Goal: Task Accomplishment & Management: Use online tool/utility

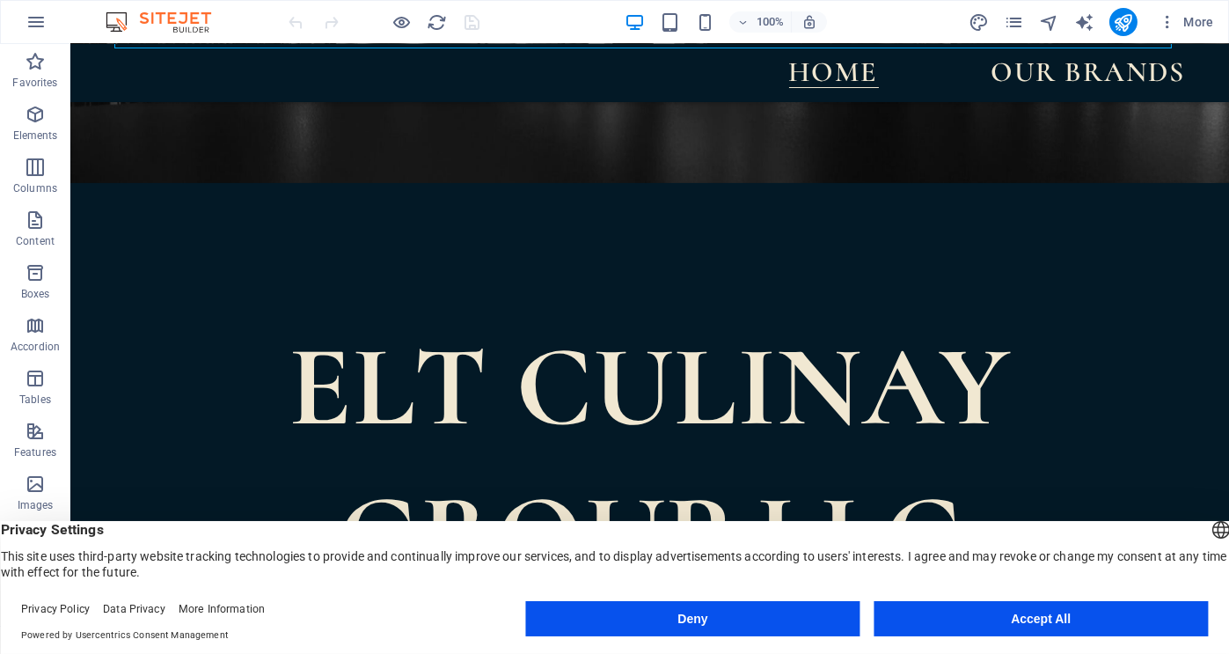
scroll to position [457, 0]
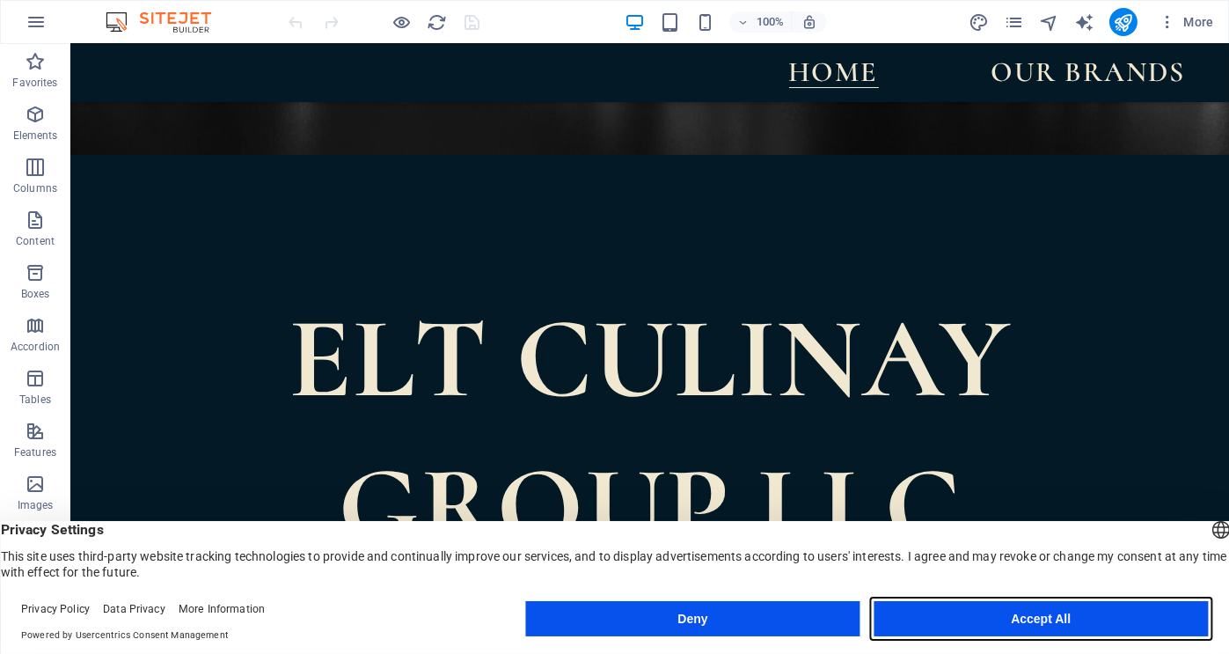
click at [993, 611] on button "Accept All" at bounding box center [1041, 618] width 334 height 35
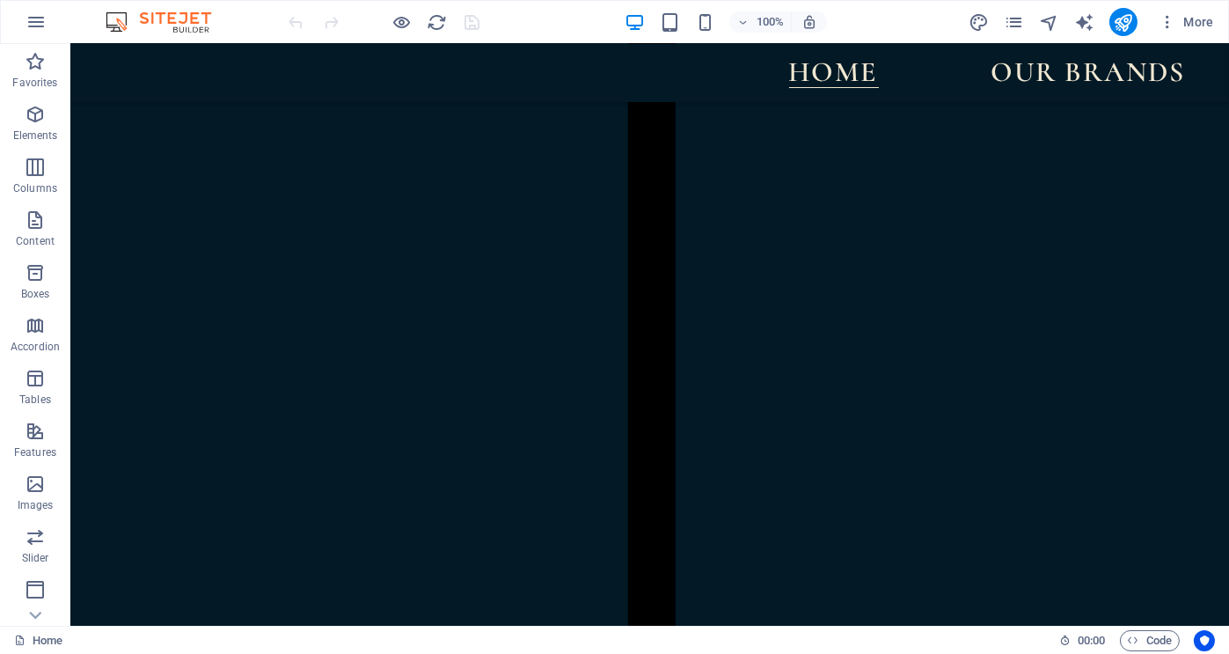
scroll to position [1858, 0]
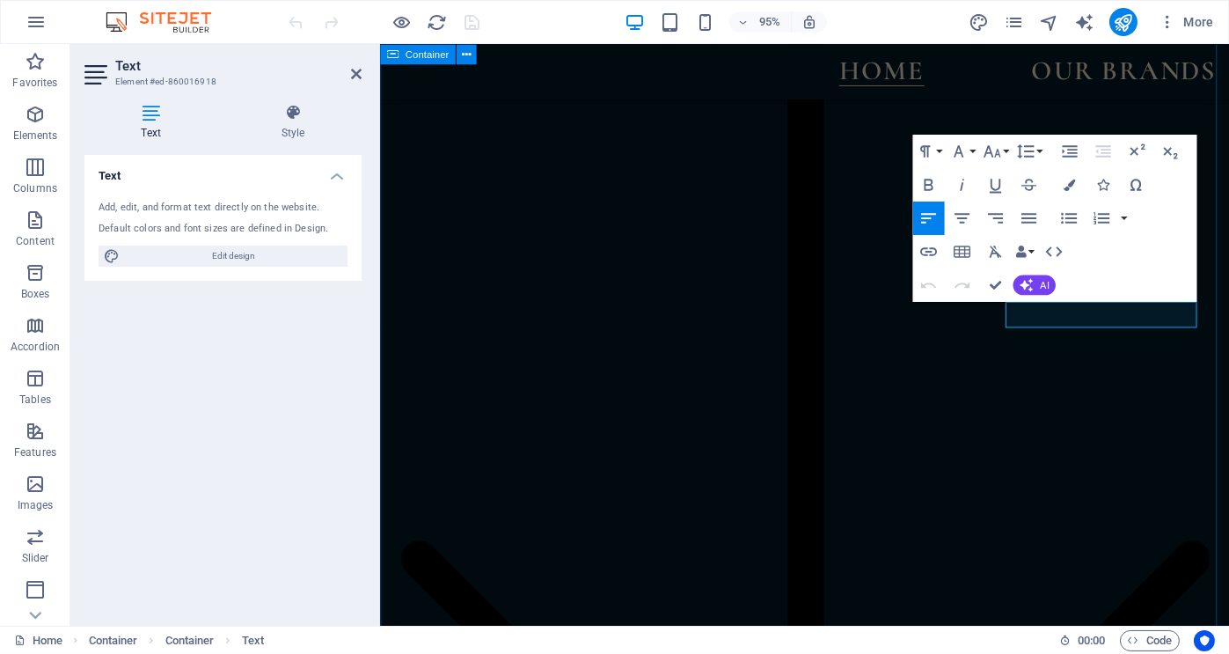
scroll to position [1971, 0]
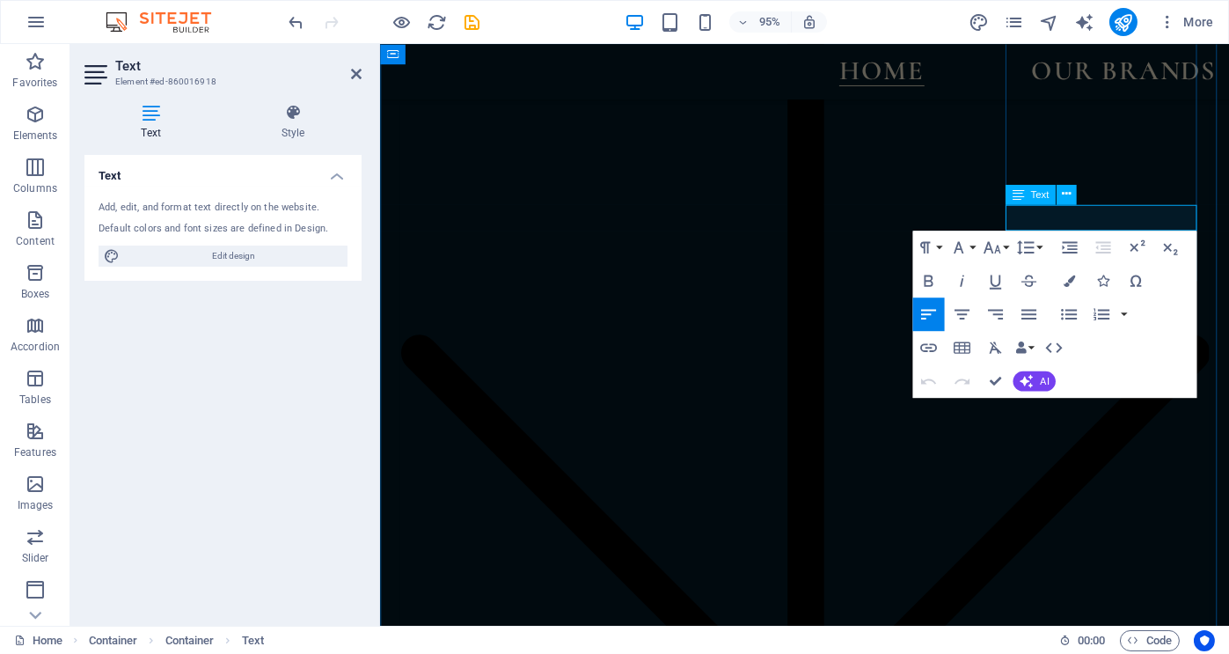
drag, startPoint x: 1109, startPoint y: 227, endPoint x: 1031, endPoint y: 223, distance: 77.6
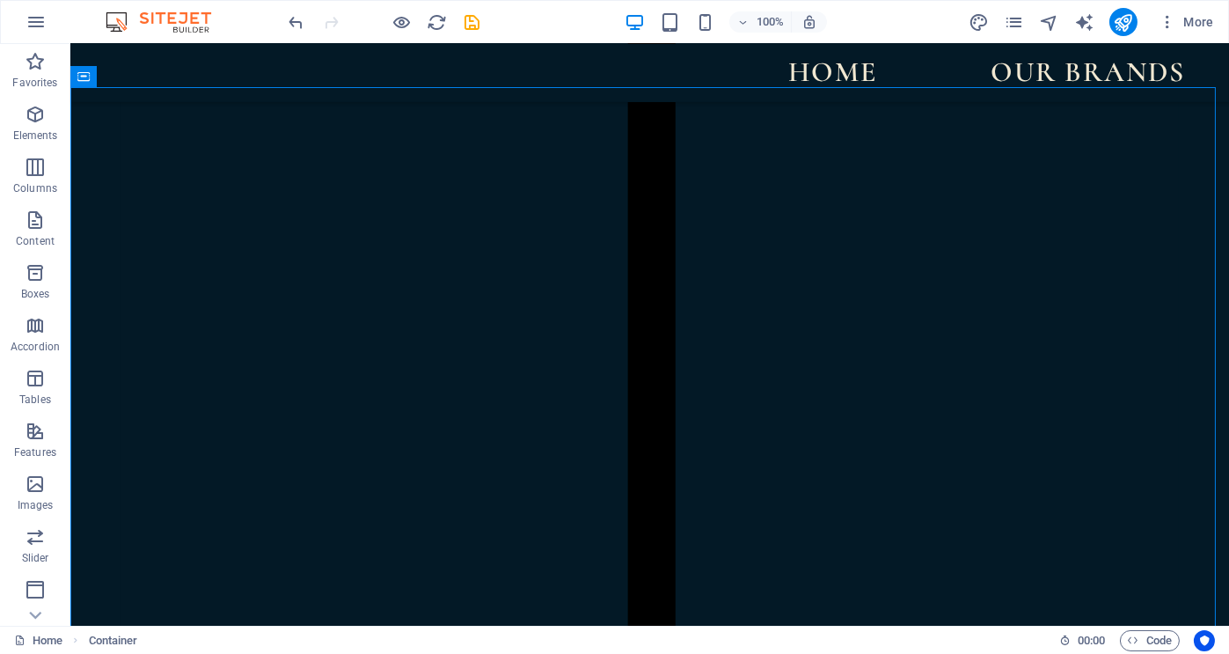
scroll to position [1694, 0]
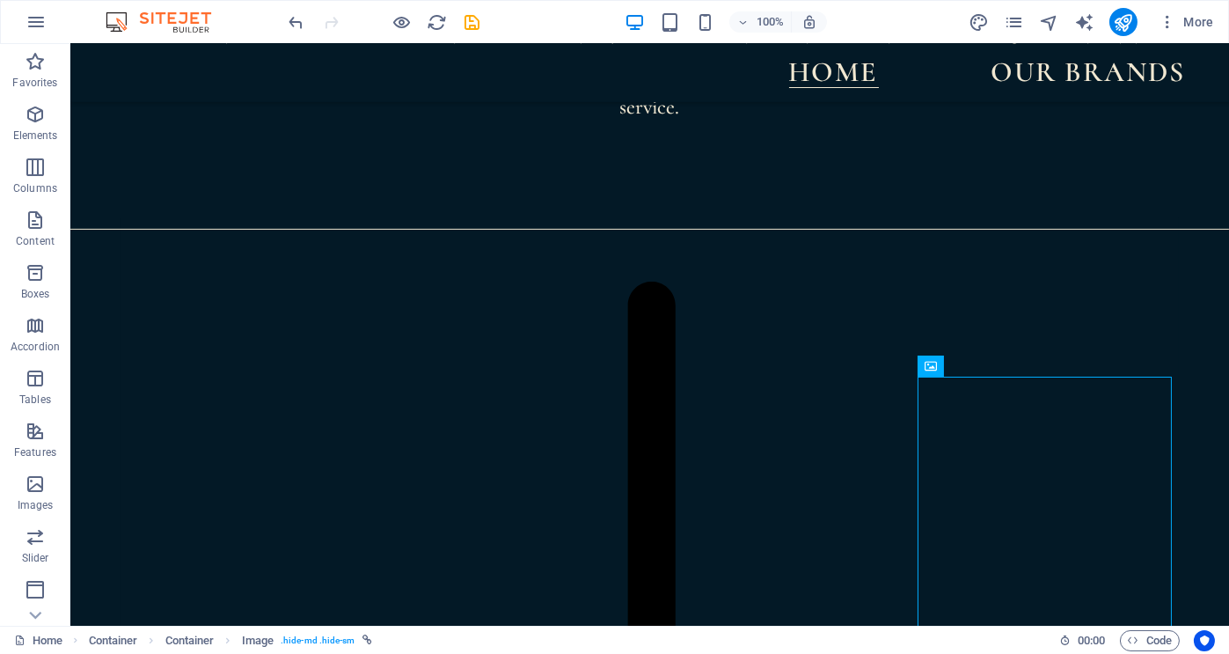
scroll to position [1394, 0]
click at [987, 360] on span "Image" at bounding box center [990, 360] width 29 height 11
click at [1026, 359] on icon at bounding box center [1024, 360] width 10 height 18
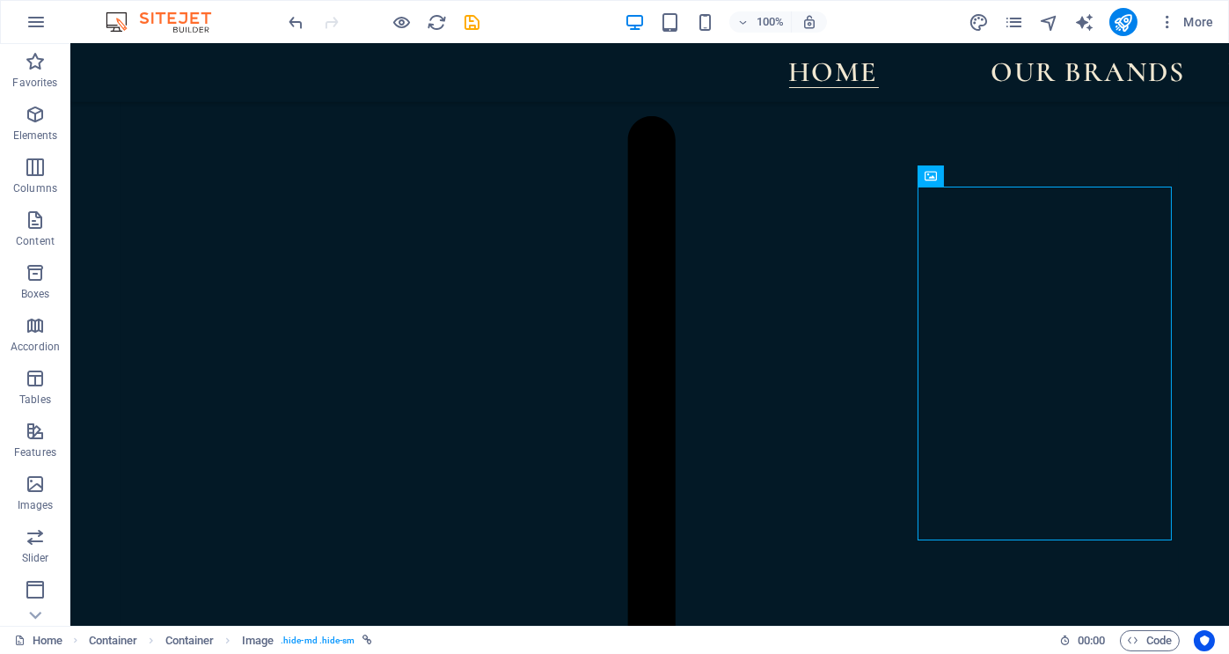
scroll to position [1605, 0]
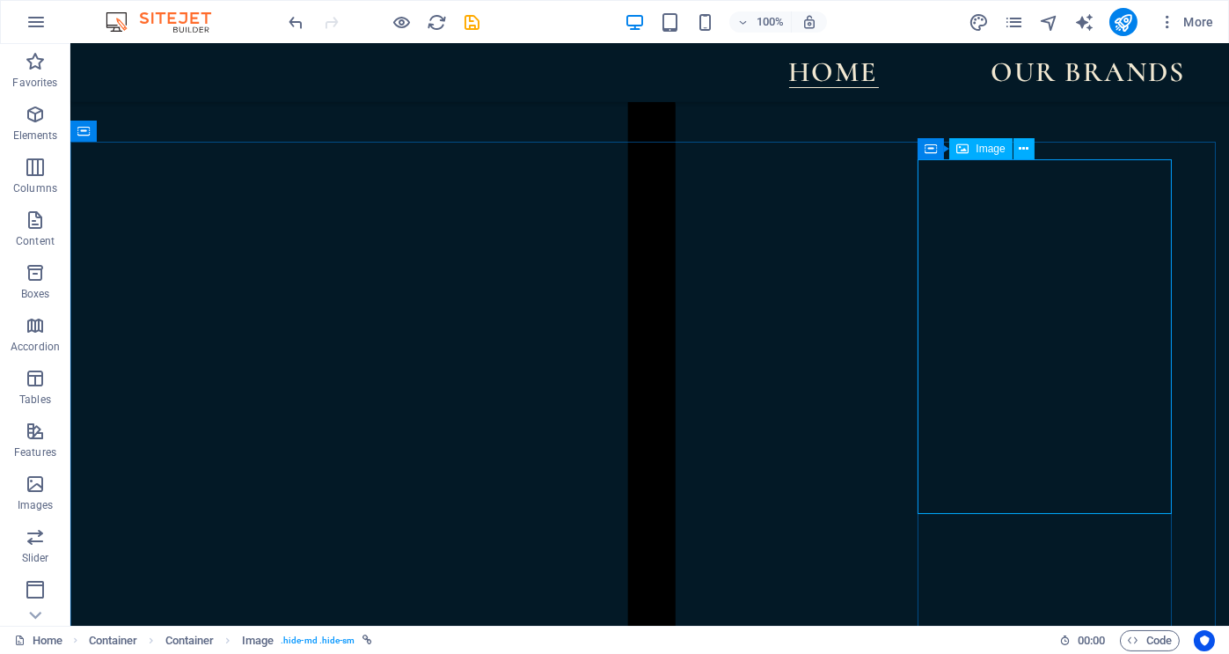
click at [985, 150] on span "Image" at bounding box center [990, 148] width 29 height 11
select select "%"
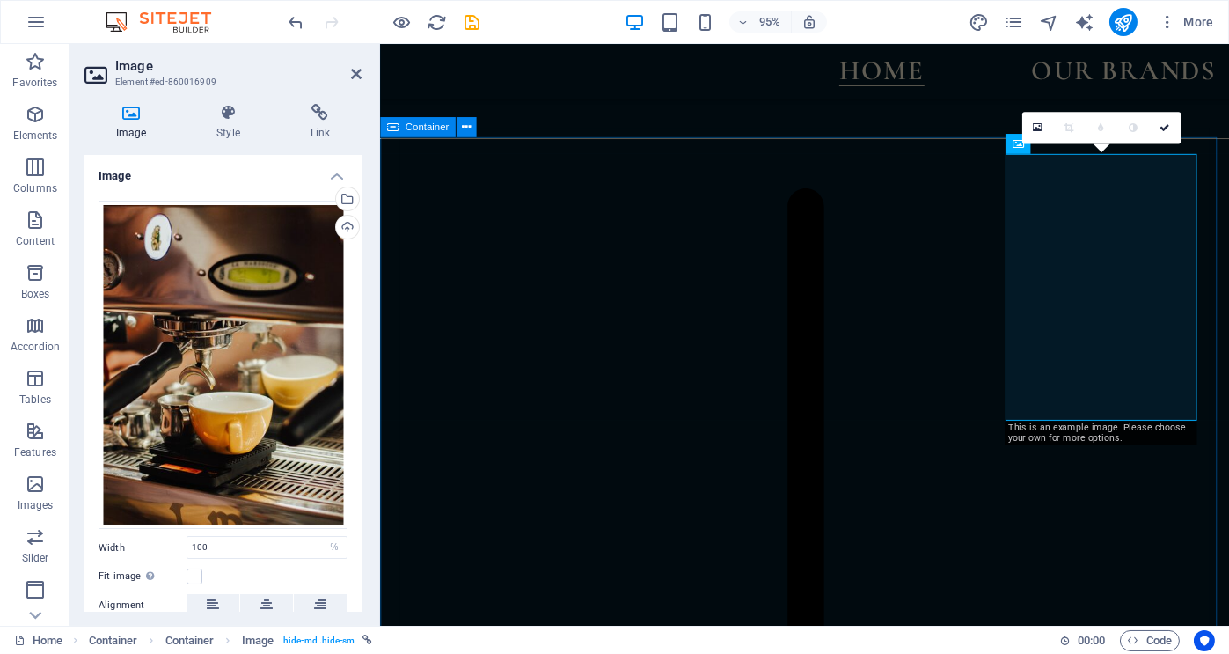
scroll to position [1719, 0]
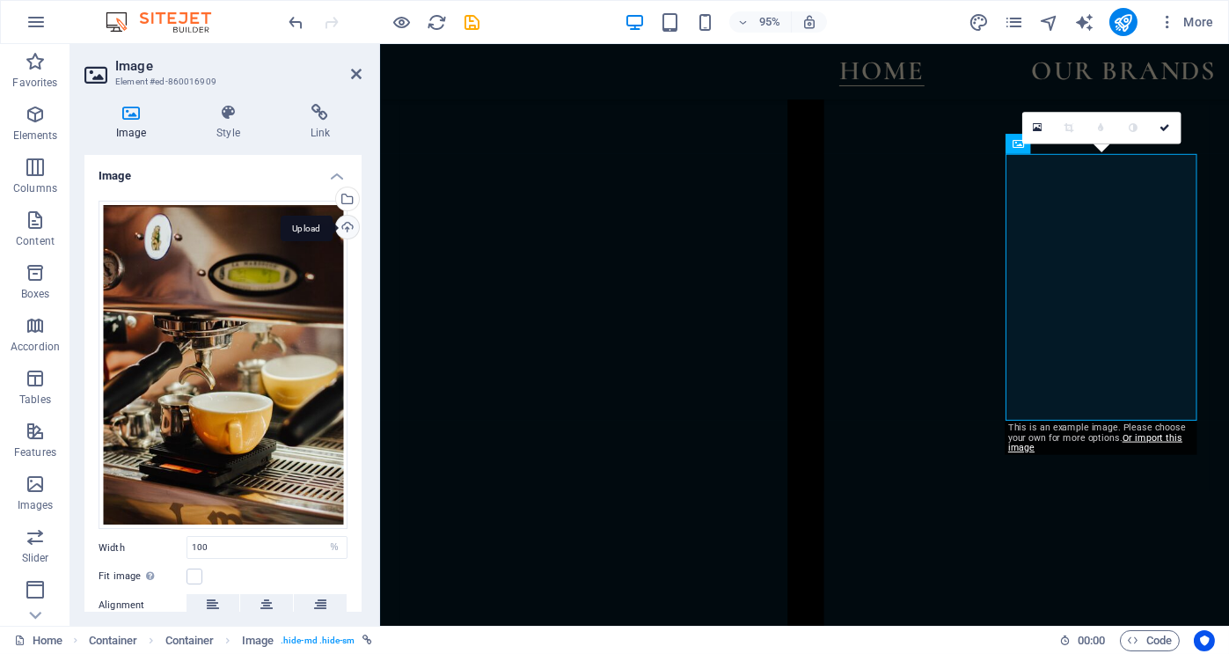
click at [345, 223] on div "Upload" at bounding box center [346, 229] width 26 height 26
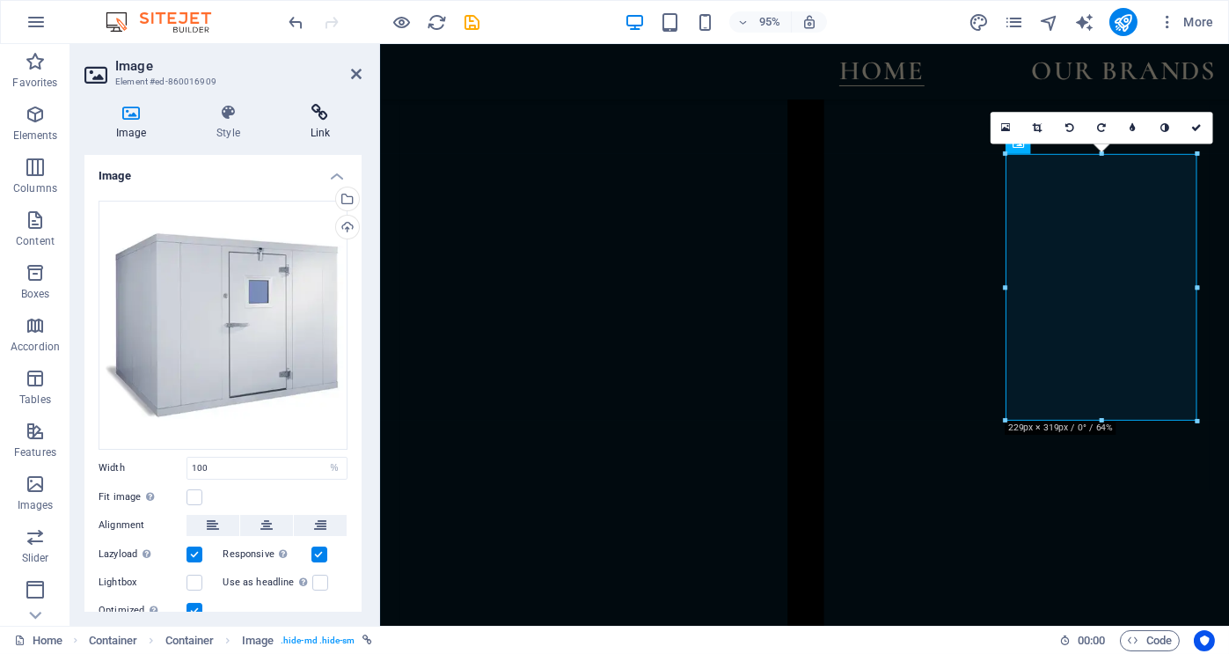
click at [319, 116] on icon at bounding box center [320, 113] width 83 height 18
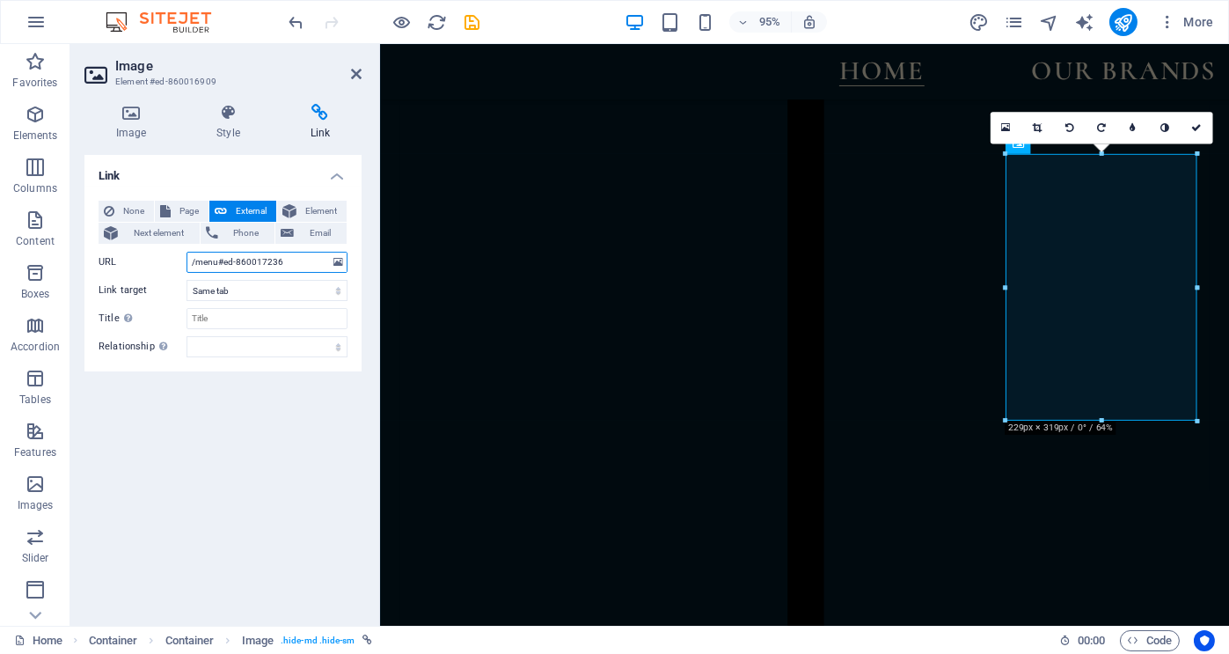
drag, startPoint x: 293, startPoint y: 261, endPoint x: 166, endPoint y: 261, distance: 126.7
click at [166, 261] on div "URL /menu#ed-860017236" at bounding box center [223, 262] width 249 height 21
paste input "[URL][DOMAIN_NAME]"
type input "[URL][DOMAIN_NAME]"
click at [124, 114] on icon at bounding box center [130, 113] width 93 height 18
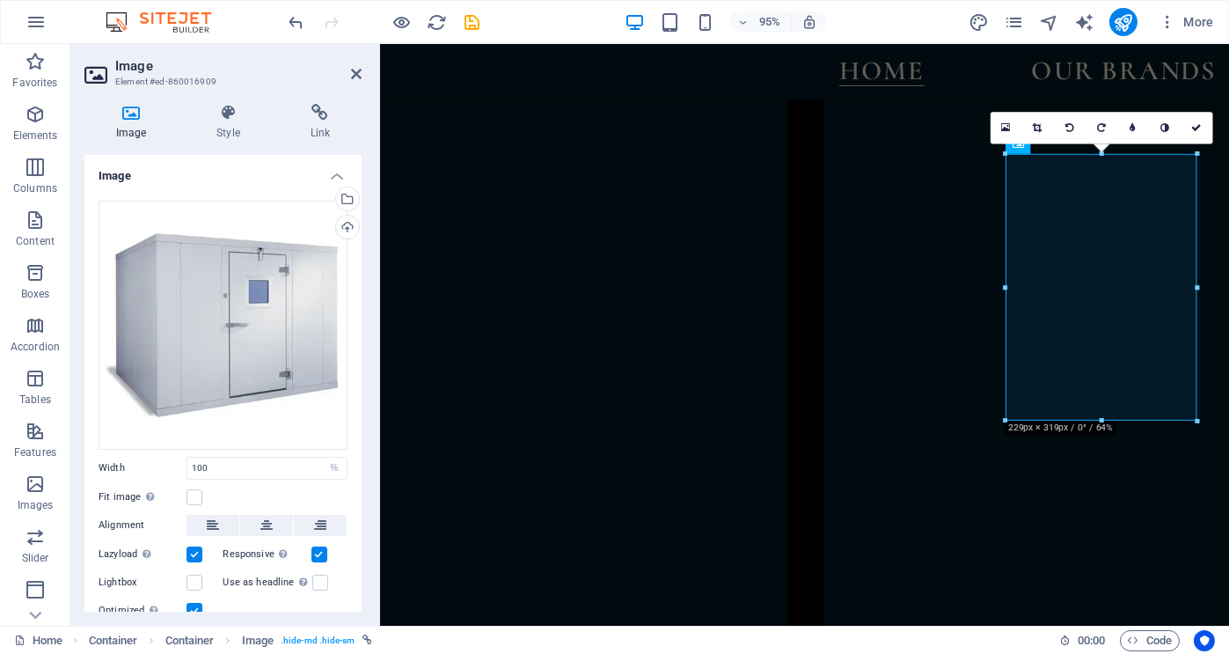
click at [373, 188] on div "Image Style Link Image Drag files here, click to choose files or select files f…" at bounding box center [222, 358] width 305 height 536
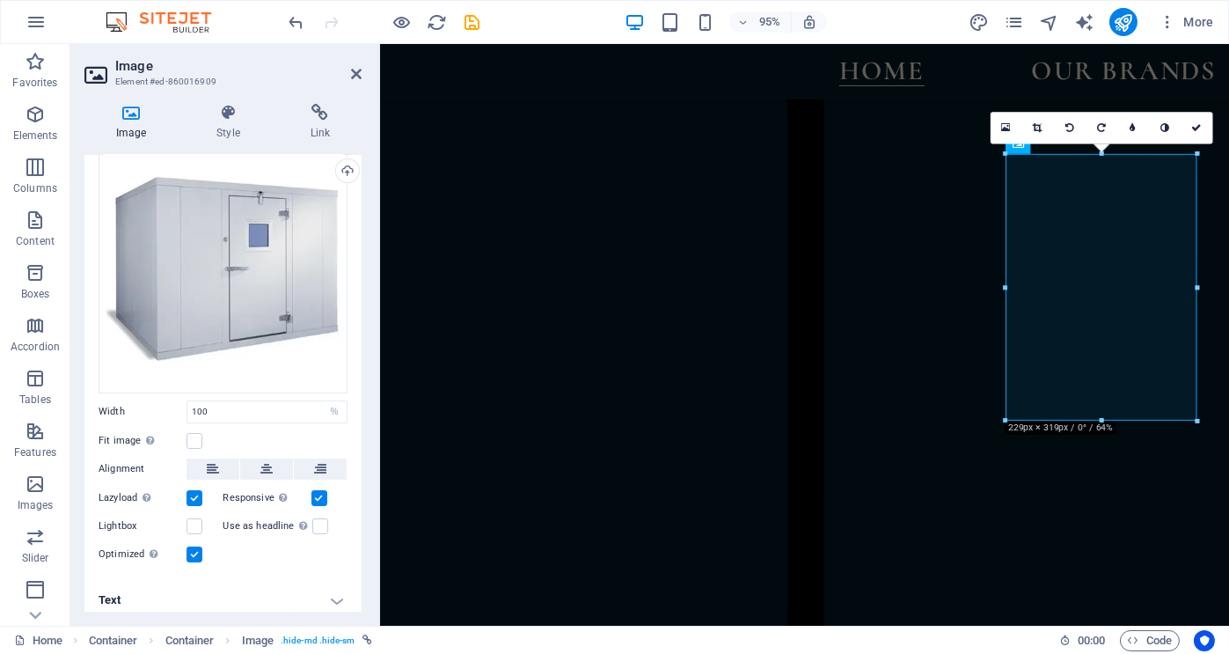
scroll to position [61, 0]
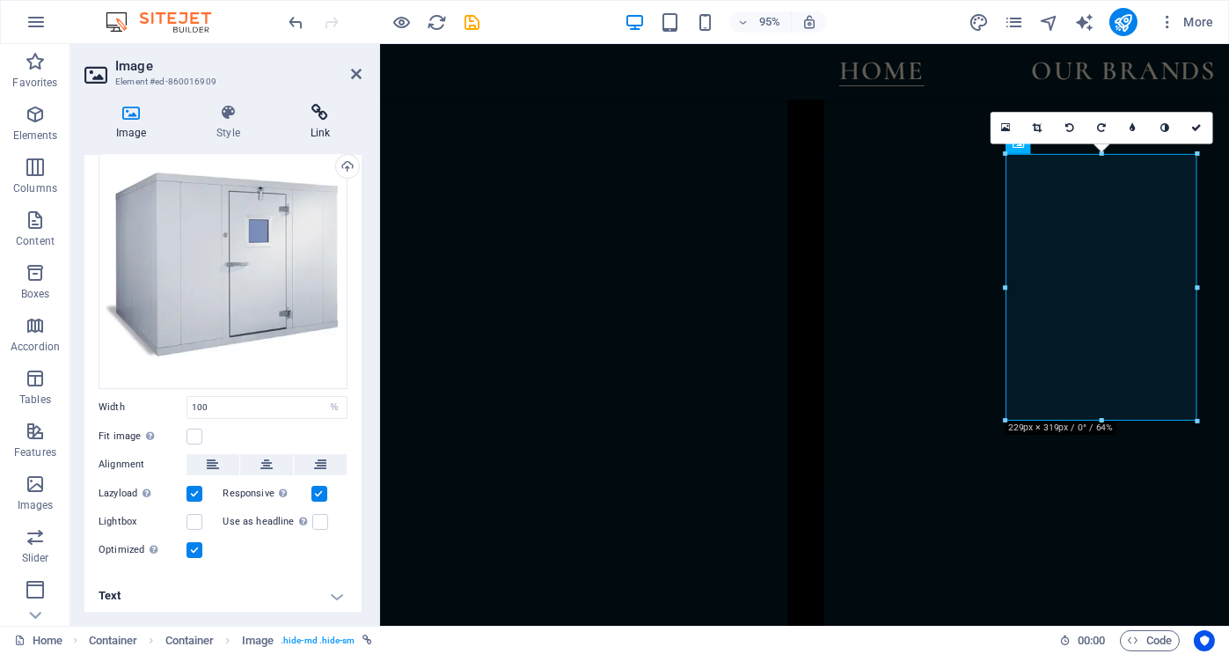
click at [319, 107] on icon at bounding box center [320, 113] width 83 height 18
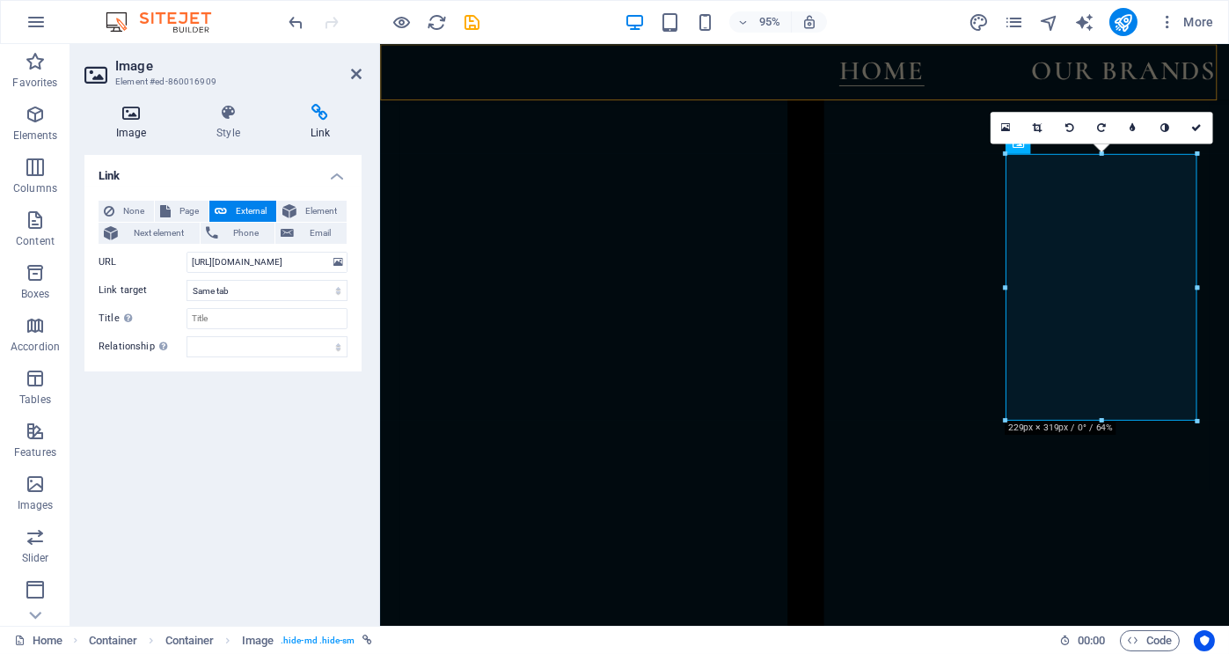
click at [124, 109] on icon at bounding box center [130, 113] width 93 height 18
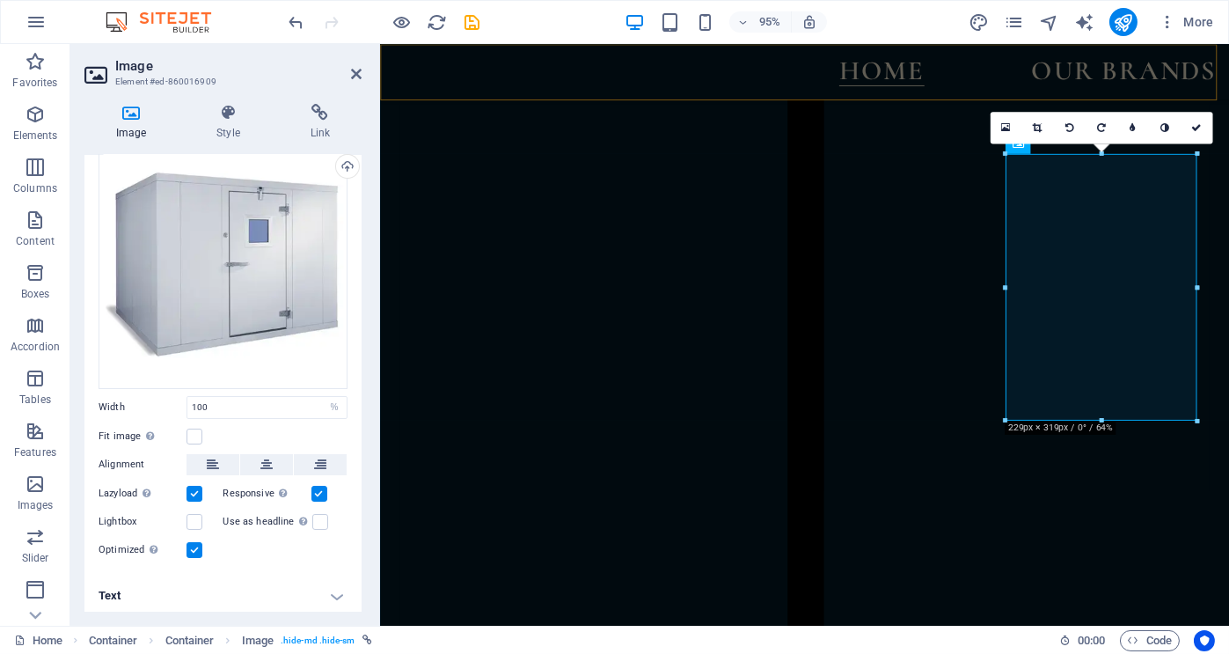
click at [333, 592] on h4 "Text" at bounding box center [222, 596] width 277 height 42
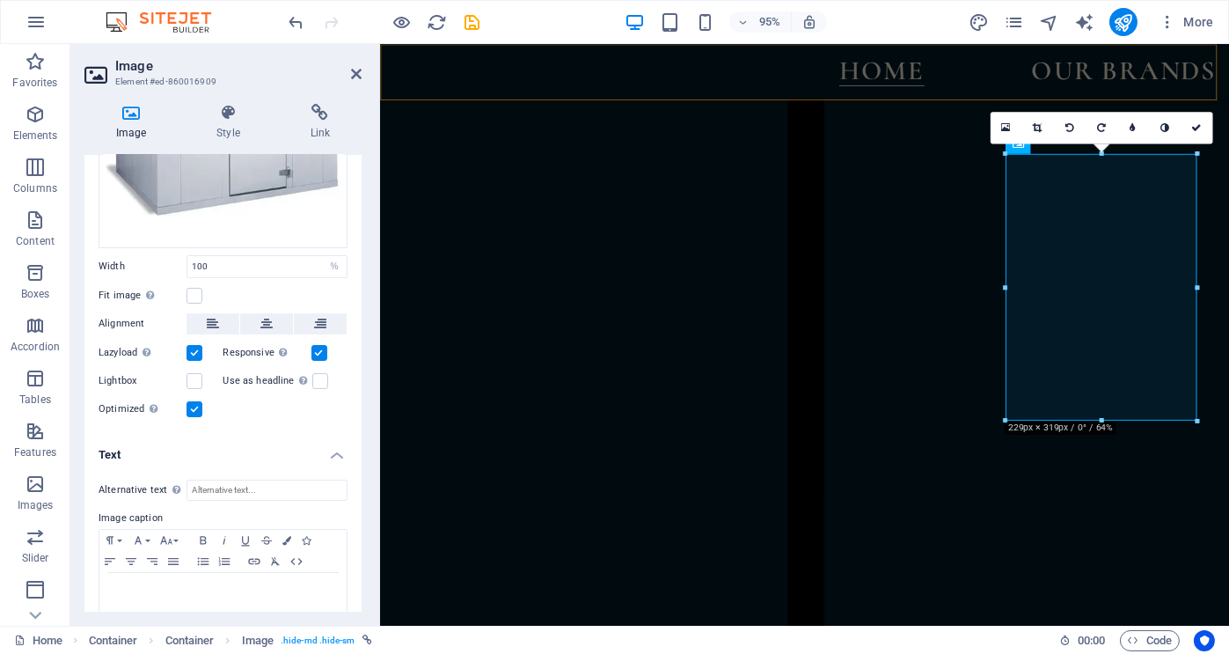
scroll to position [226, 0]
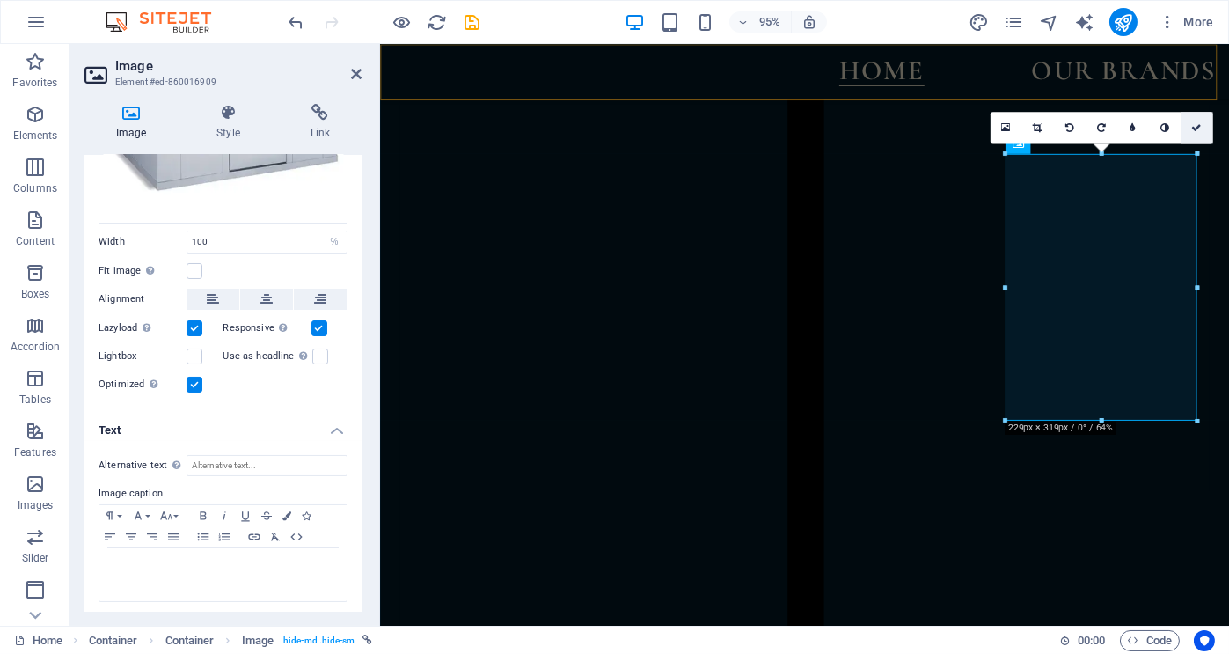
click at [1195, 127] on icon at bounding box center [1196, 127] width 11 height 10
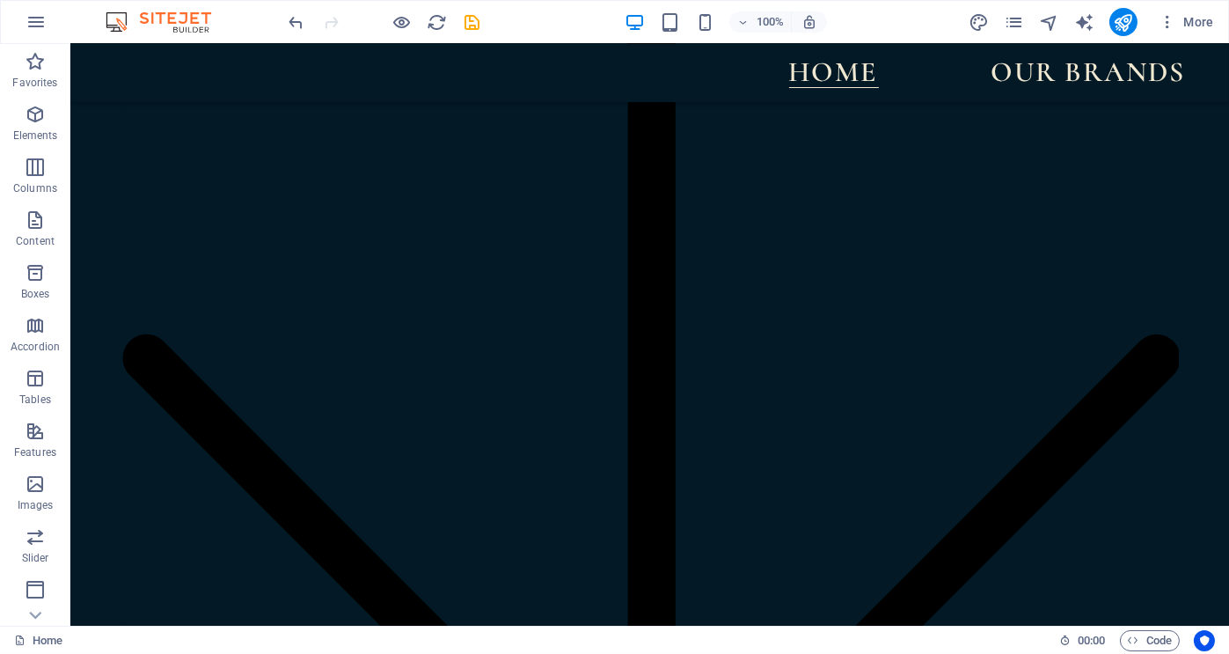
scroll to position [2137, 0]
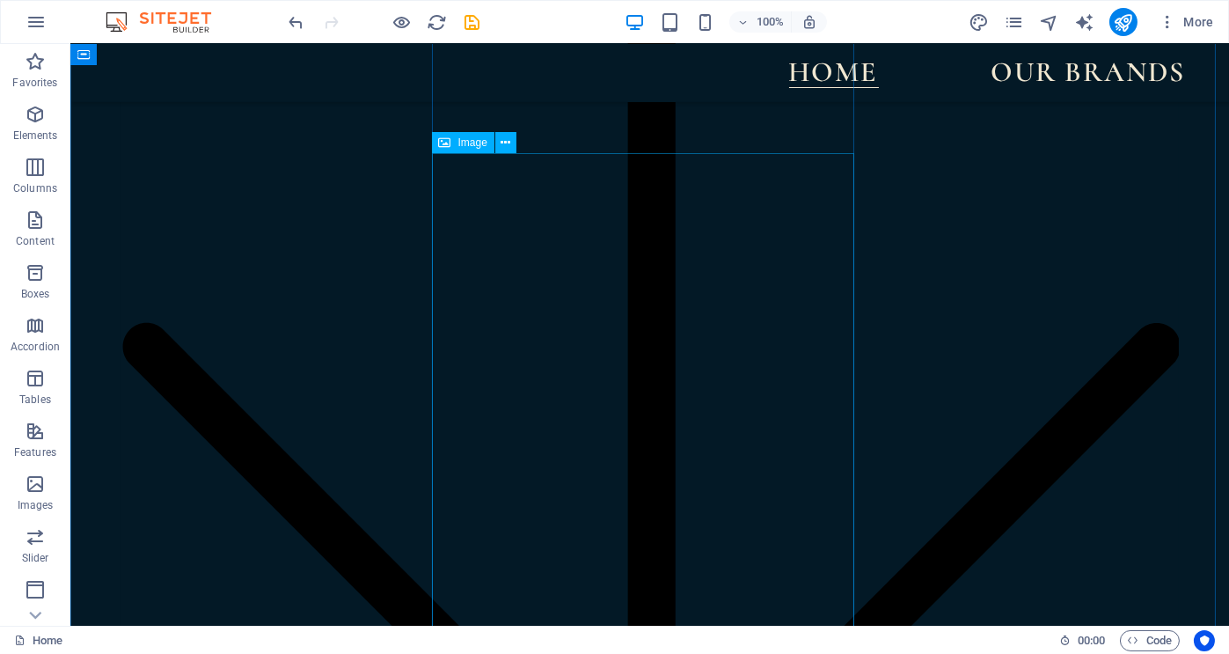
select select "%"
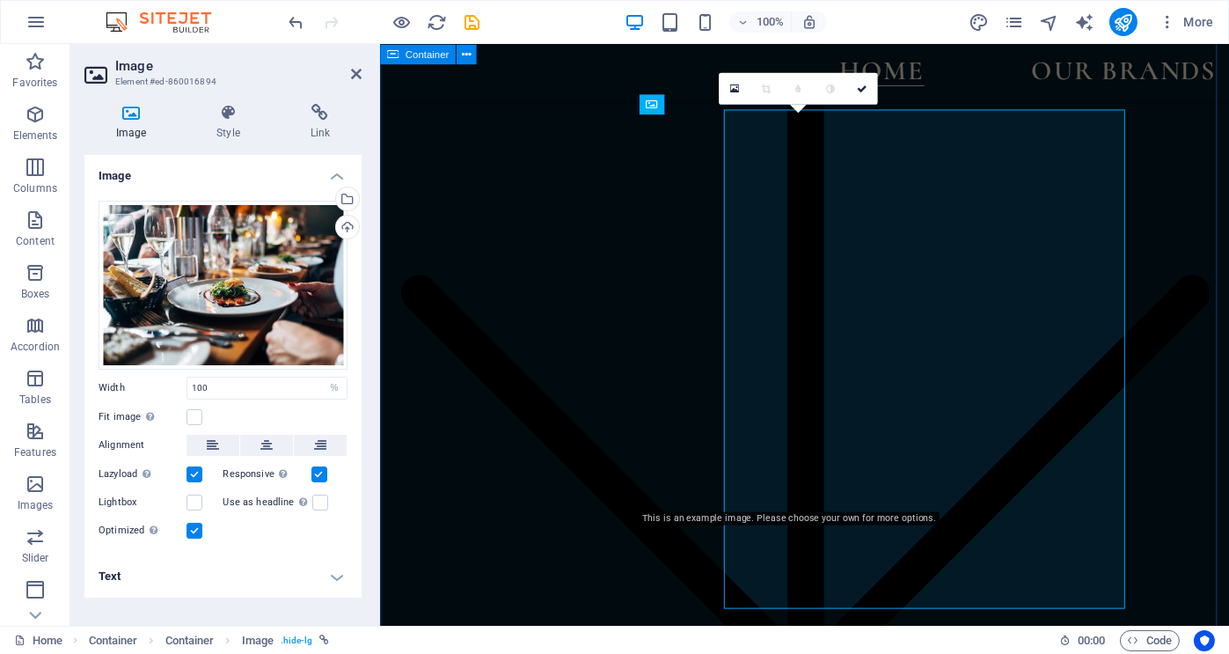
scroll to position [2178, 0]
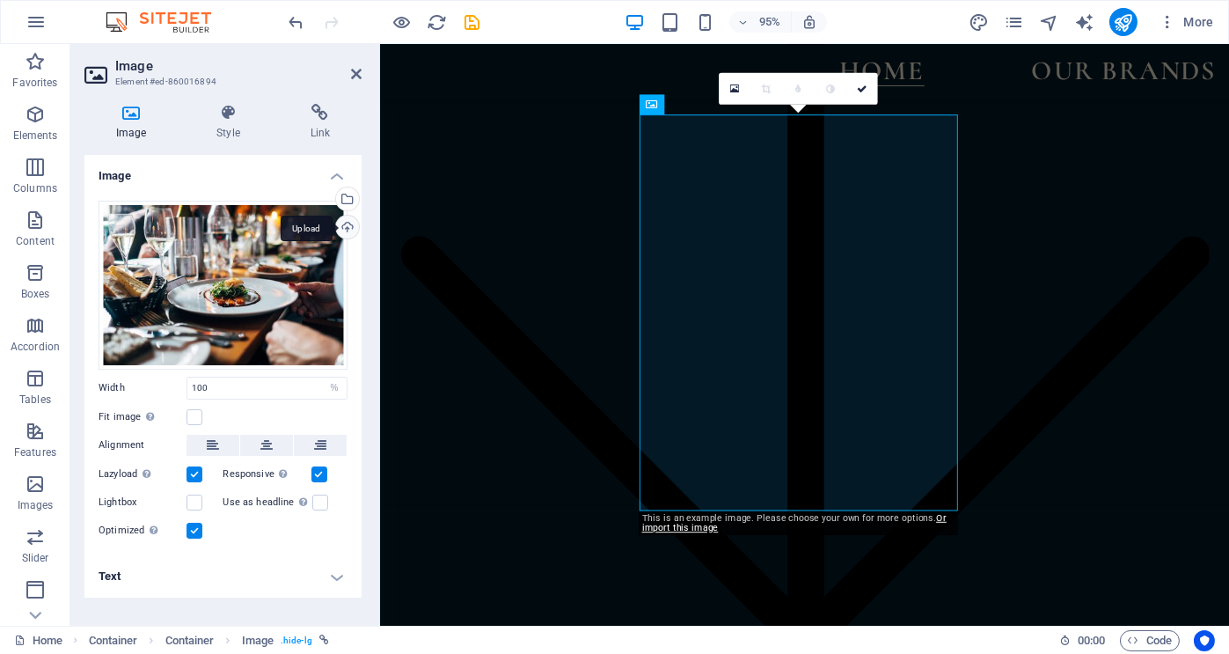
click at [348, 227] on div "Upload" at bounding box center [346, 229] width 26 height 26
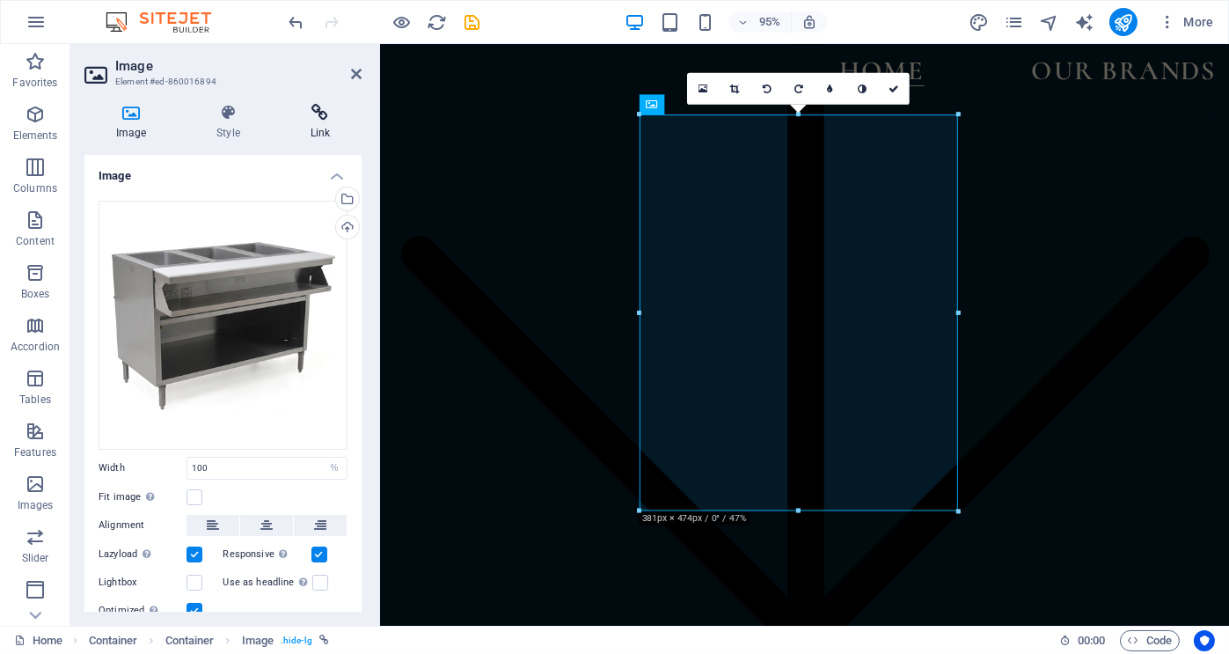
click at [316, 132] on h4 "Link" at bounding box center [320, 122] width 83 height 37
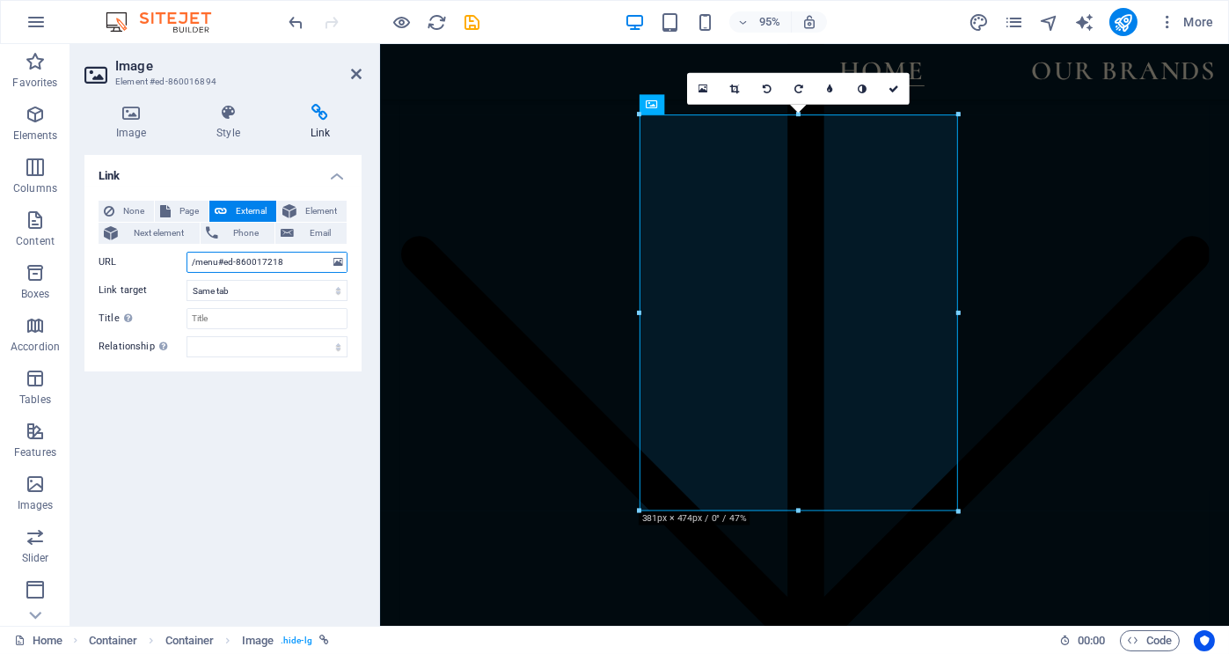
drag, startPoint x: 289, startPoint y: 262, endPoint x: 173, endPoint y: 268, distance: 115.4
click at [173, 268] on div "URL /menu#ed-860017218" at bounding box center [223, 262] width 249 height 21
paste input "[URL][DOMAIN_NAME]"
type input "[URL][DOMAIN_NAME]"
click at [890, 87] on icon at bounding box center [894, 88] width 11 height 10
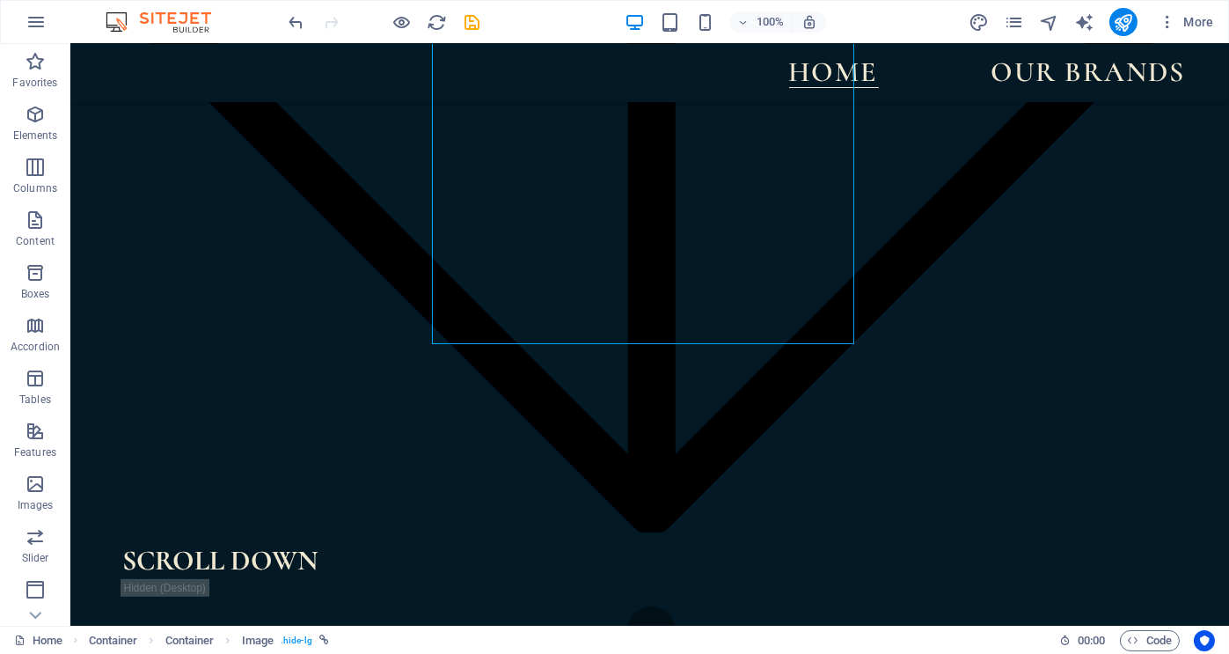
scroll to position [2479, 0]
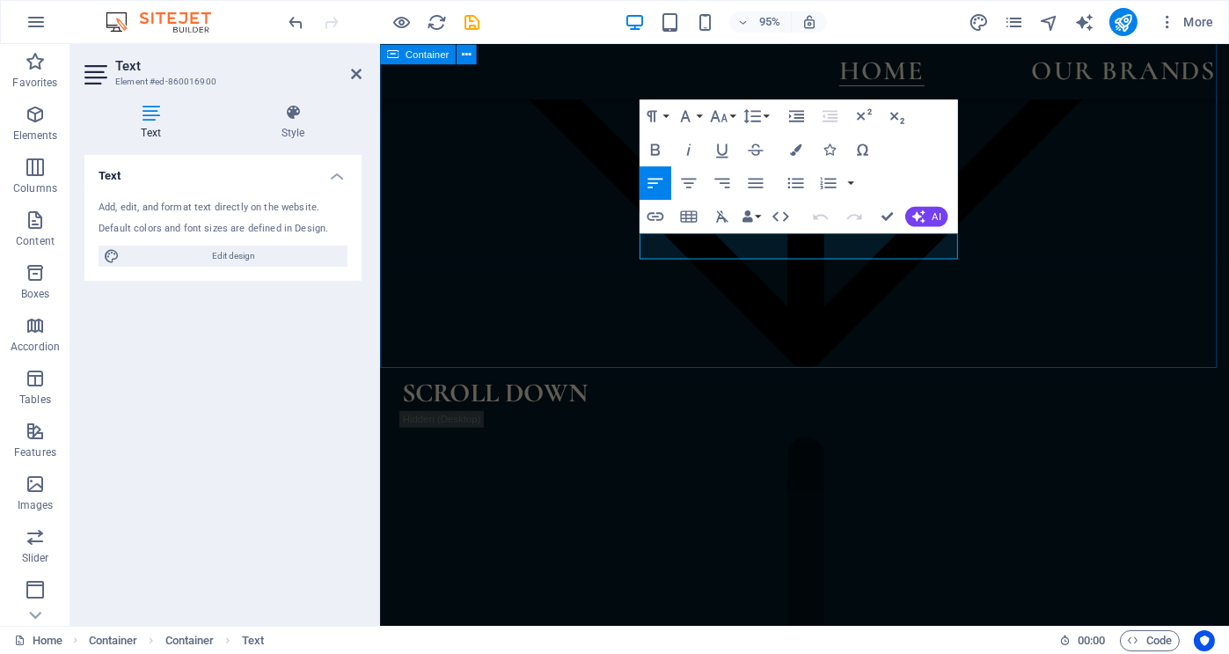
drag, startPoint x: 813, startPoint y: 251, endPoint x: 648, endPoint y: 255, distance: 165.5
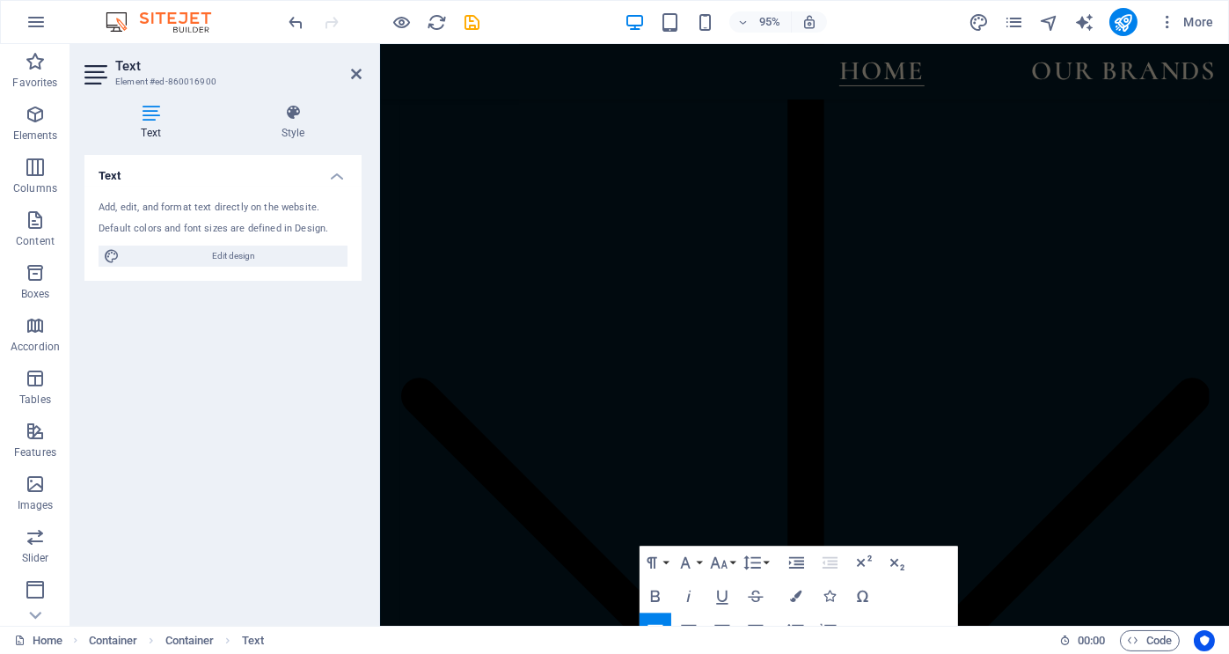
scroll to position [2014, 0]
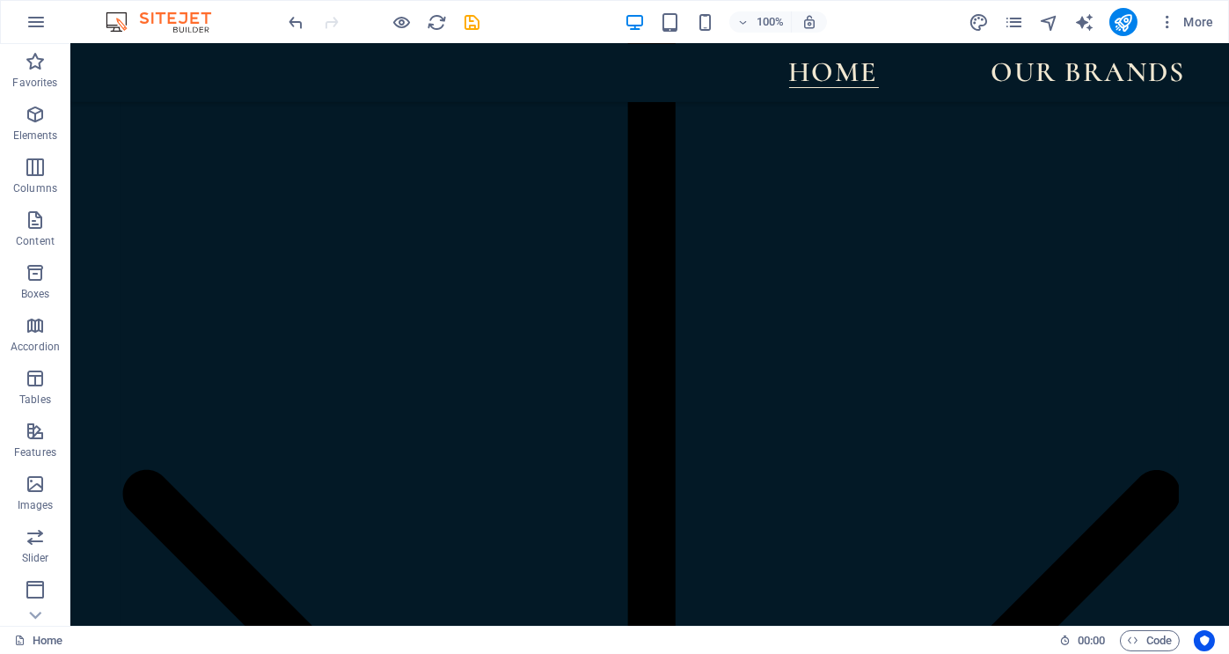
scroll to position [1980, 0]
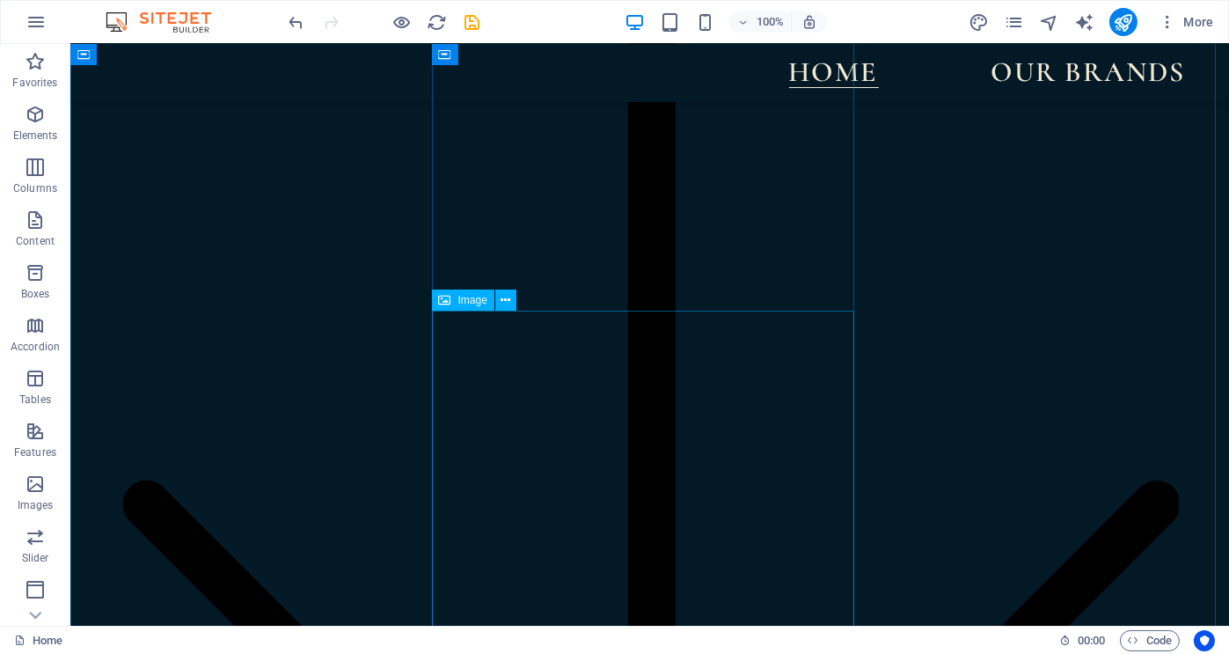
click at [509, 301] on icon at bounding box center [506, 300] width 10 height 18
click at [509, 298] on icon at bounding box center [506, 300] width 10 height 18
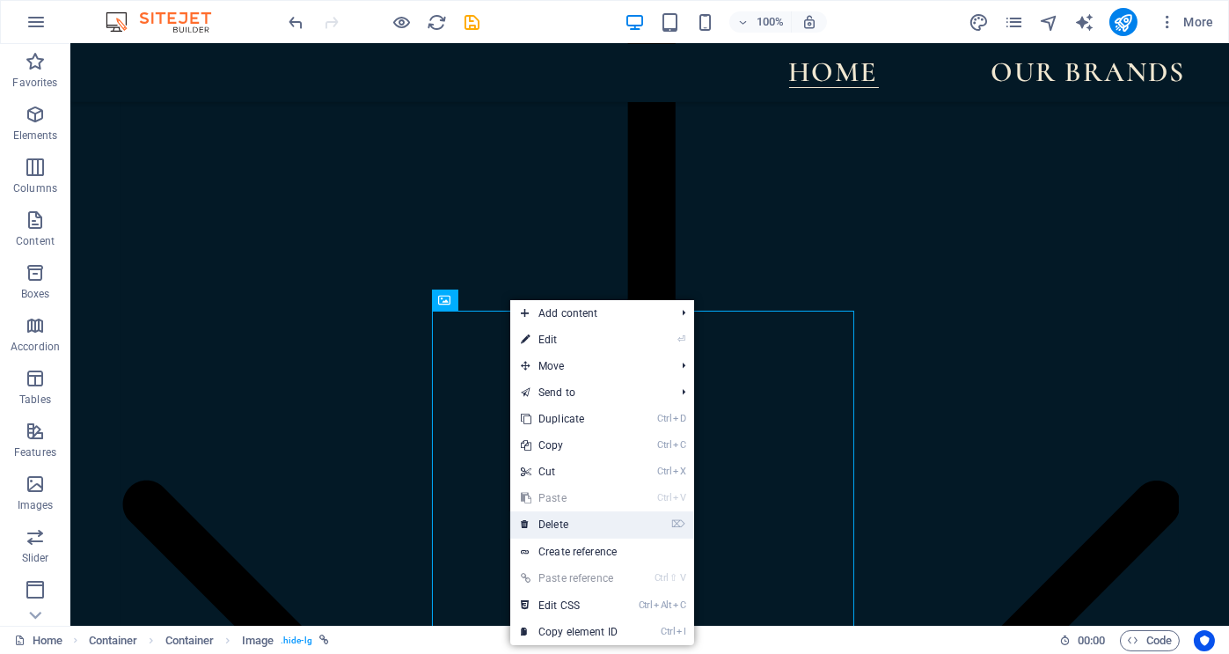
click at [570, 522] on link "⌦ Delete" at bounding box center [569, 524] width 118 height 26
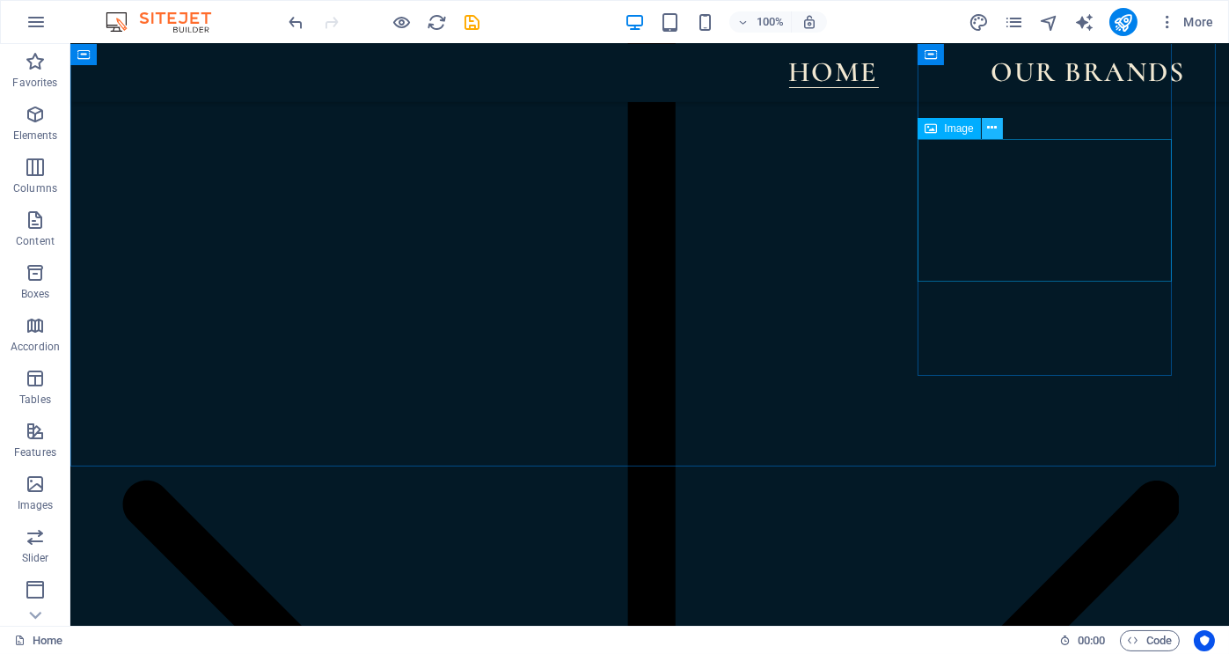
click at [989, 128] on icon at bounding box center [992, 128] width 10 height 18
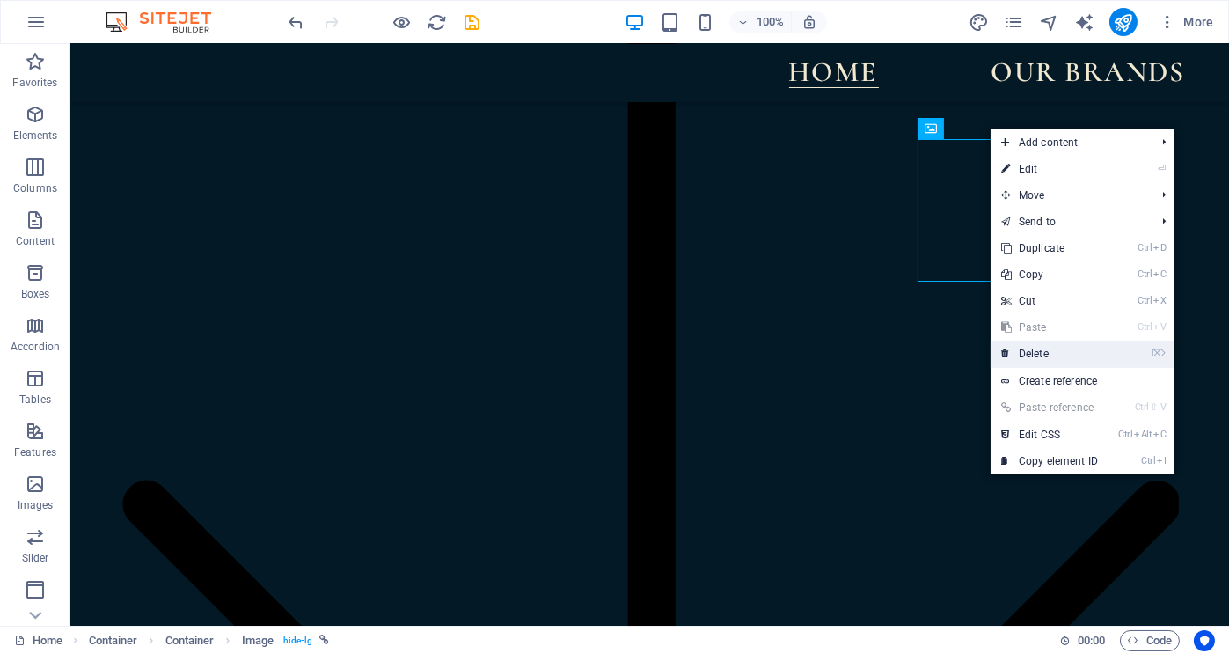
click at [1040, 348] on link "⌦ Delete" at bounding box center [1050, 354] width 118 height 26
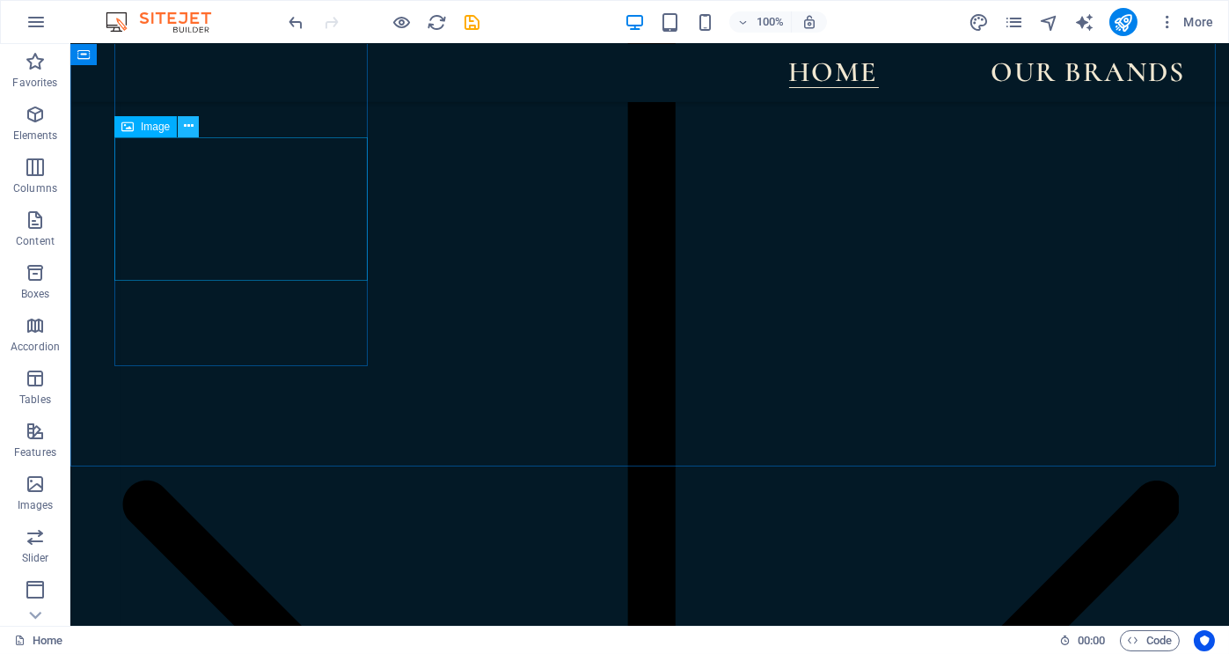
click at [187, 127] on icon at bounding box center [189, 126] width 10 height 18
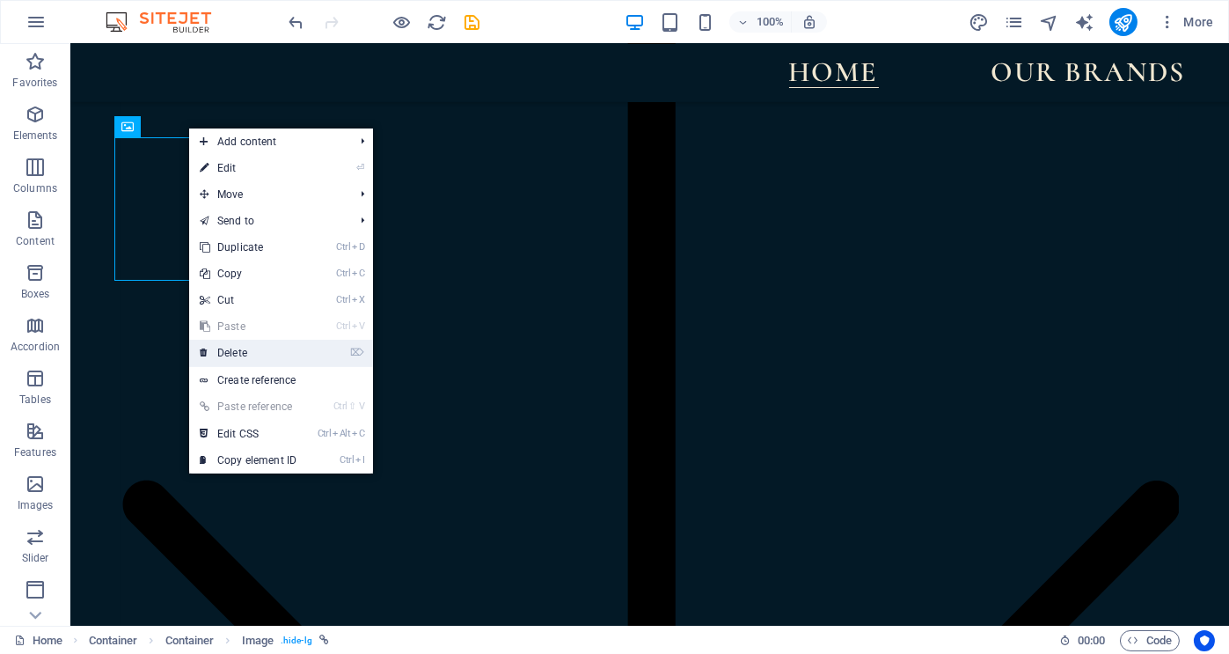
click at [242, 350] on link "⌦ Delete" at bounding box center [248, 353] width 118 height 26
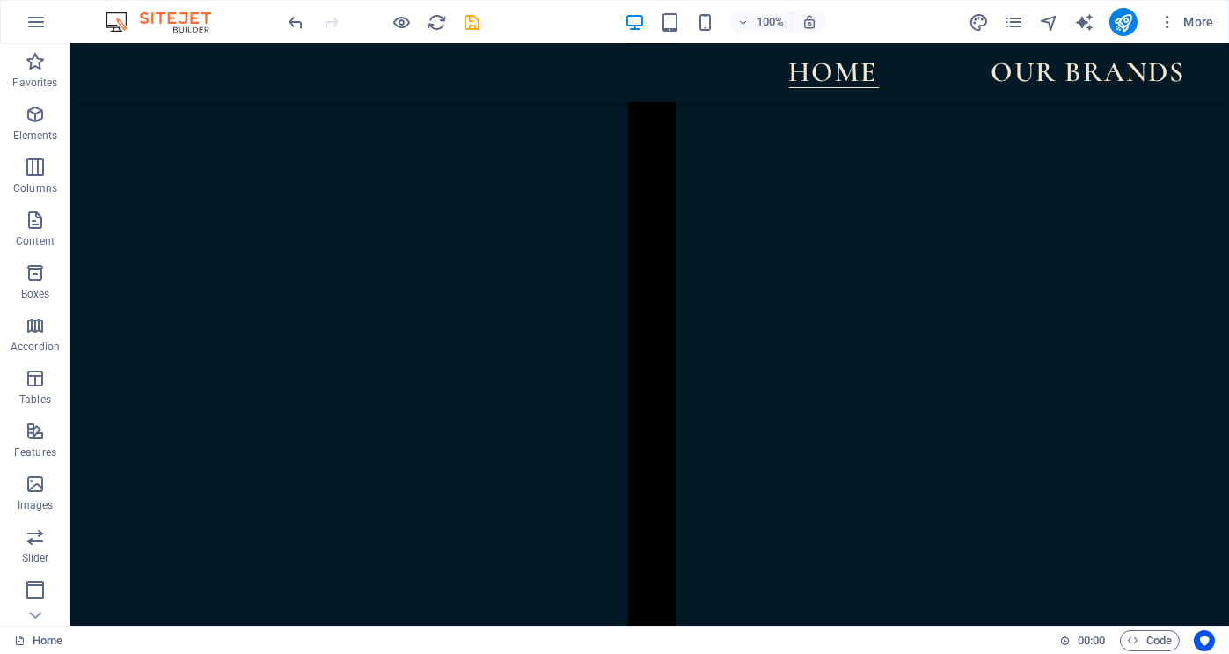
scroll to position [1733, 0]
click at [210, 48] on icon at bounding box center [209, 48] width 10 height 18
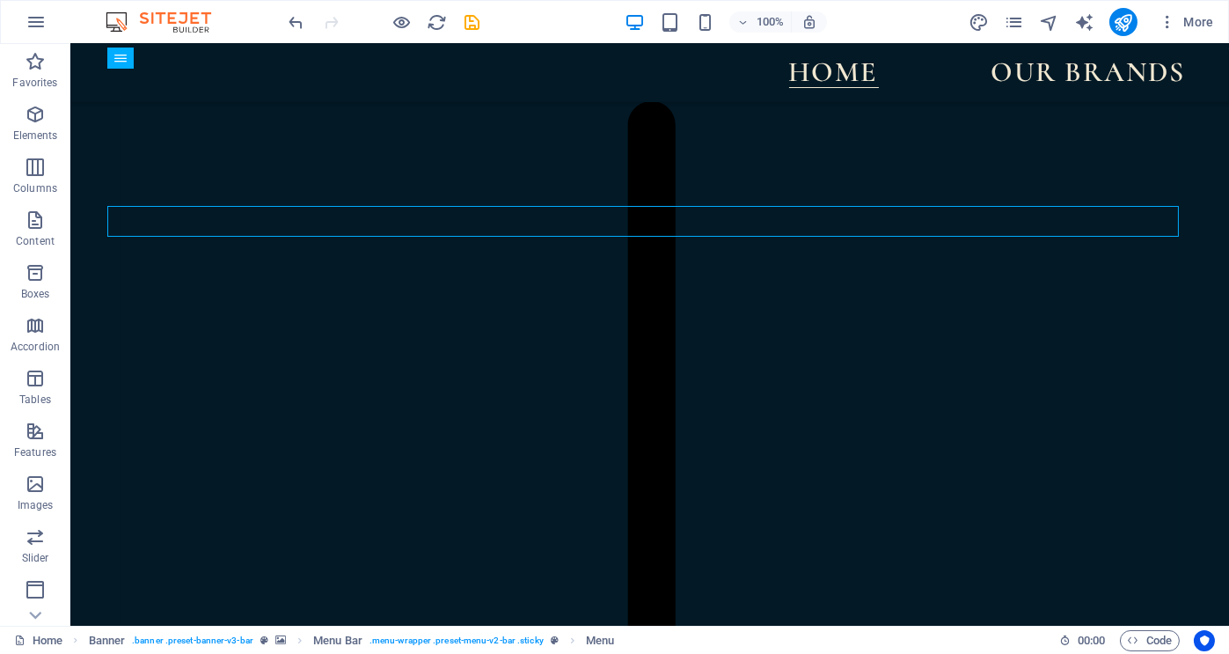
scroll to position [1564, 0]
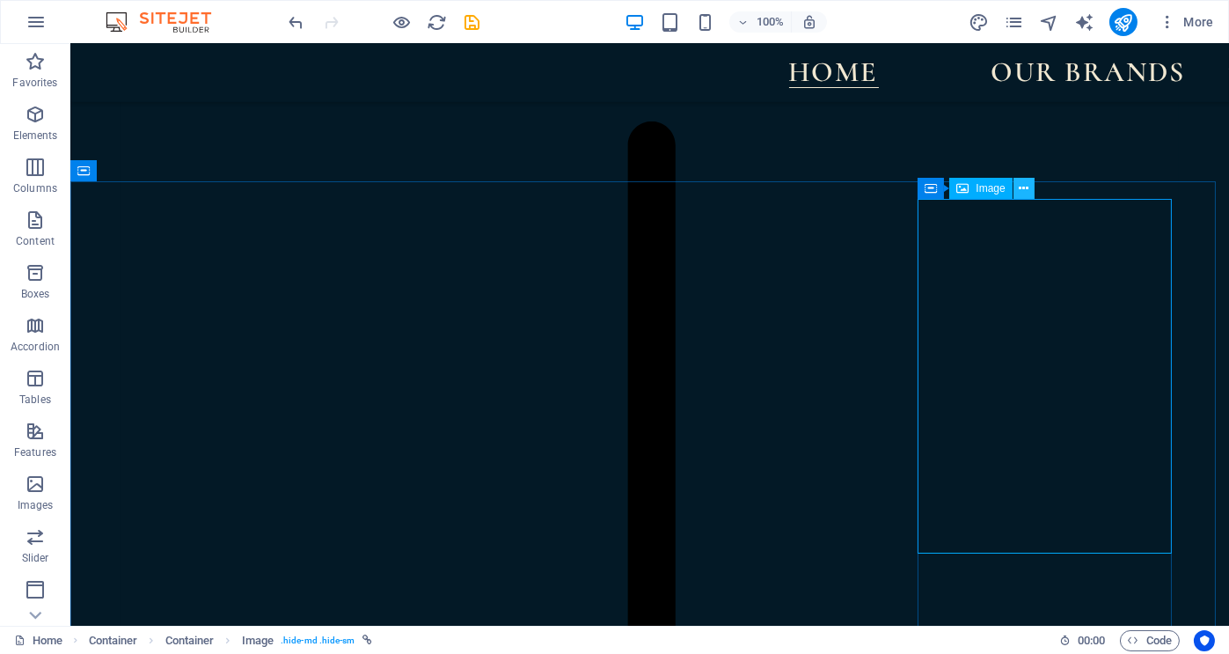
click at [1024, 184] on icon at bounding box center [1024, 189] width 10 height 18
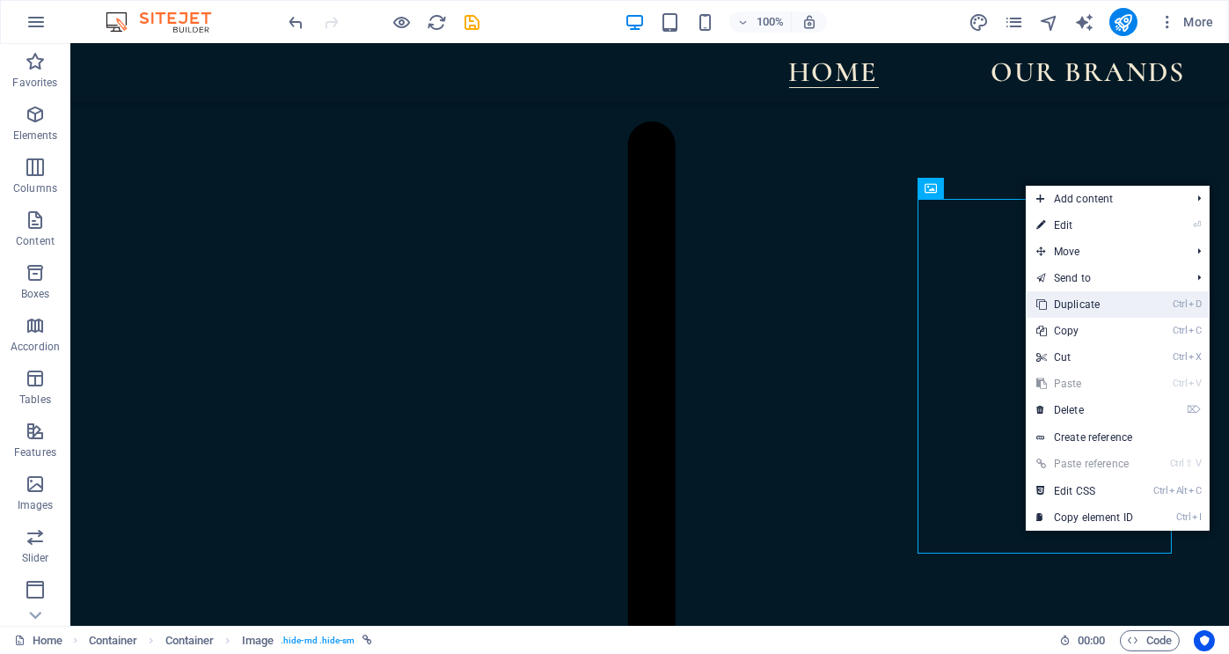
click at [1072, 297] on link "Ctrl D Duplicate" at bounding box center [1085, 304] width 118 height 26
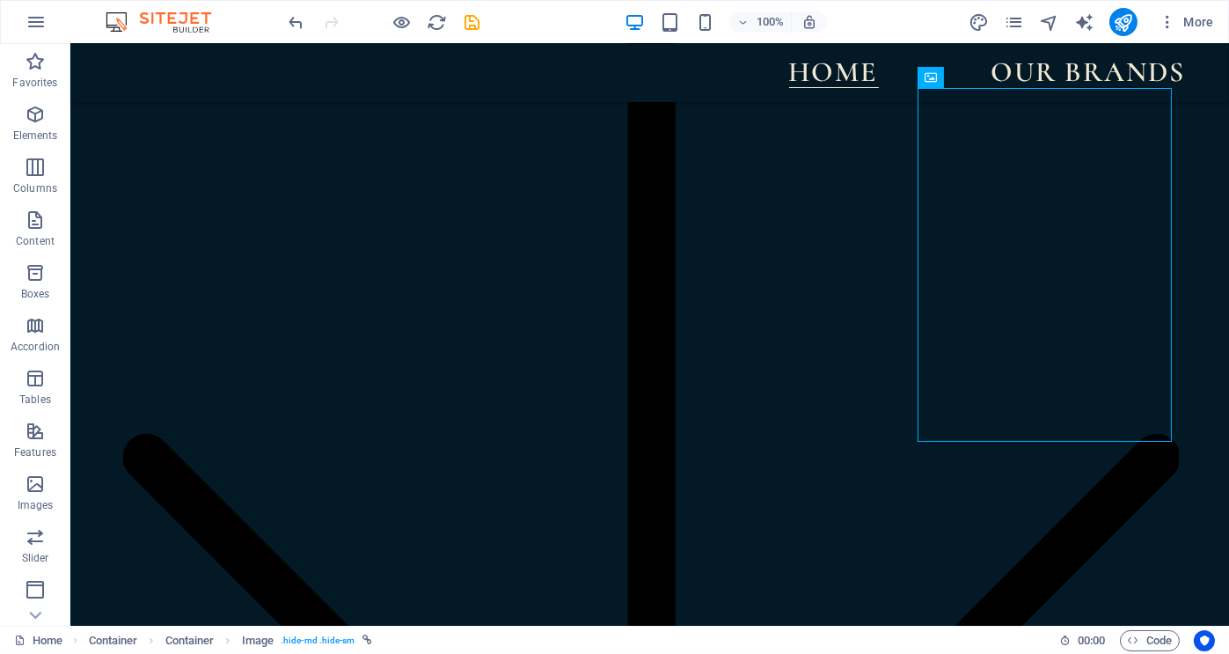
scroll to position [2032, 0]
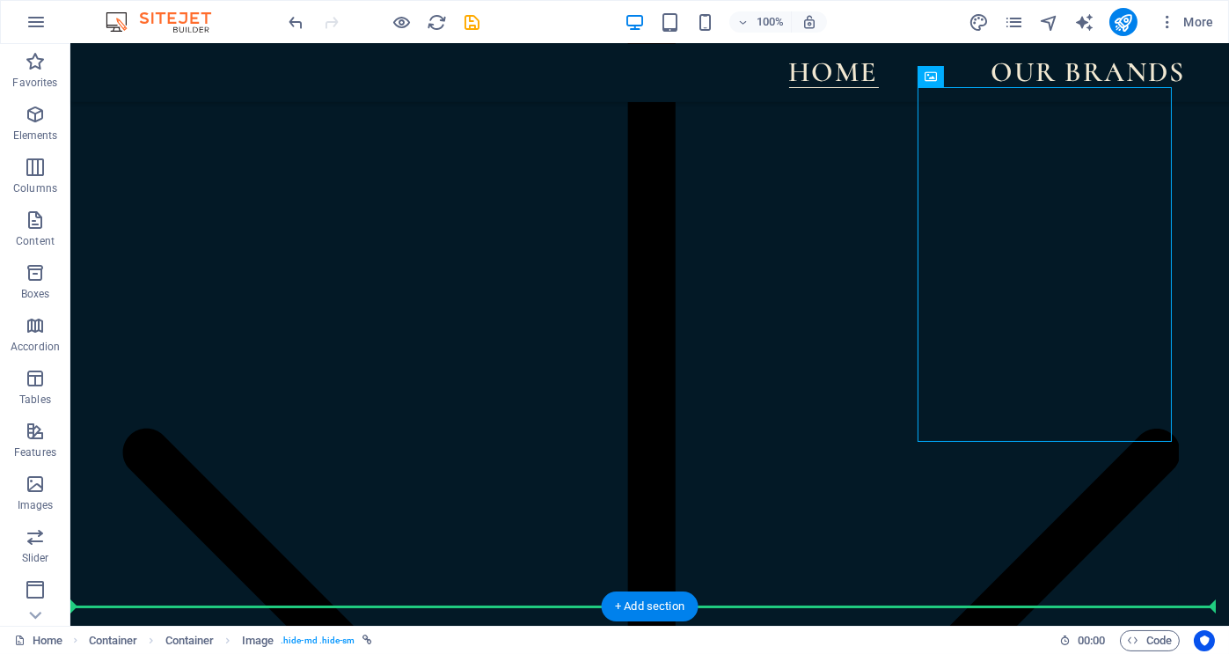
drag, startPoint x: 1052, startPoint y: 267, endPoint x: 882, endPoint y: 499, distance: 288.3
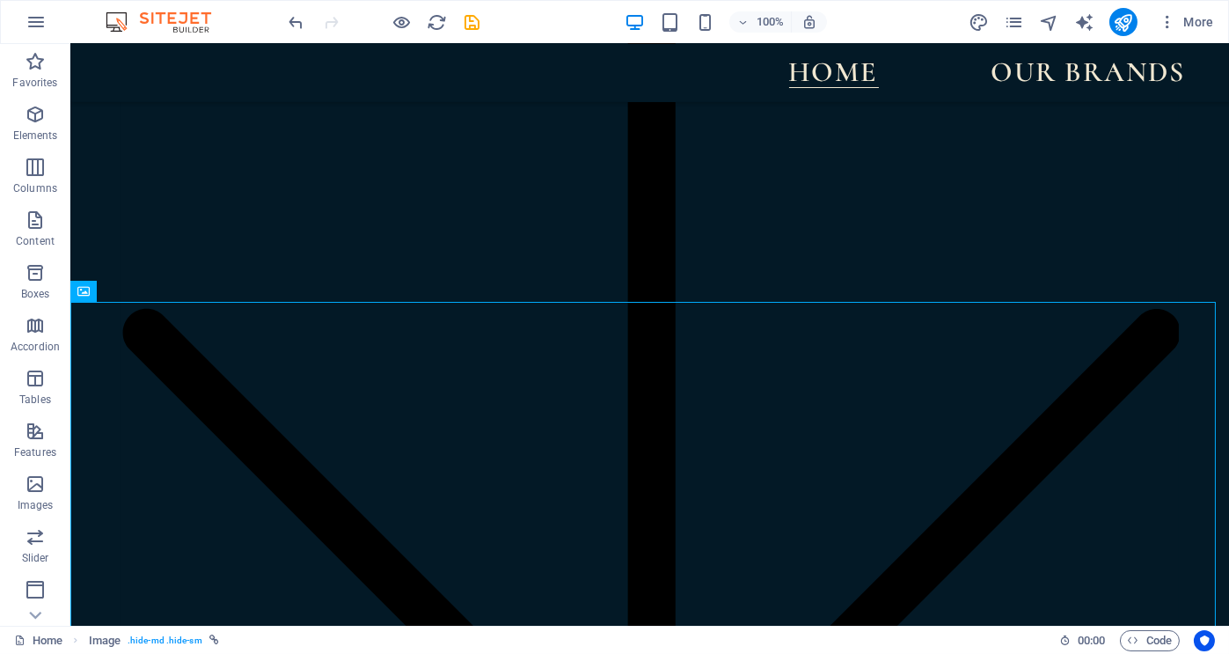
scroll to position [2144, 0]
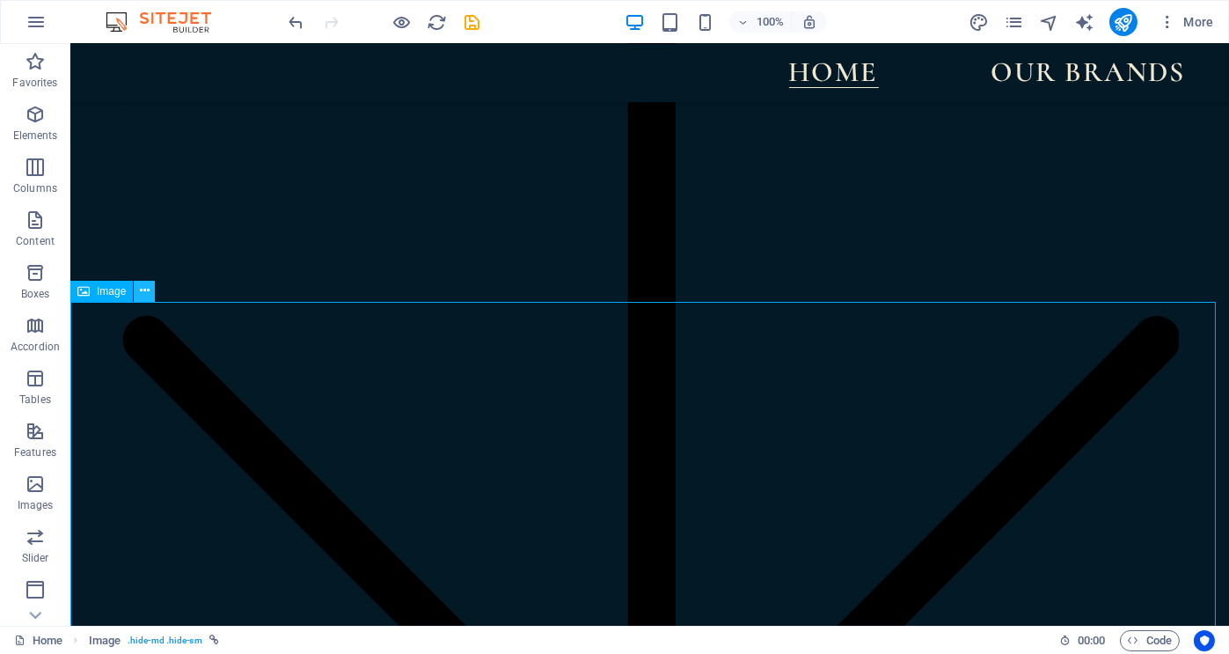
click at [142, 294] on icon at bounding box center [145, 291] width 10 height 18
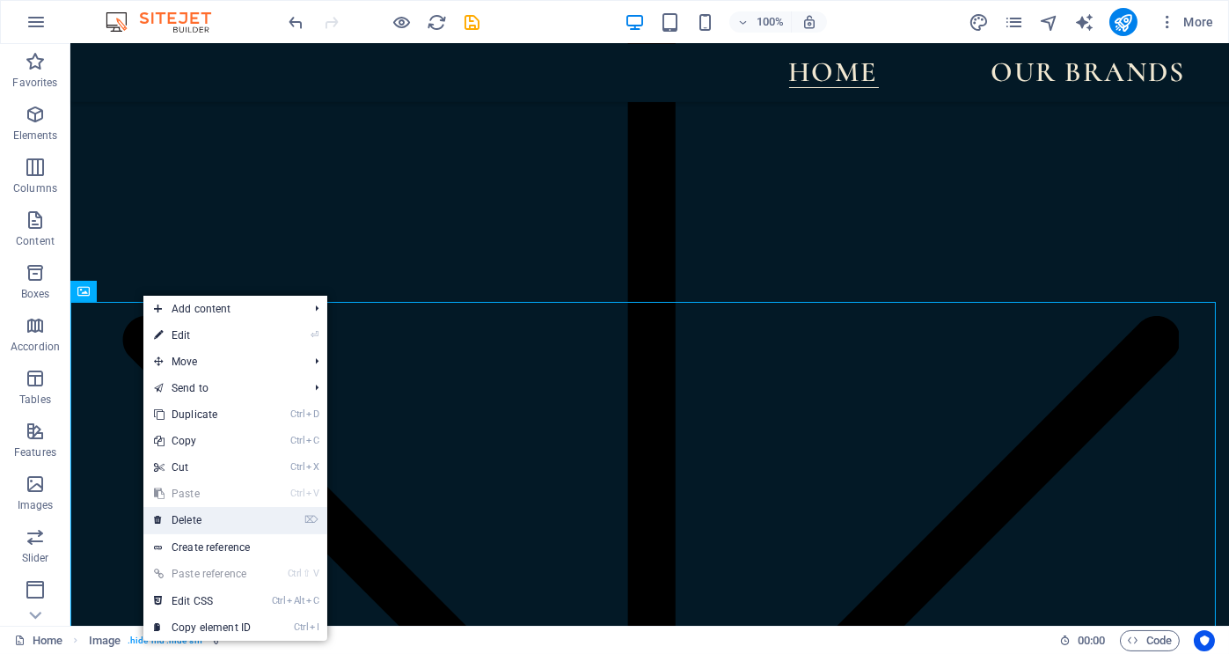
click at [198, 515] on link "⌦ Delete" at bounding box center [202, 520] width 118 height 26
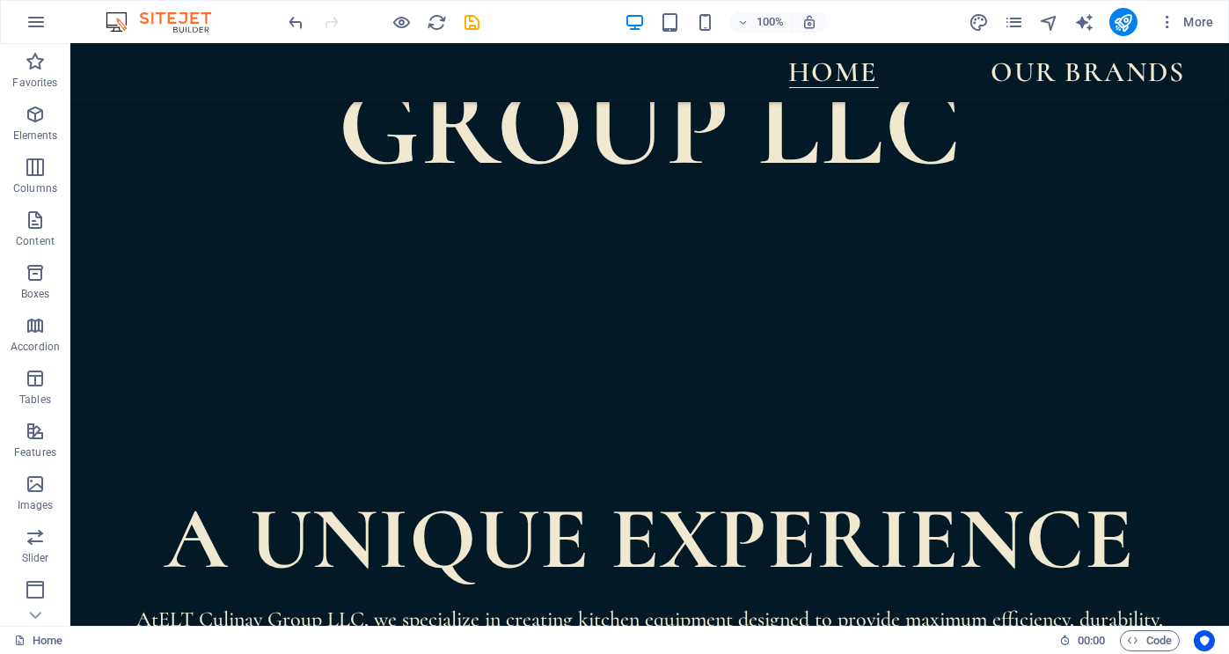
scroll to position [832, 0]
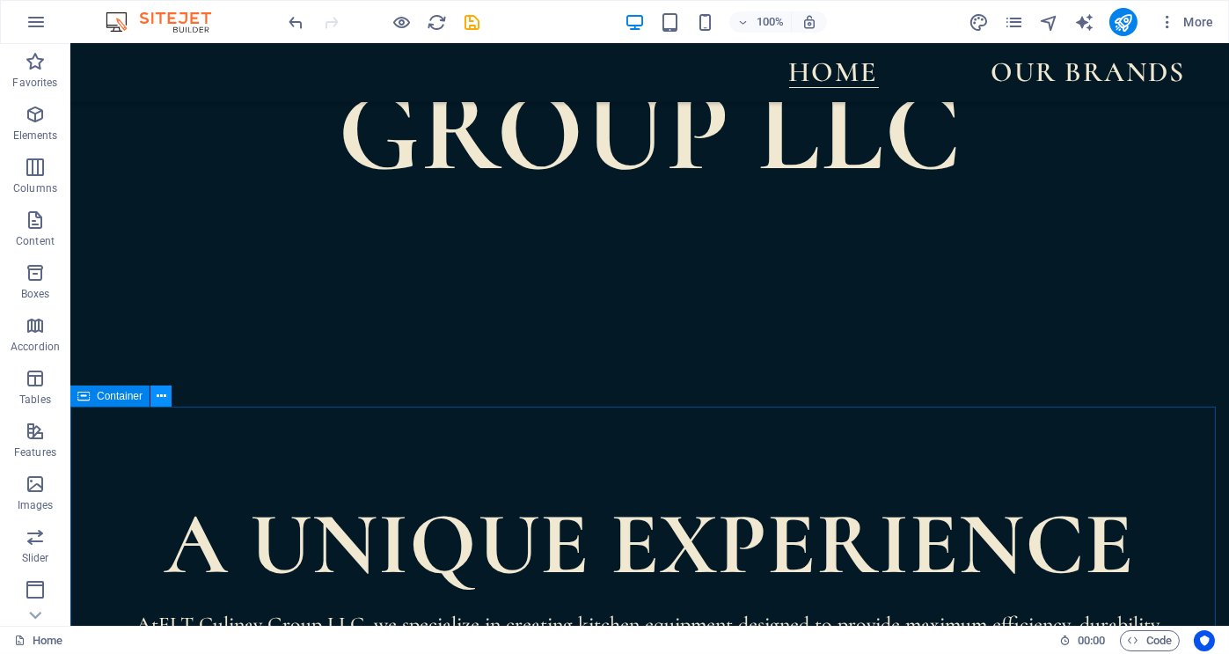
click at [160, 391] on icon at bounding box center [162, 396] width 10 height 18
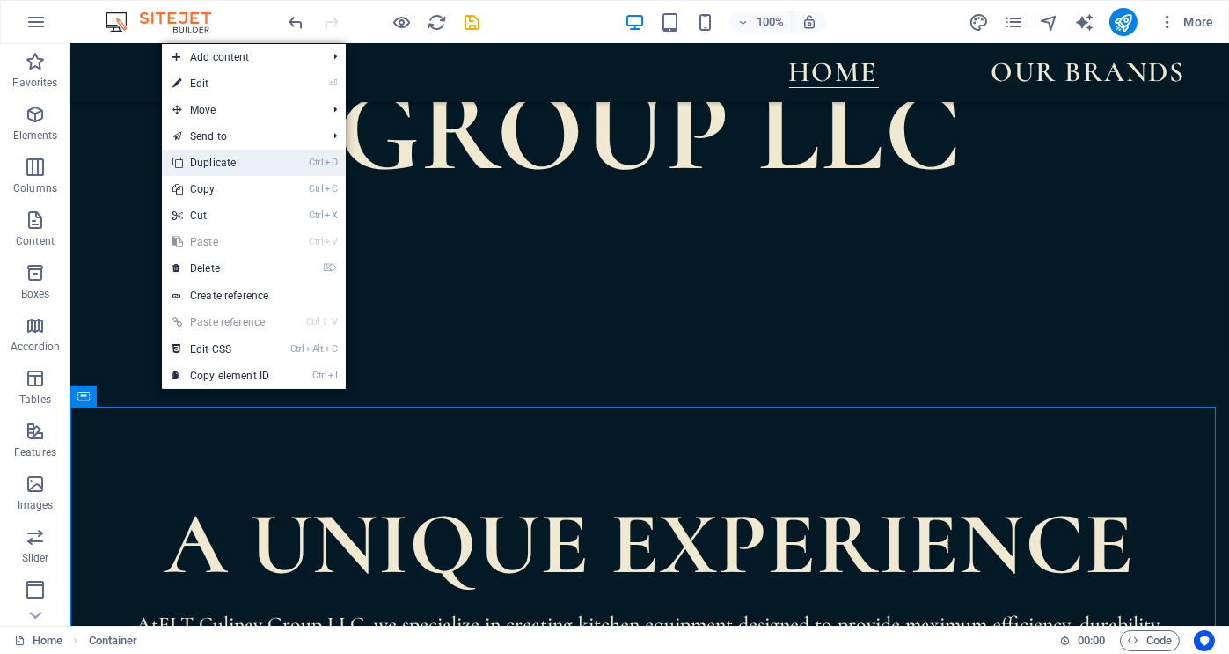
click at [217, 162] on link "Ctrl D Duplicate" at bounding box center [221, 163] width 118 height 26
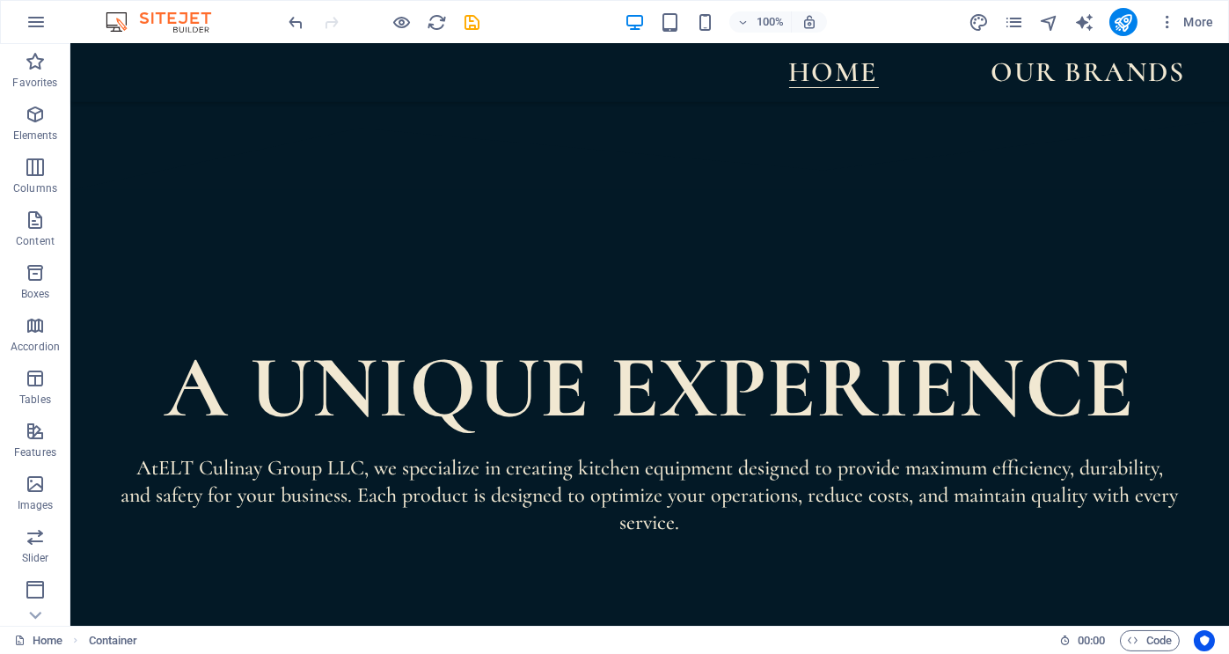
scroll to position [994, 0]
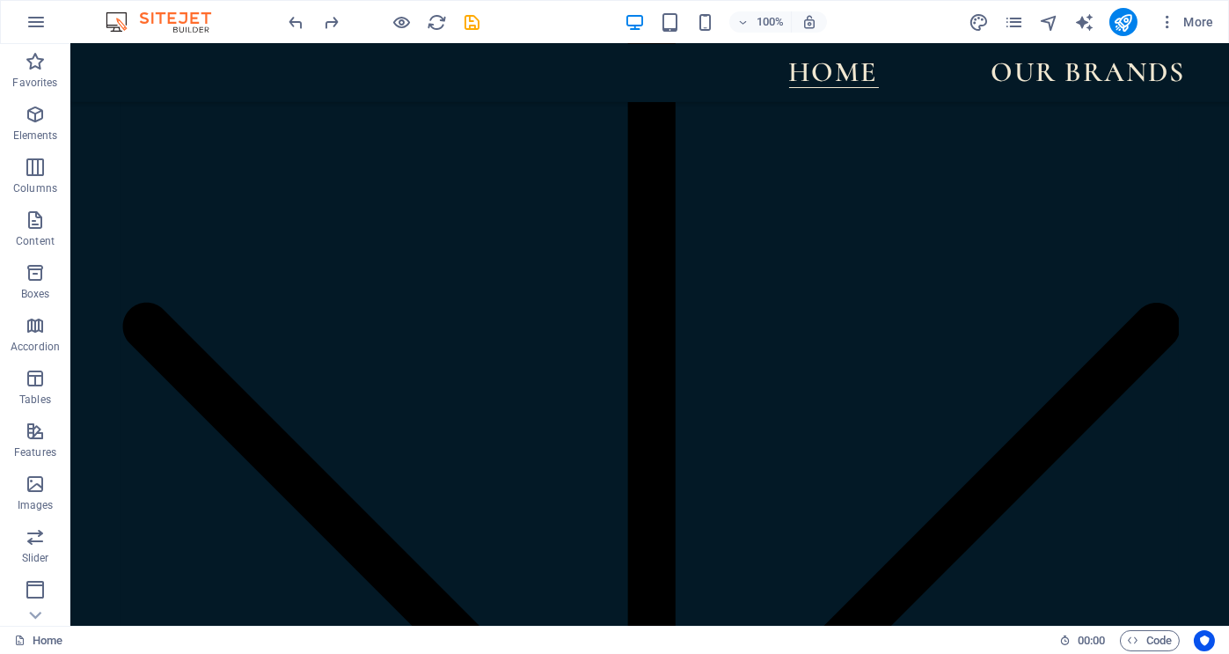
scroll to position [2173, 0]
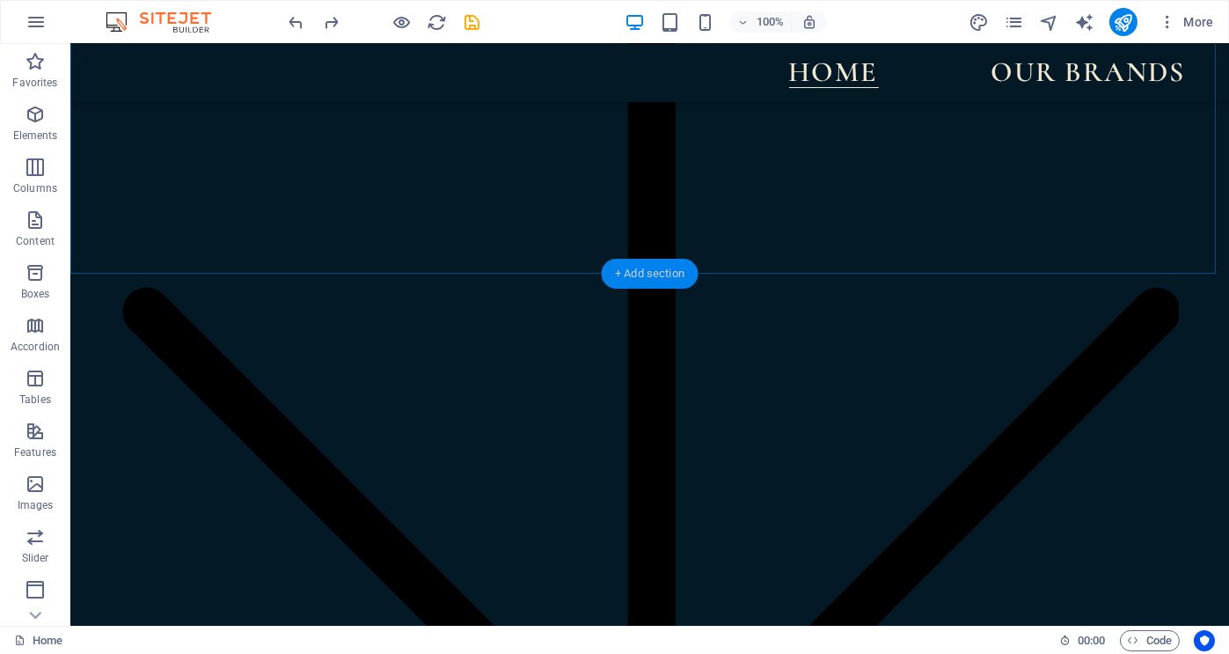
click at [631, 273] on div "+ Add section" at bounding box center [650, 274] width 98 height 30
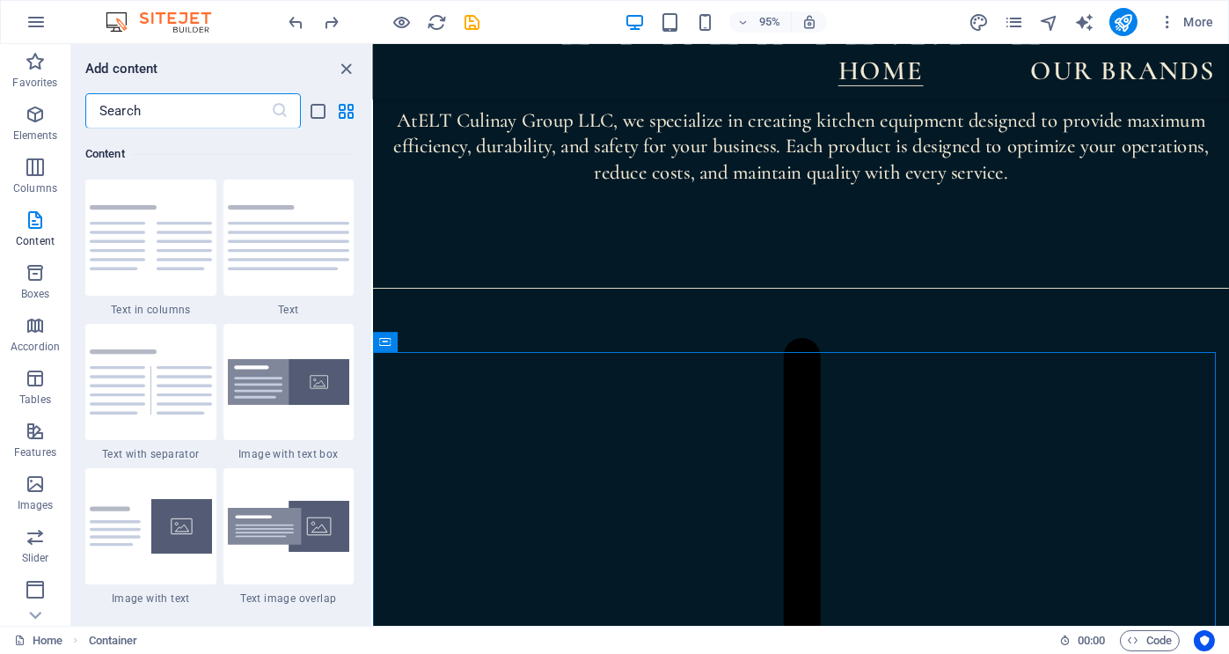
scroll to position [1508, 0]
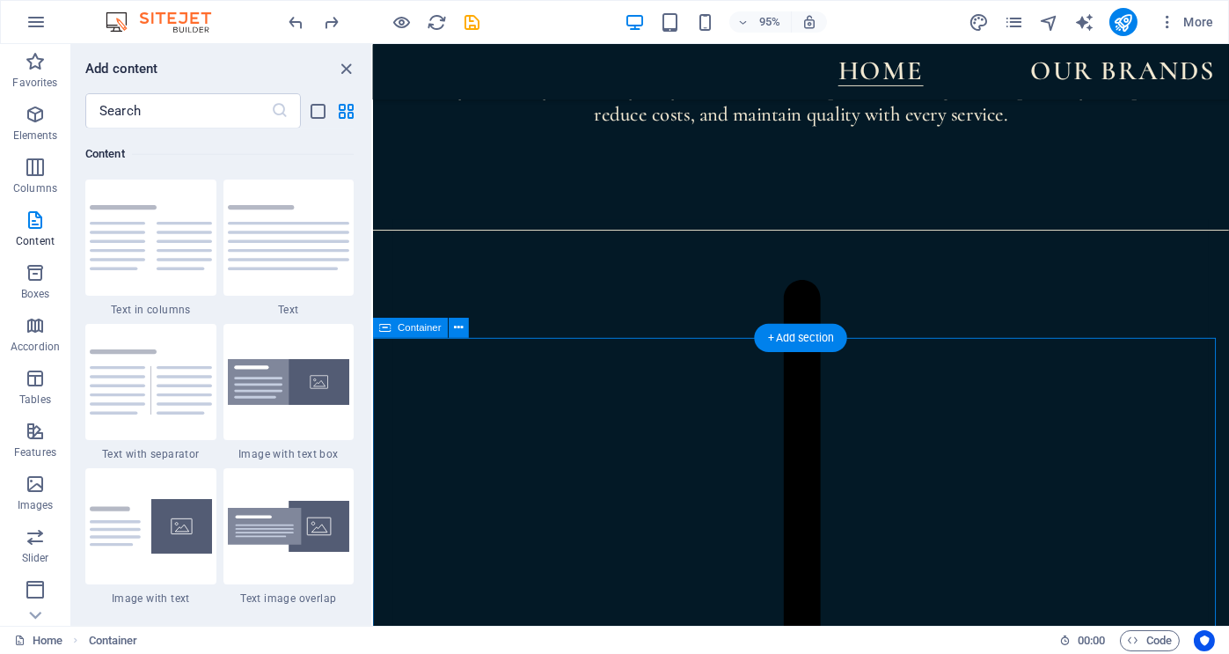
click at [459, 326] on icon at bounding box center [459, 328] width 9 height 18
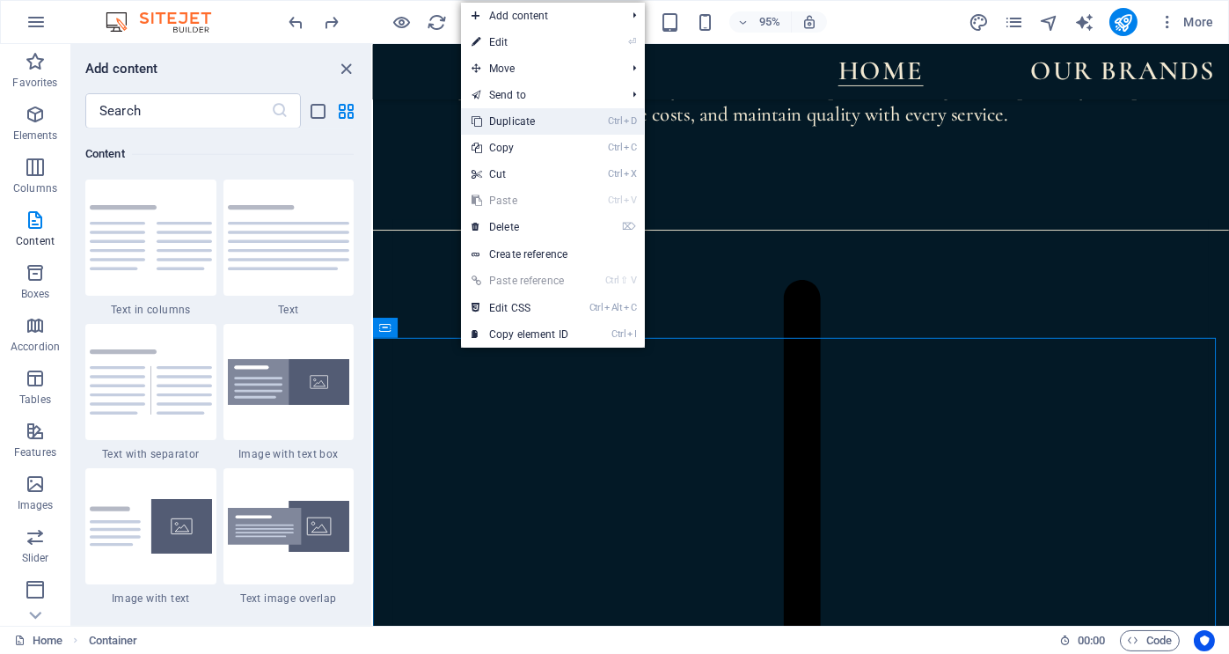
click at [511, 121] on link "Ctrl D Duplicate" at bounding box center [520, 121] width 118 height 26
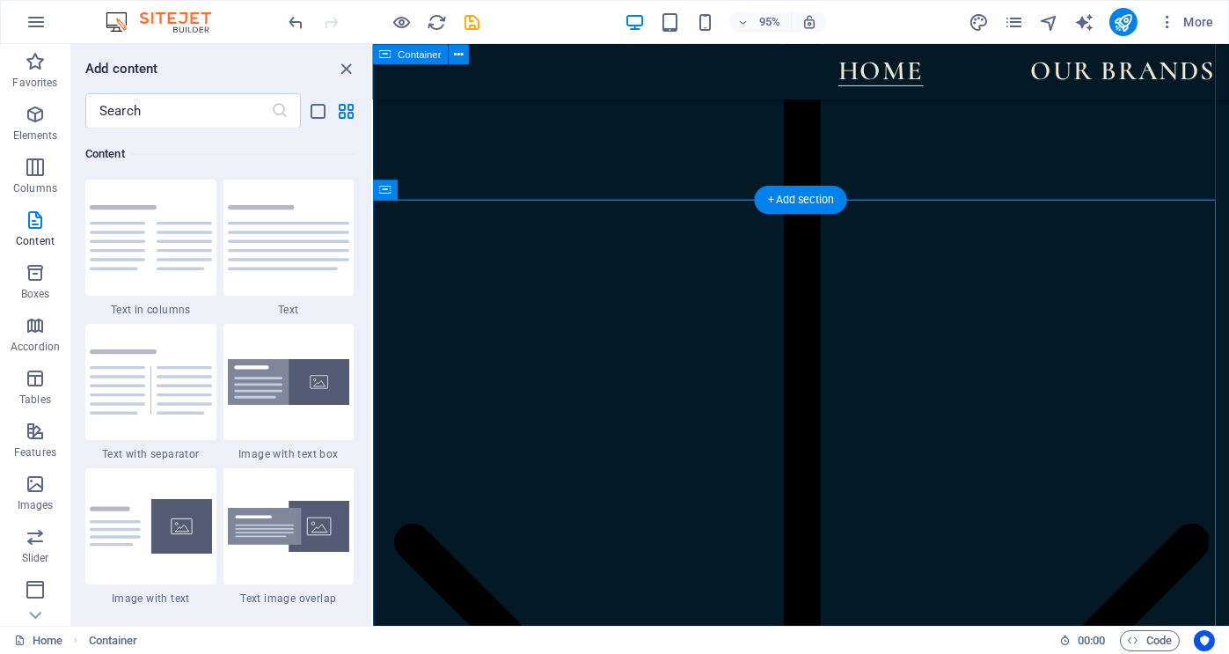
scroll to position [2402, 0]
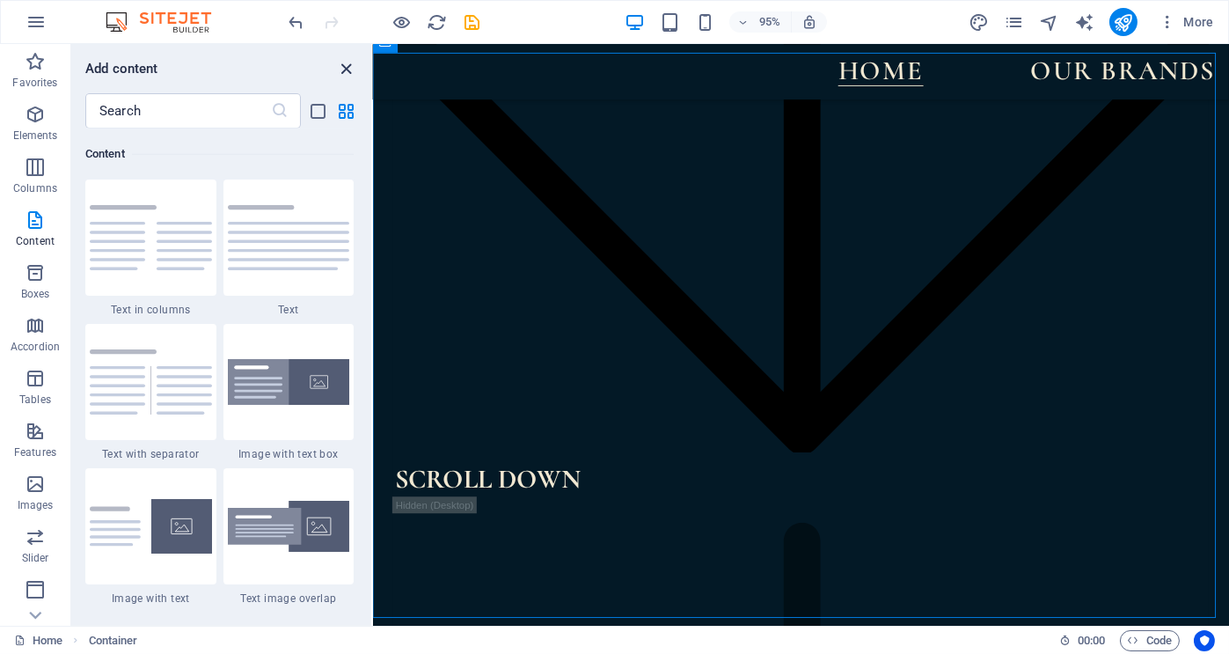
click at [347, 66] on icon "close panel" at bounding box center [347, 69] width 20 height 20
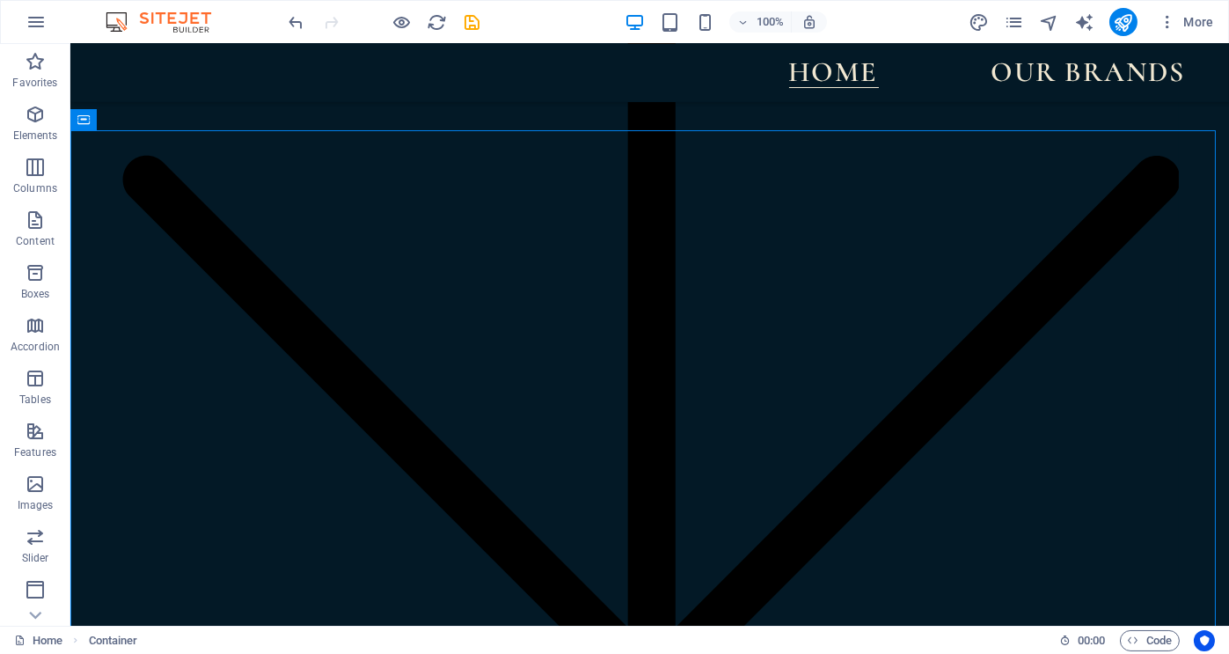
scroll to position [2316, 0]
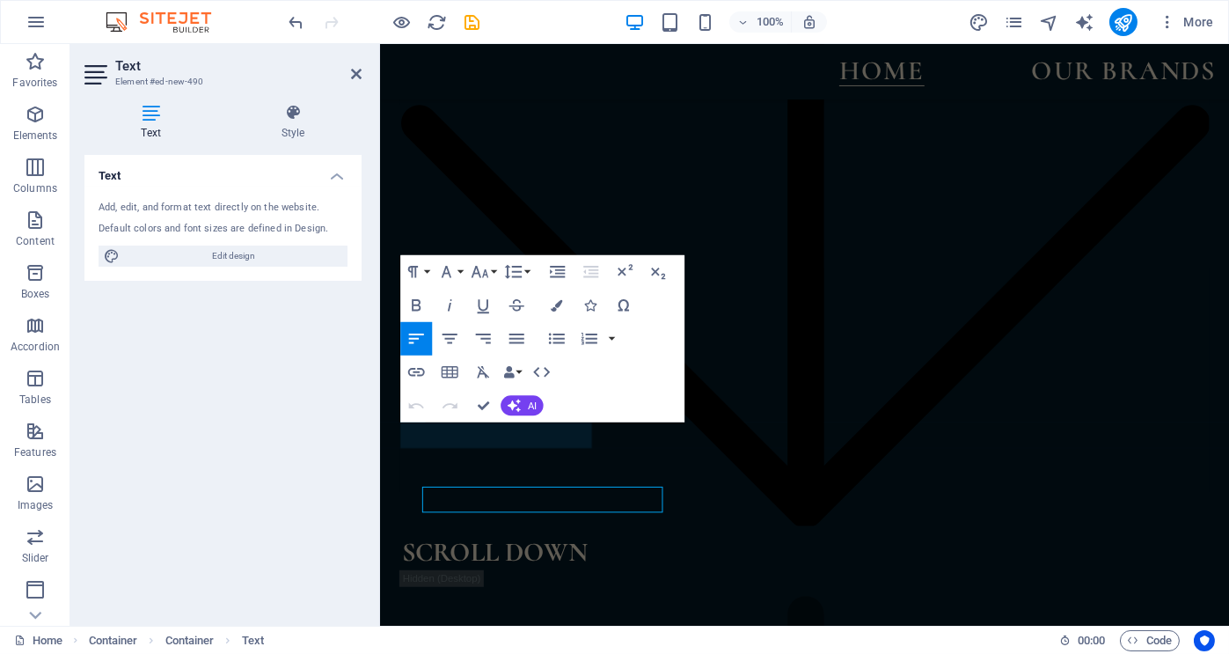
scroll to position [2321, 0]
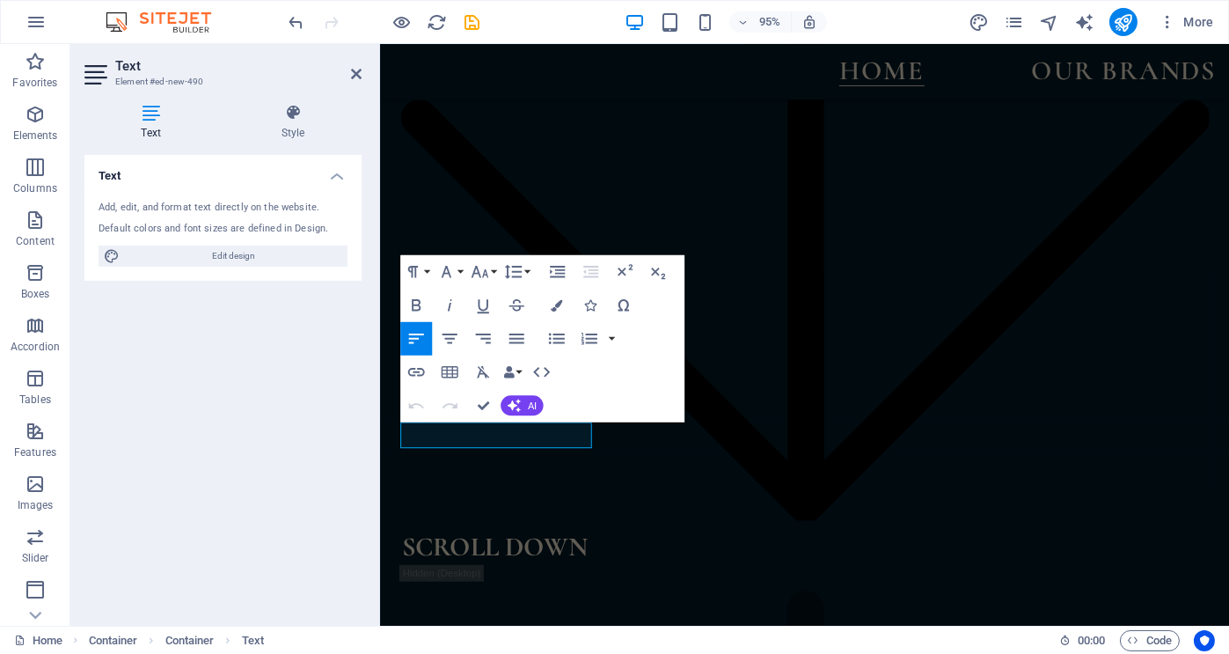
drag, startPoint x: 503, startPoint y: 454, endPoint x: 744, endPoint y: 478, distance: 241.4
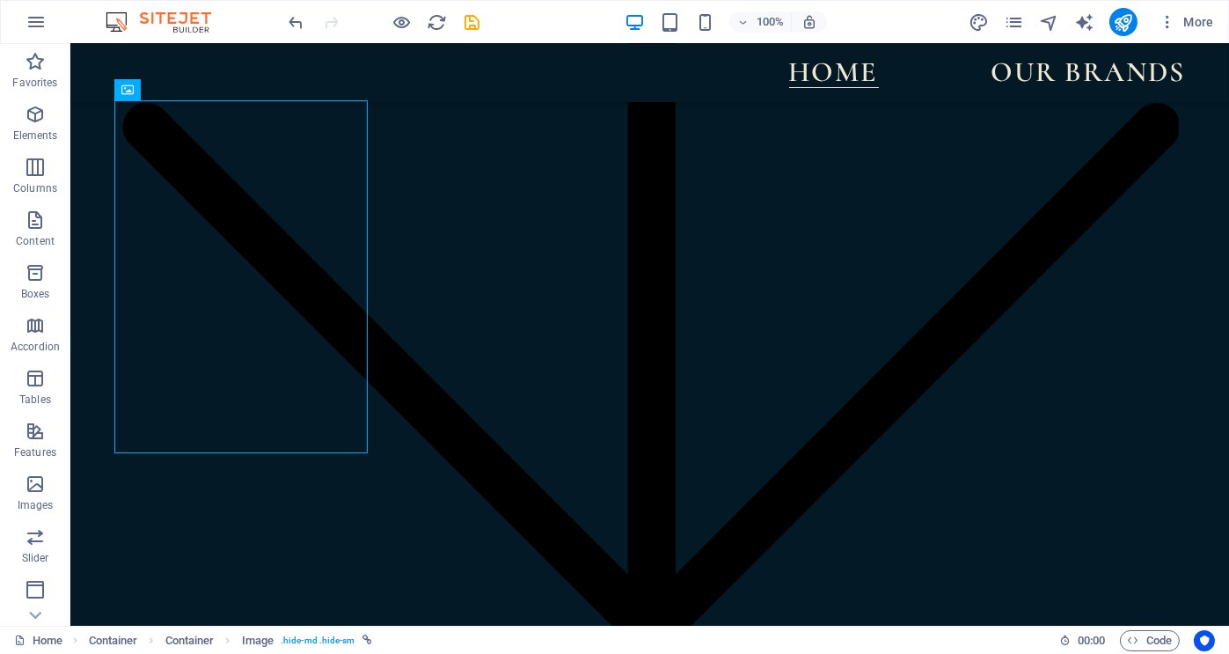
scroll to position [2363, 0]
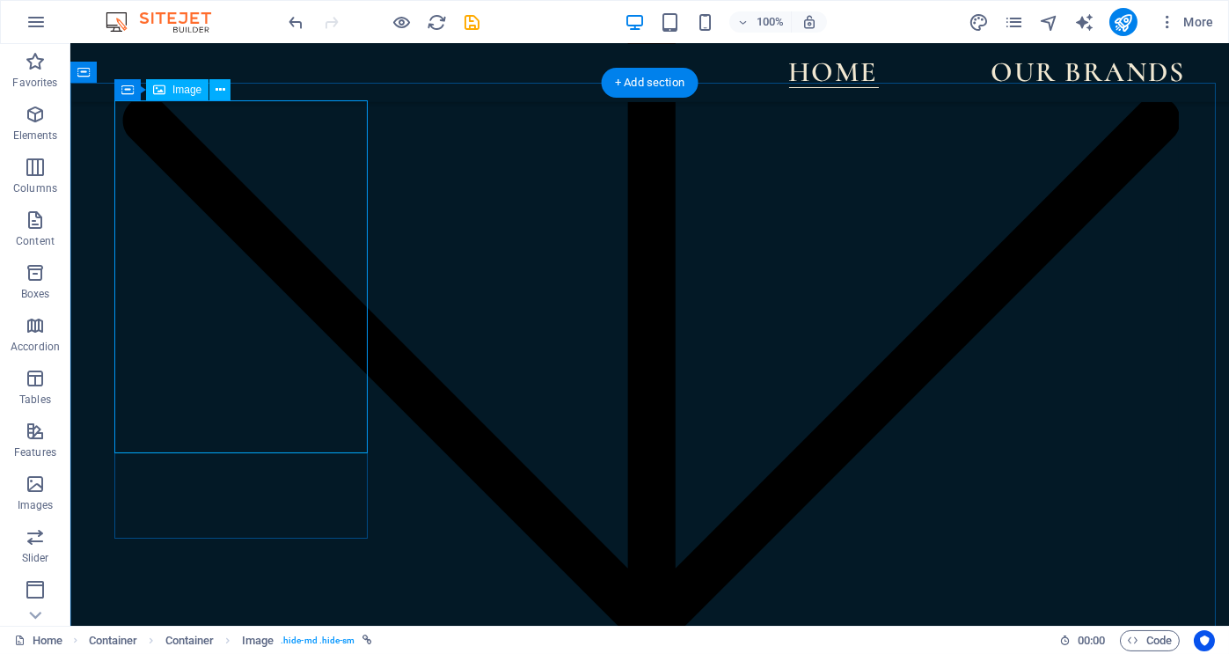
select select "%"
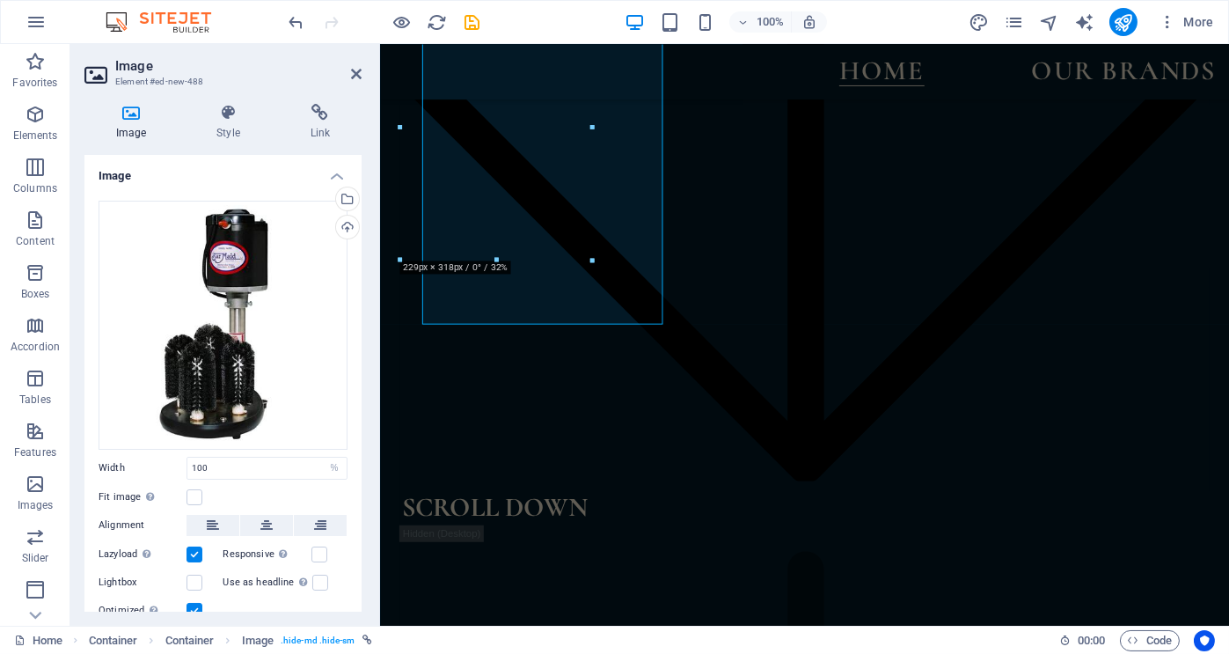
scroll to position [2478, 0]
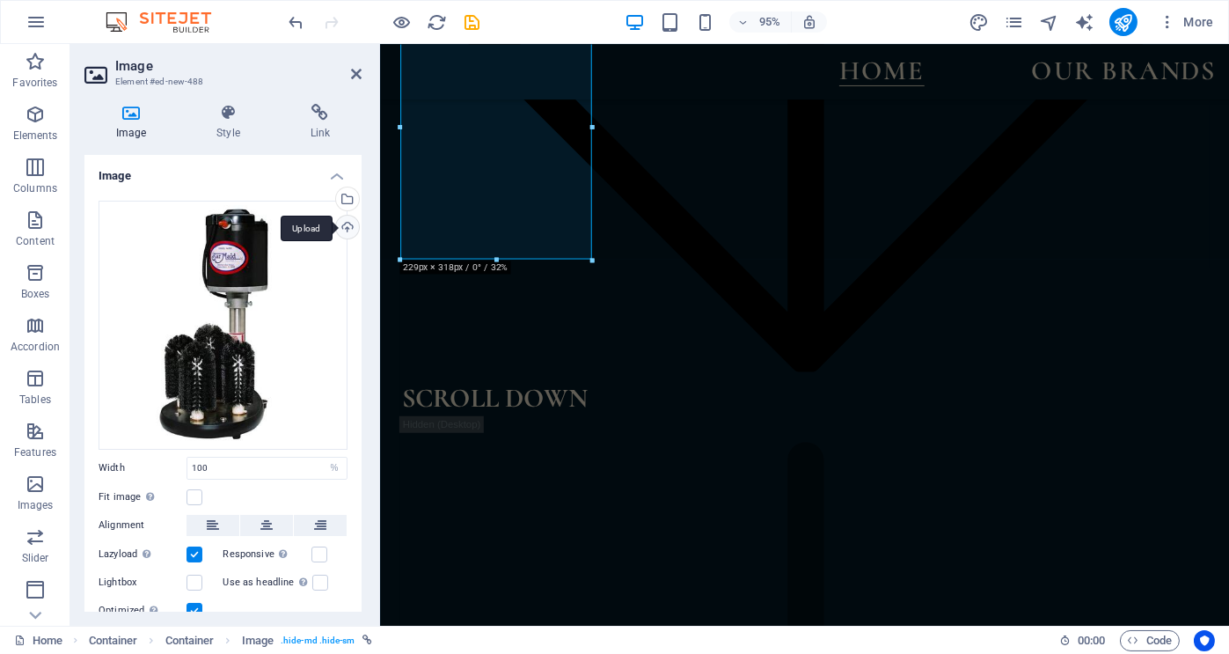
click at [344, 223] on div "Upload" at bounding box center [346, 229] width 26 height 26
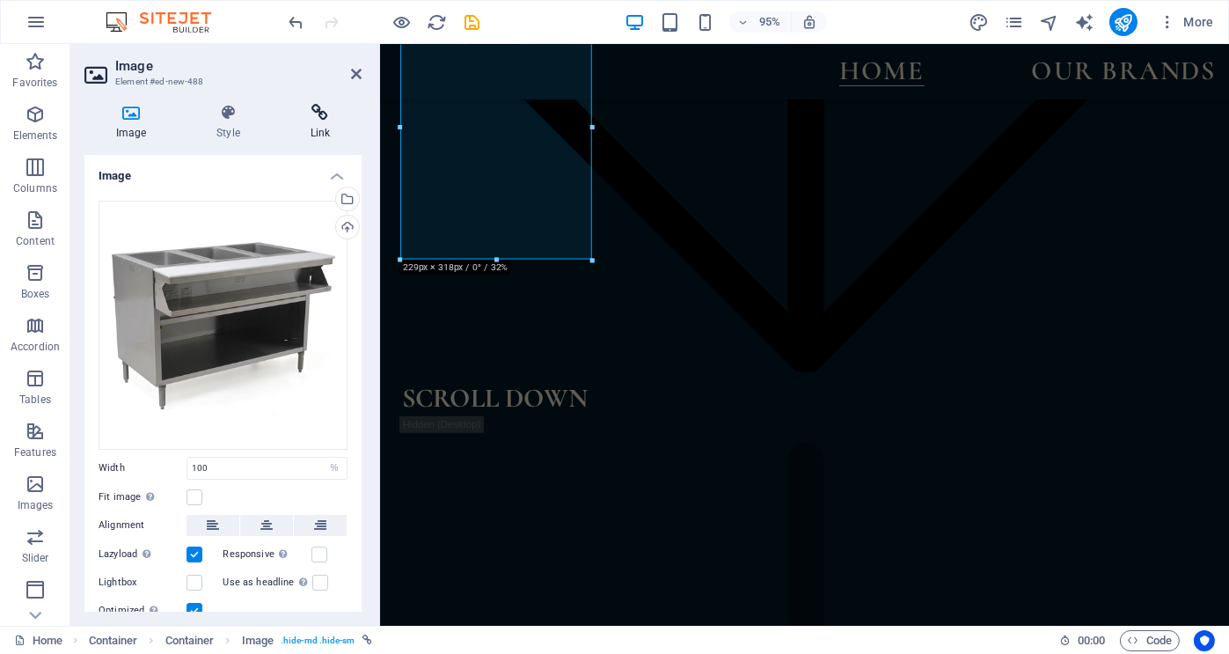
click at [323, 111] on icon at bounding box center [320, 113] width 83 height 18
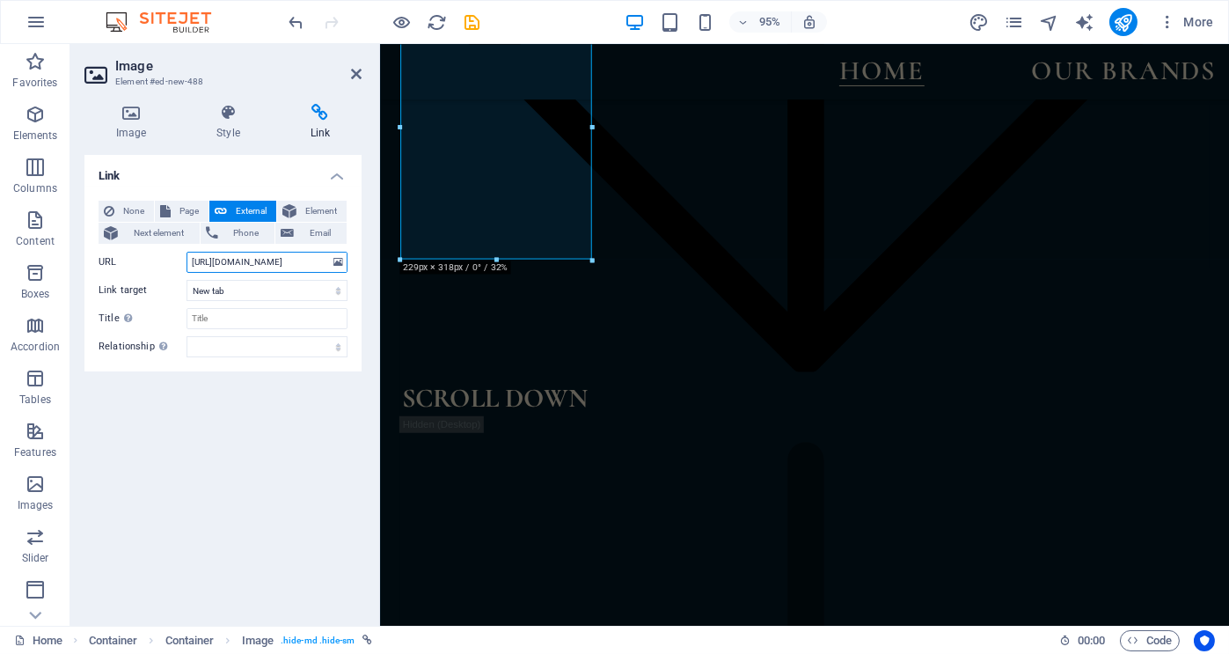
drag, startPoint x: 300, startPoint y: 264, endPoint x: 169, endPoint y: 265, distance: 131.1
click at [169, 265] on div "URL [URL][DOMAIN_NAME]" at bounding box center [223, 262] width 249 height 21
paste input "eaglegrp"
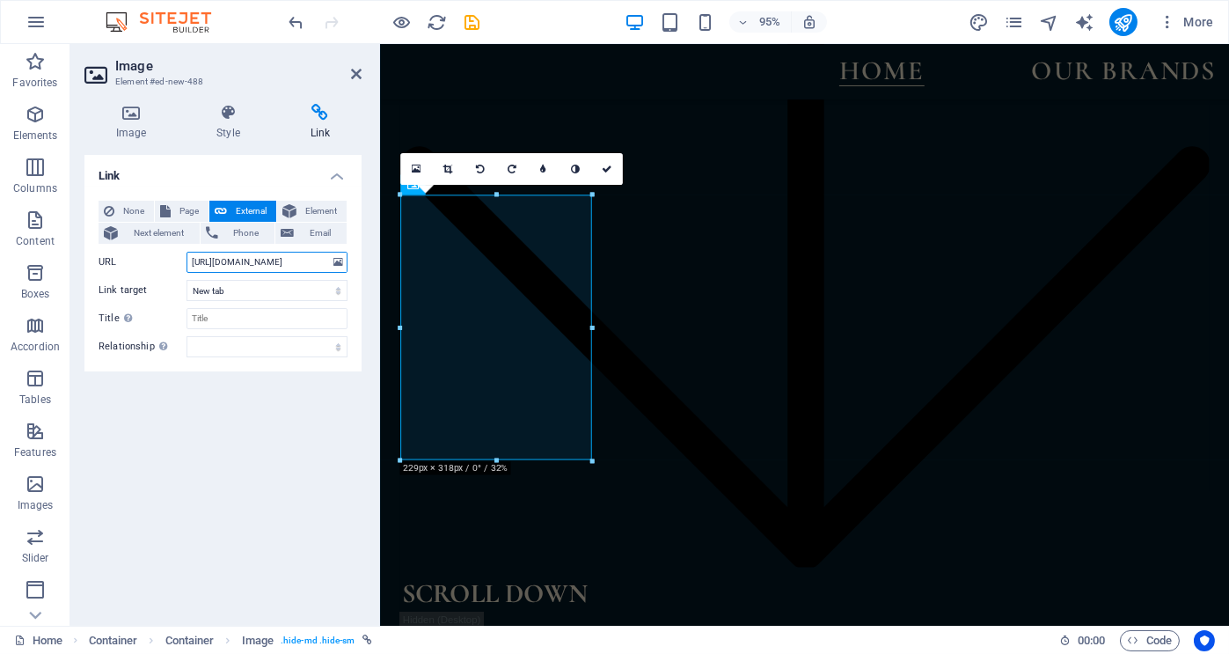
scroll to position [2267, 0]
type input "[URL][DOMAIN_NAME]"
click at [607, 166] on icon at bounding box center [607, 169] width 11 height 10
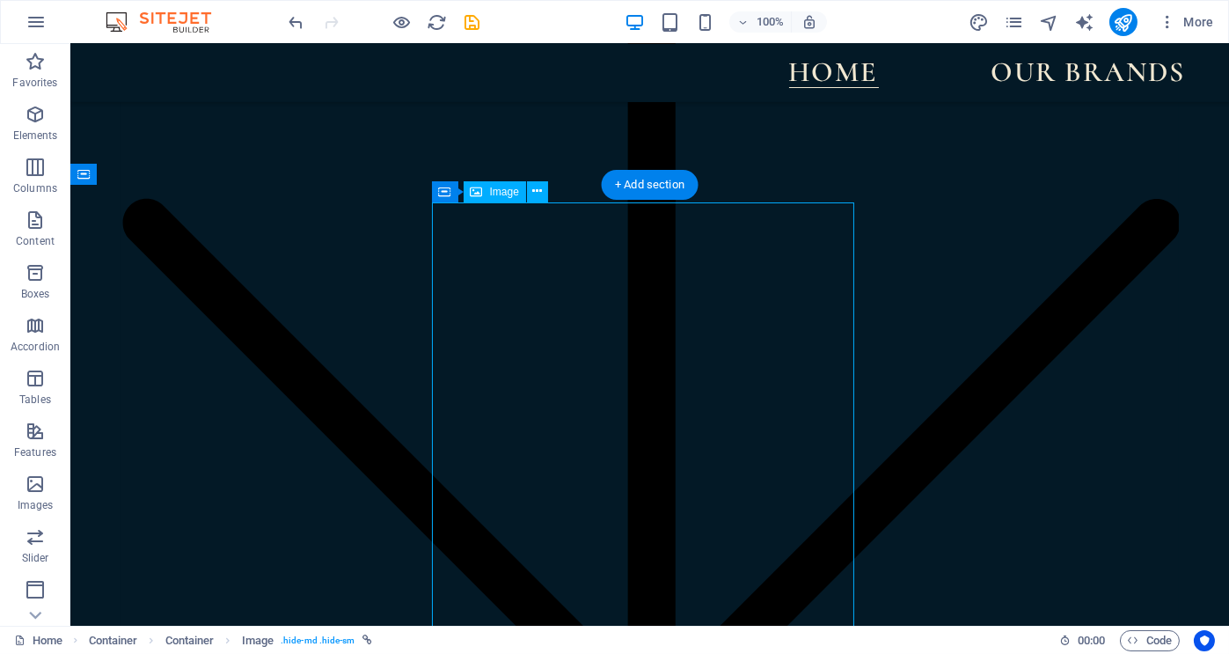
select select "%"
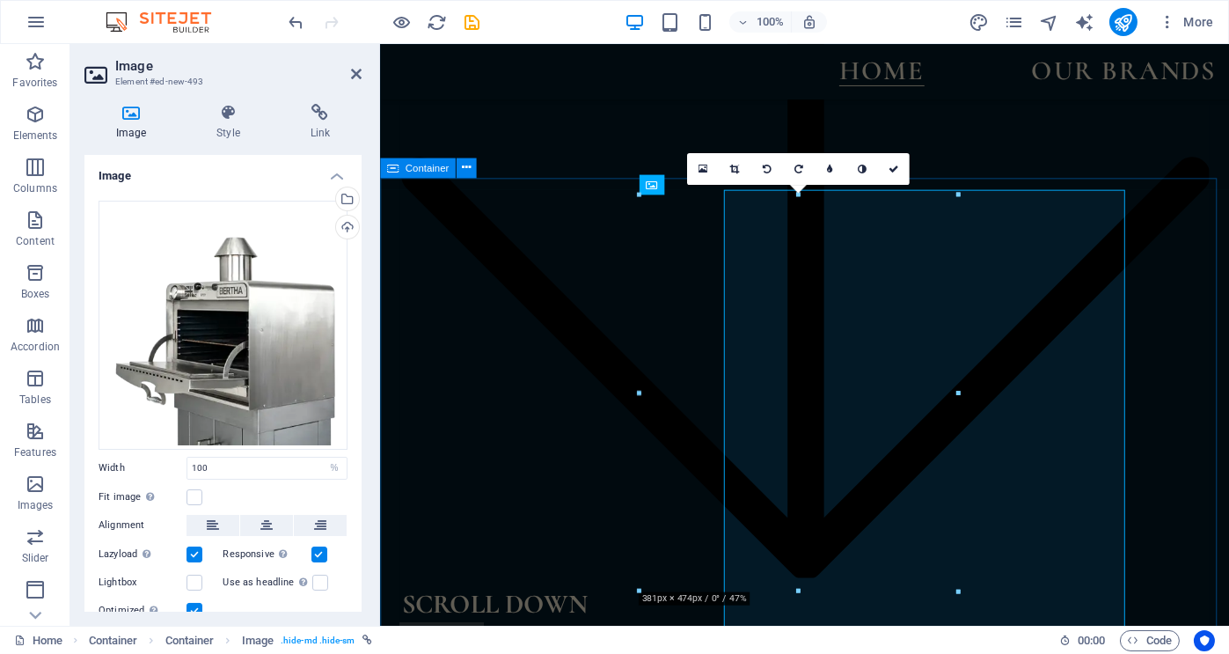
scroll to position [2267, 0]
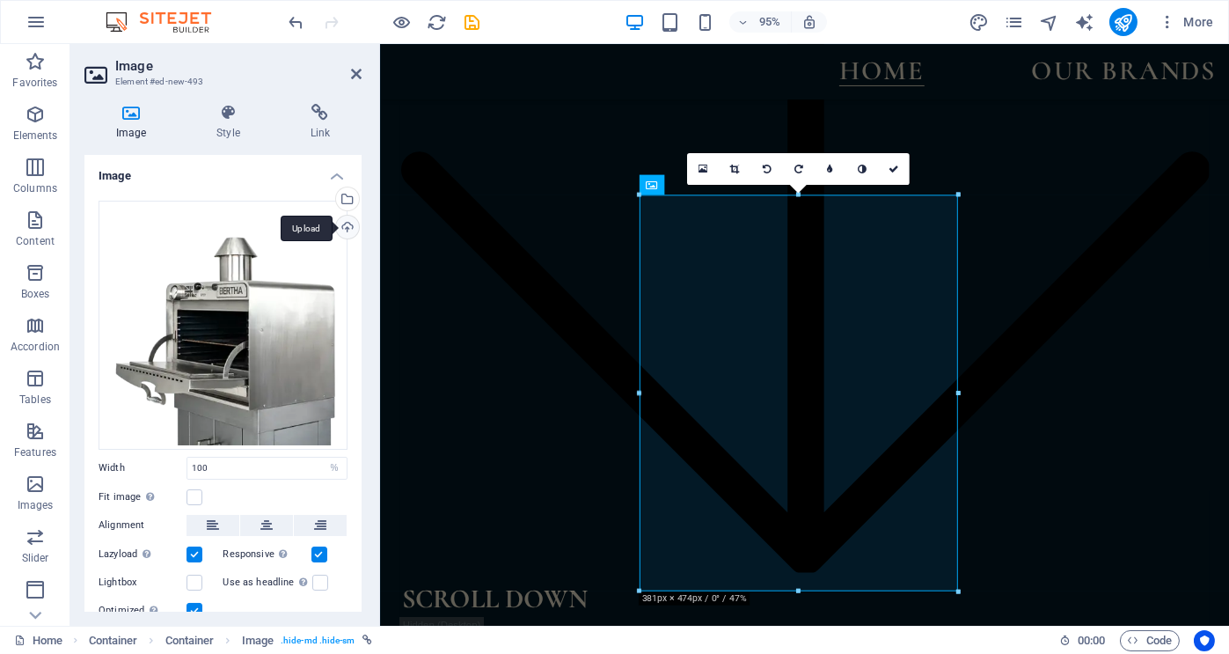
click at [346, 225] on div "Upload" at bounding box center [346, 229] width 26 height 26
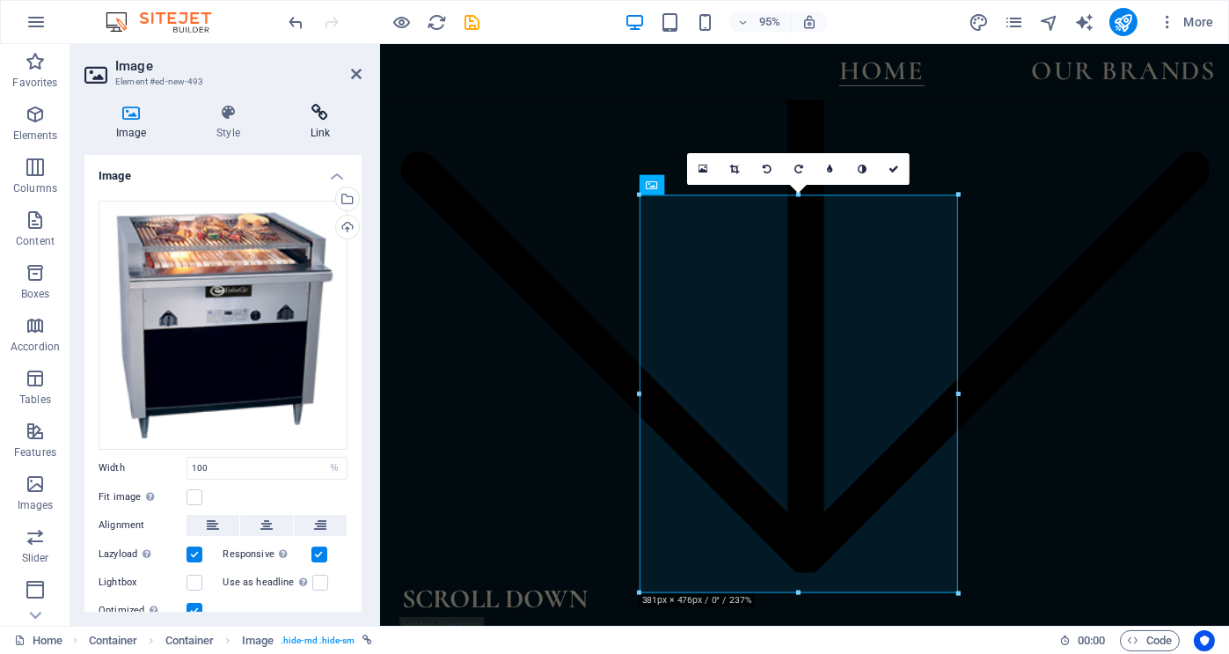
click at [319, 114] on icon at bounding box center [320, 113] width 83 height 18
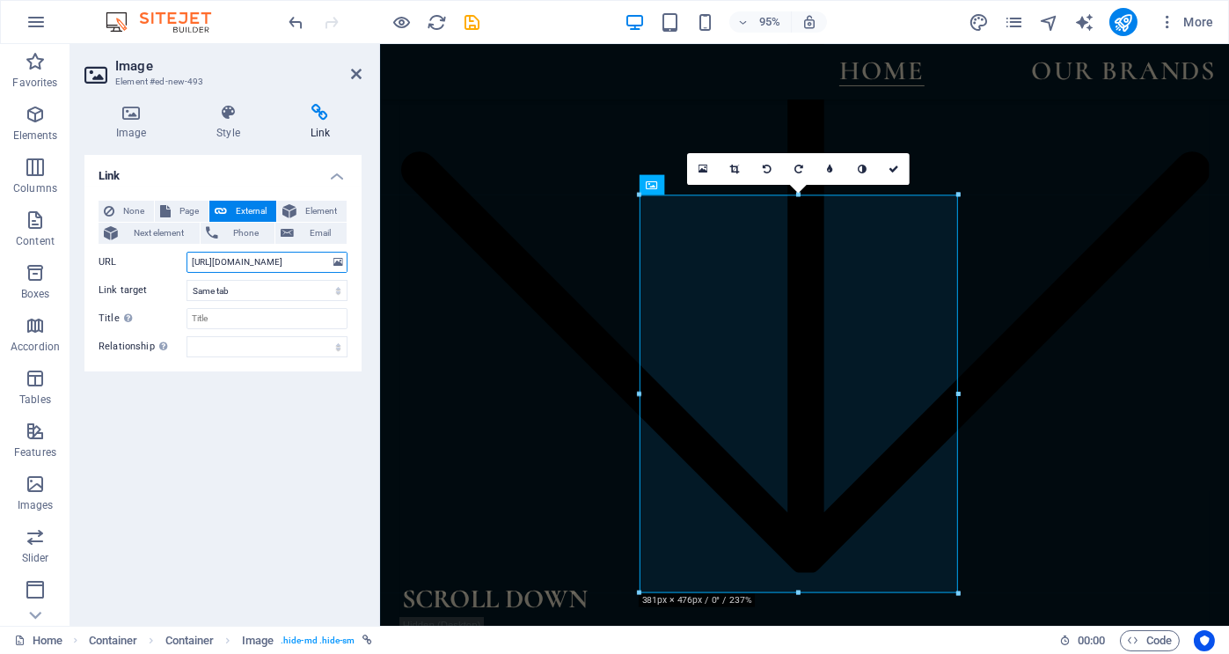
click at [315, 260] on input "[URL][DOMAIN_NAME]" at bounding box center [267, 262] width 161 height 21
type input "s"
paste input "[URL][DOMAIN_NAME]"
type input "[URL][DOMAIN_NAME]"
click at [891, 167] on icon at bounding box center [894, 169] width 11 height 10
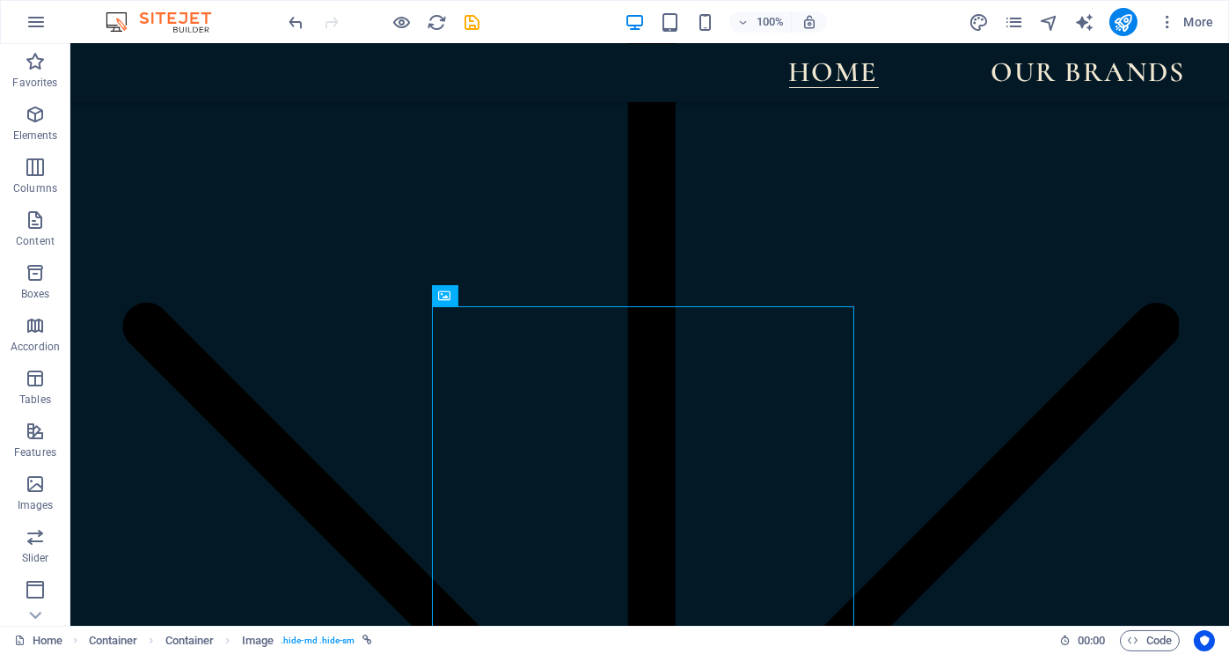
scroll to position [2146, 0]
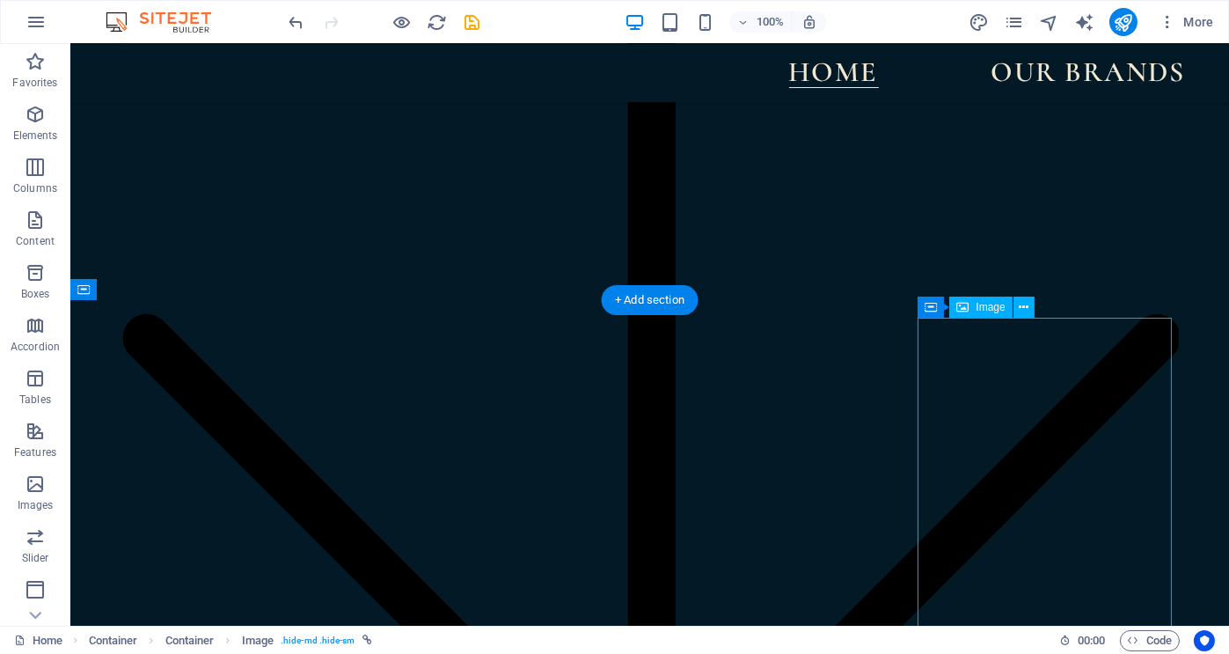
select select "%"
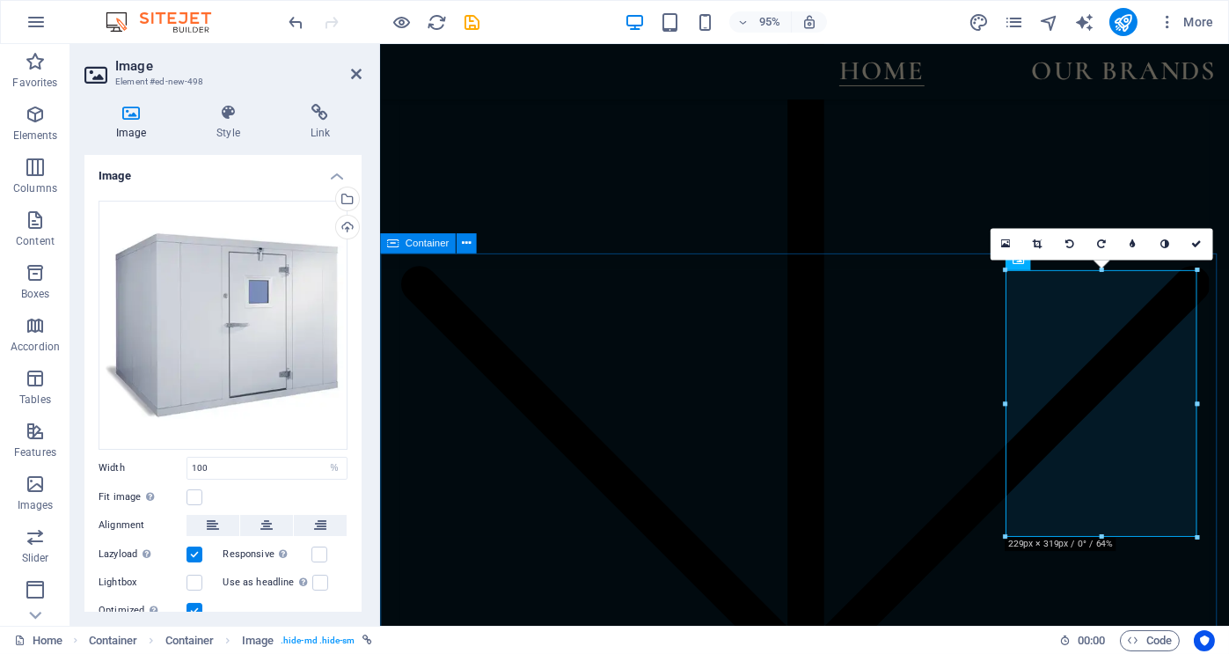
scroll to position [2187, 0]
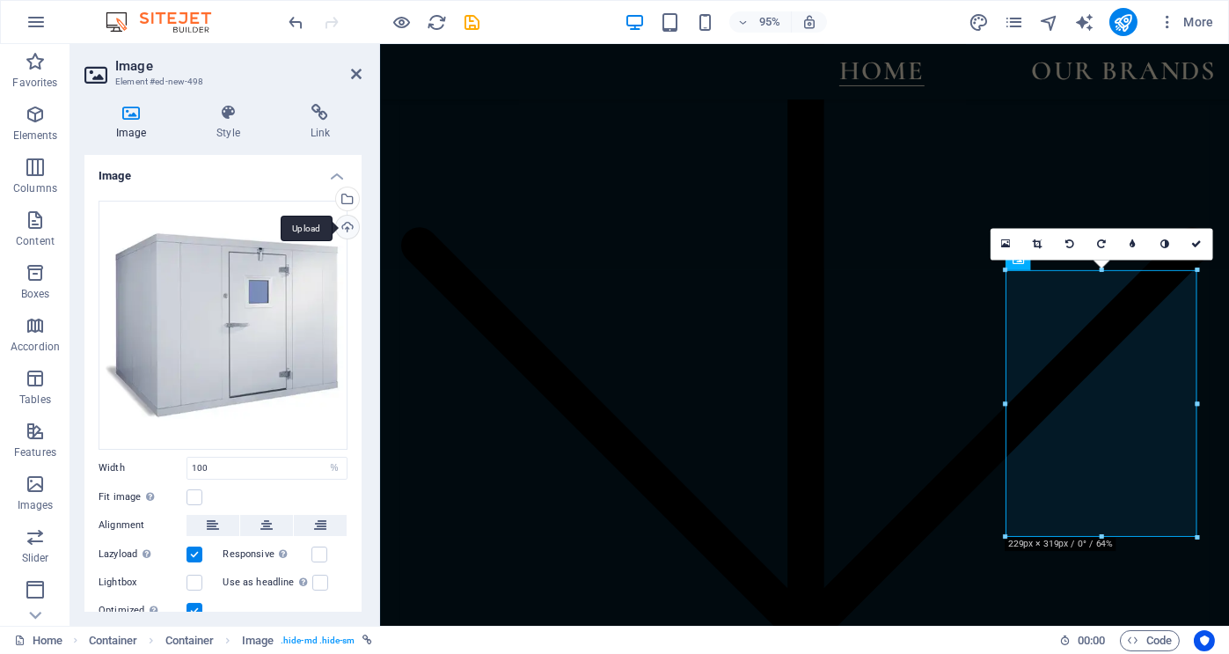
click at [342, 224] on div "Upload" at bounding box center [346, 229] width 26 height 26
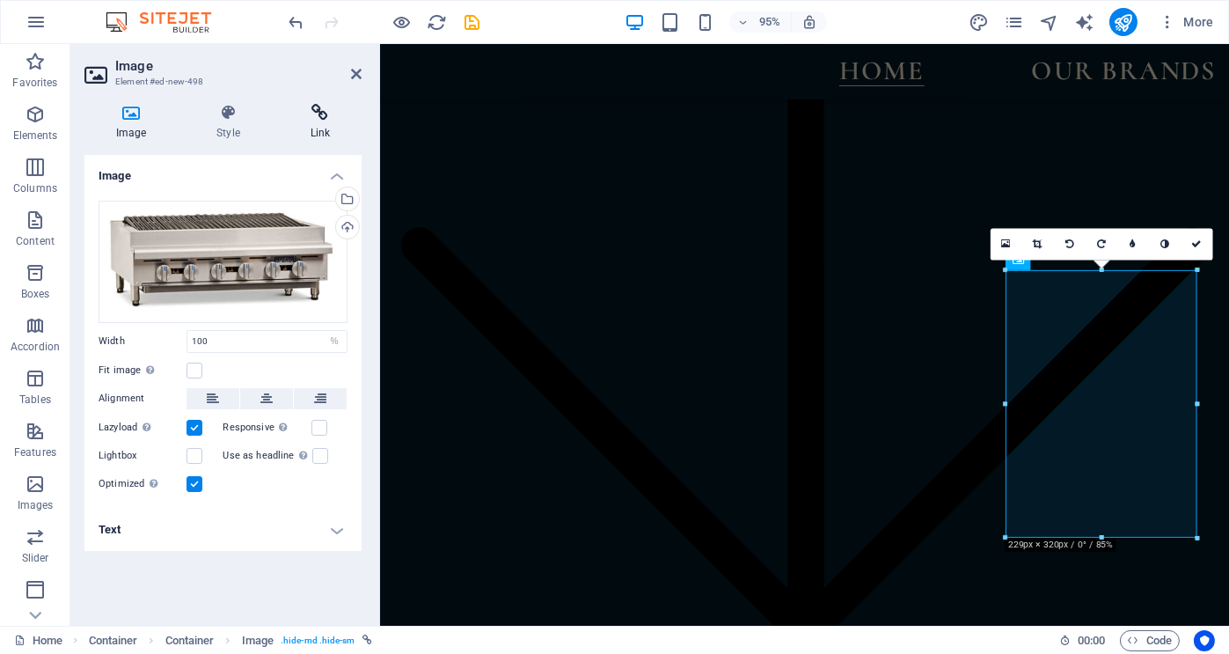
click at [321, 120] on icon at bounding box center [320, 113] width 83 height 18
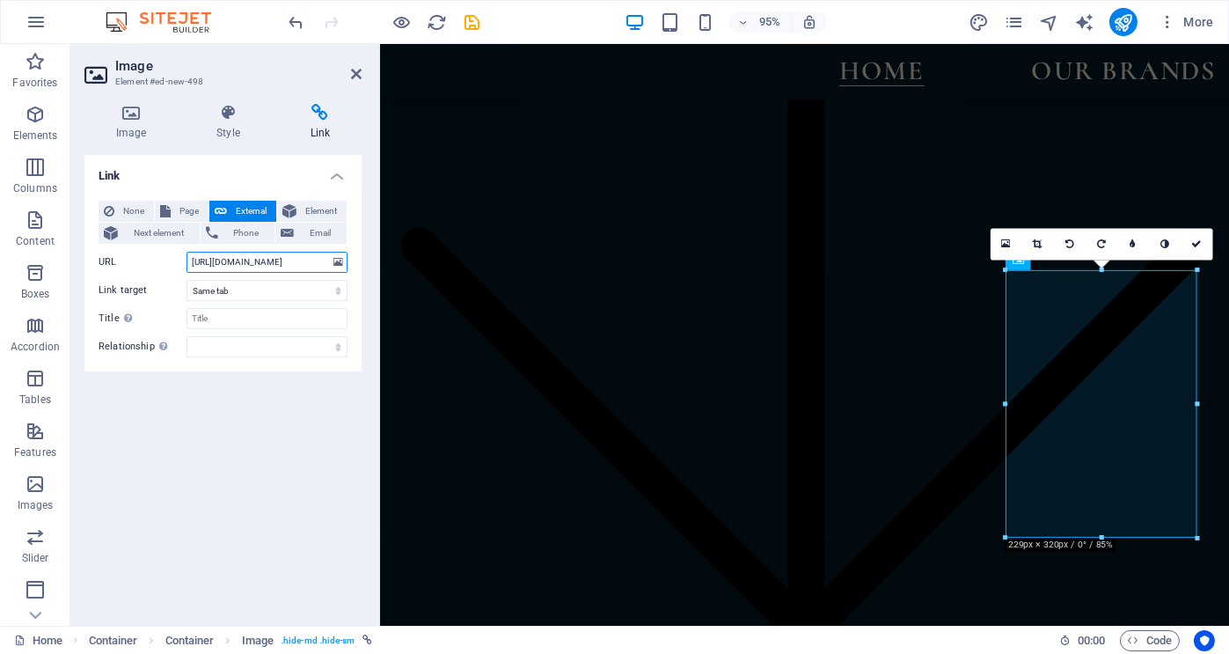
click at [319, 262] on input "[URL][DOMAIN_NAME]" at bounding box center [267, 262] width 161 height 21
type input "h"
paste input "[URL][DOMAIN_NAME]"
type input "[URL][DOMAIN_NAME]"
click at [1195, 242] on icon at bounding box center [1196, 243] width 11 height 10
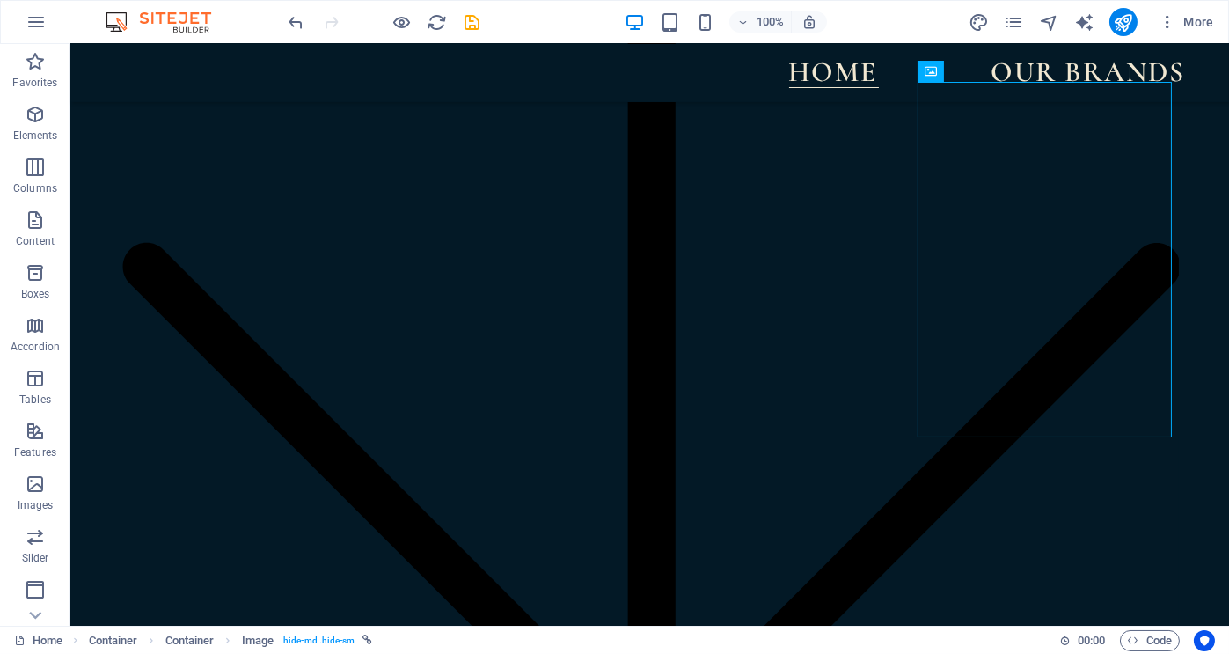
scroll to position [2105, 0]
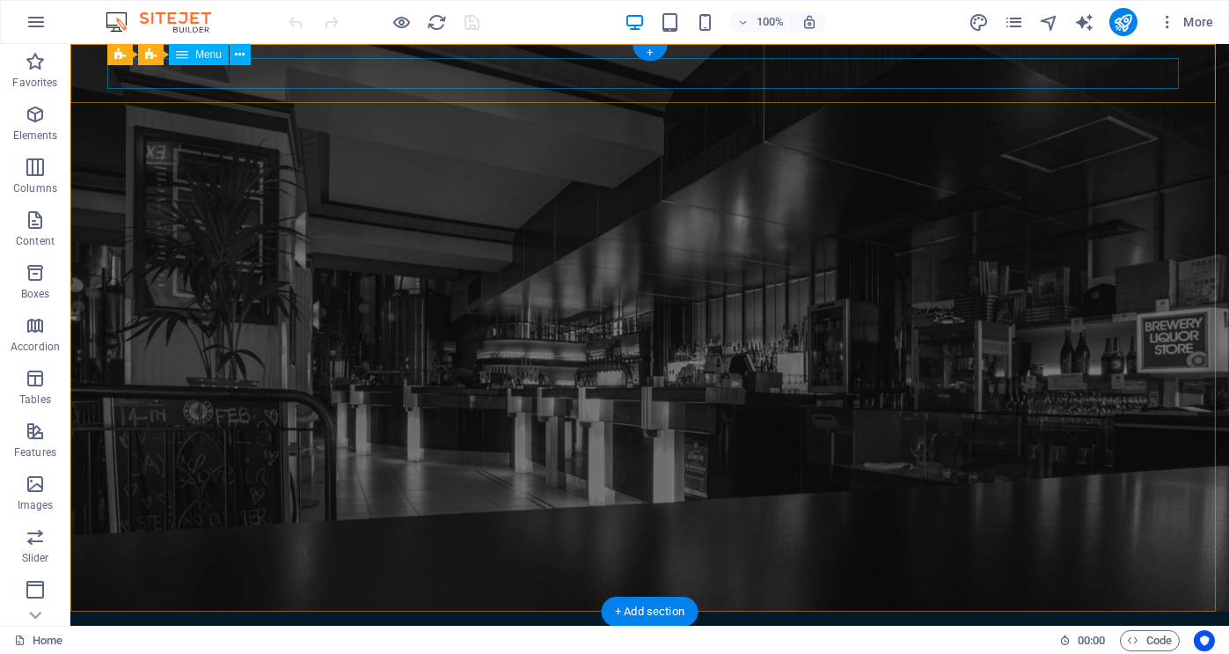
click at [1060, 626] on nav "Home Our brands" at bounding box center [650, 641] width 1072 height 30
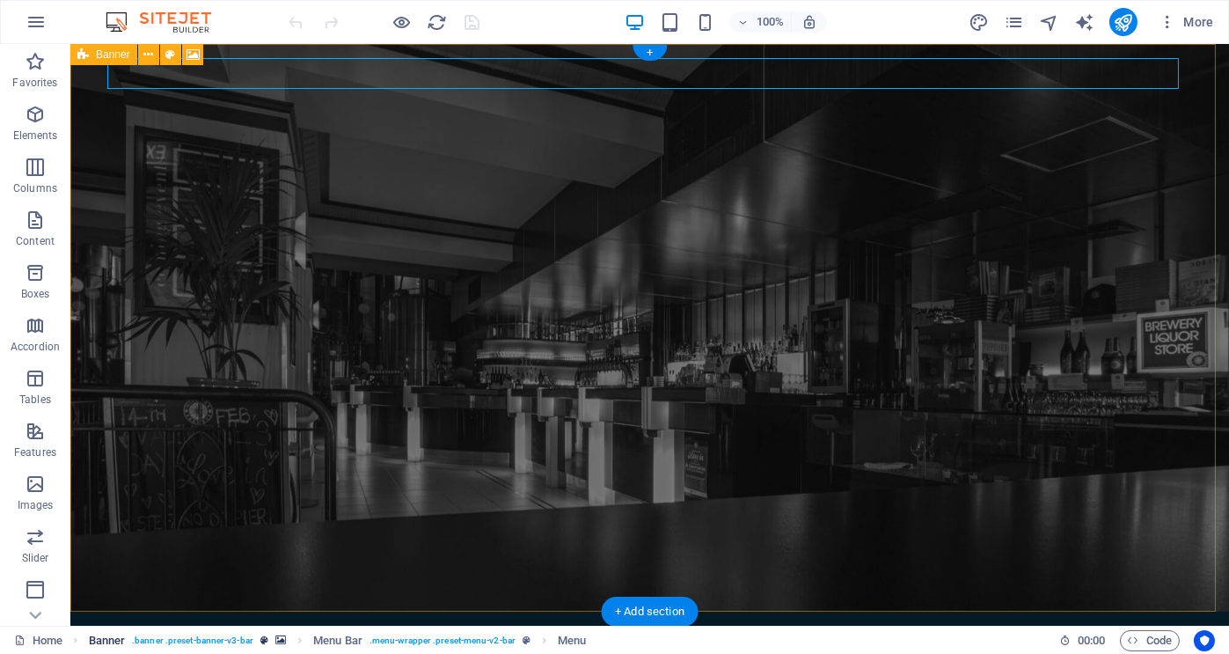
click at [183, 643] on span ". banner .preset-banner-v3-bar" at bounding box center [192, 640] width 121 height 21
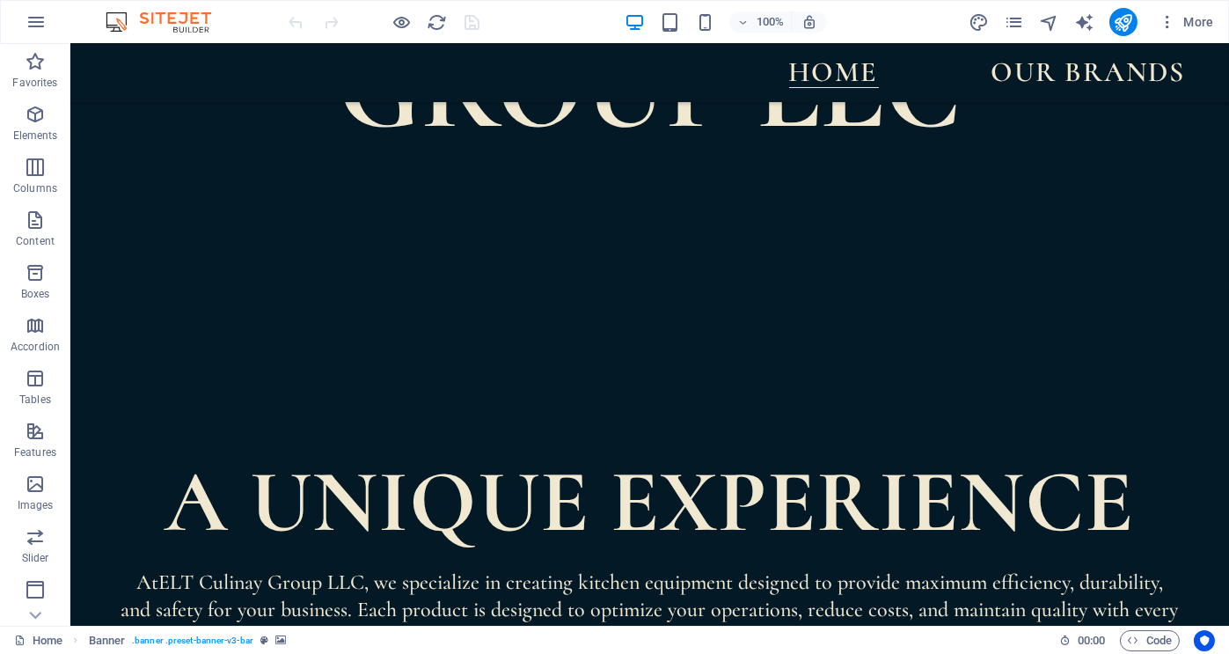
scroll to position [868, 0]
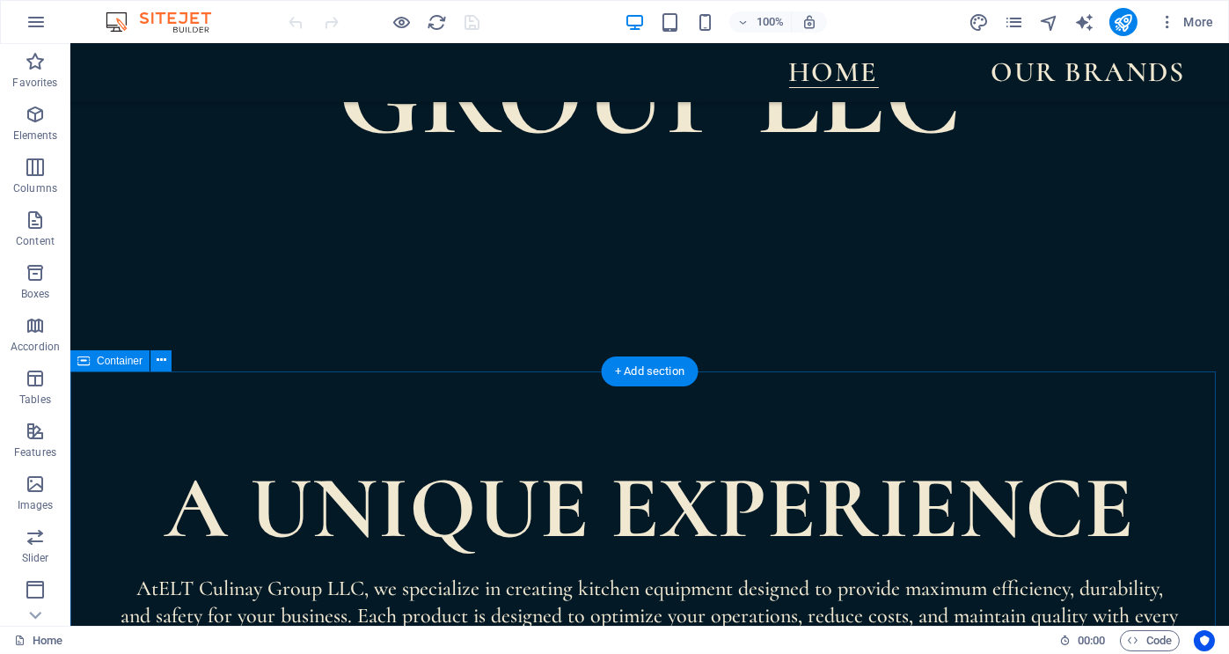
click at [509, 483] on div "Our BRANDS We offer a comprehensive portfolio of professional kitchen equipment…" at bounding box center [720, 379] width 1159 height 582
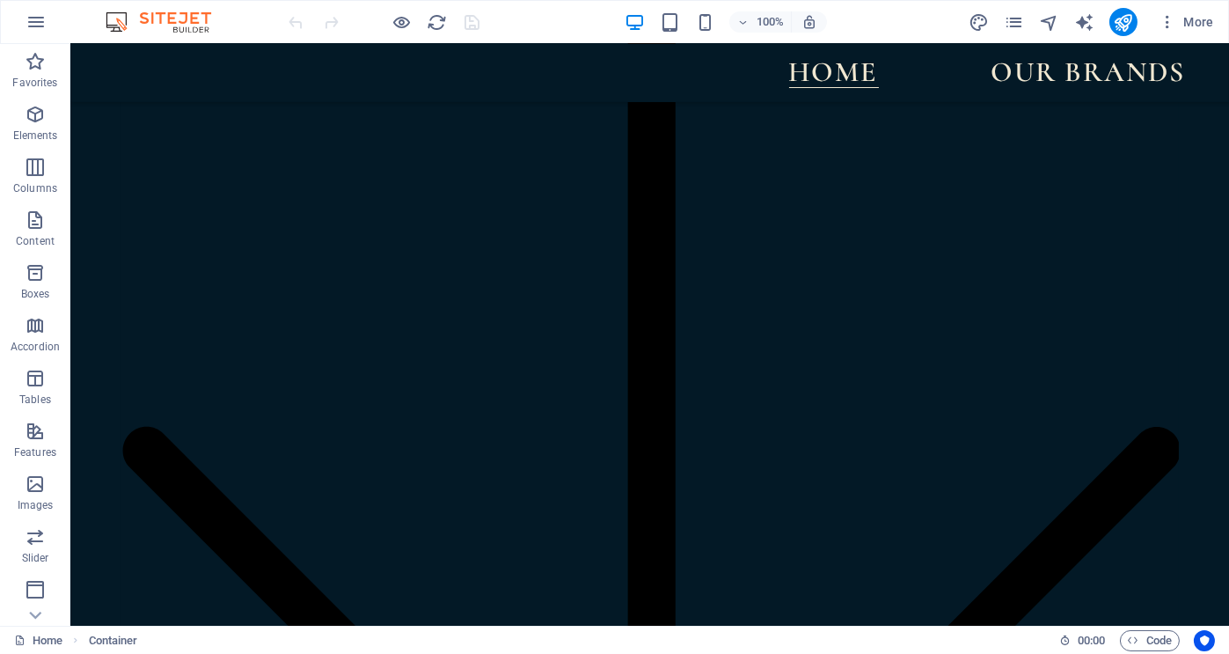
scroll to position [2057, 0]
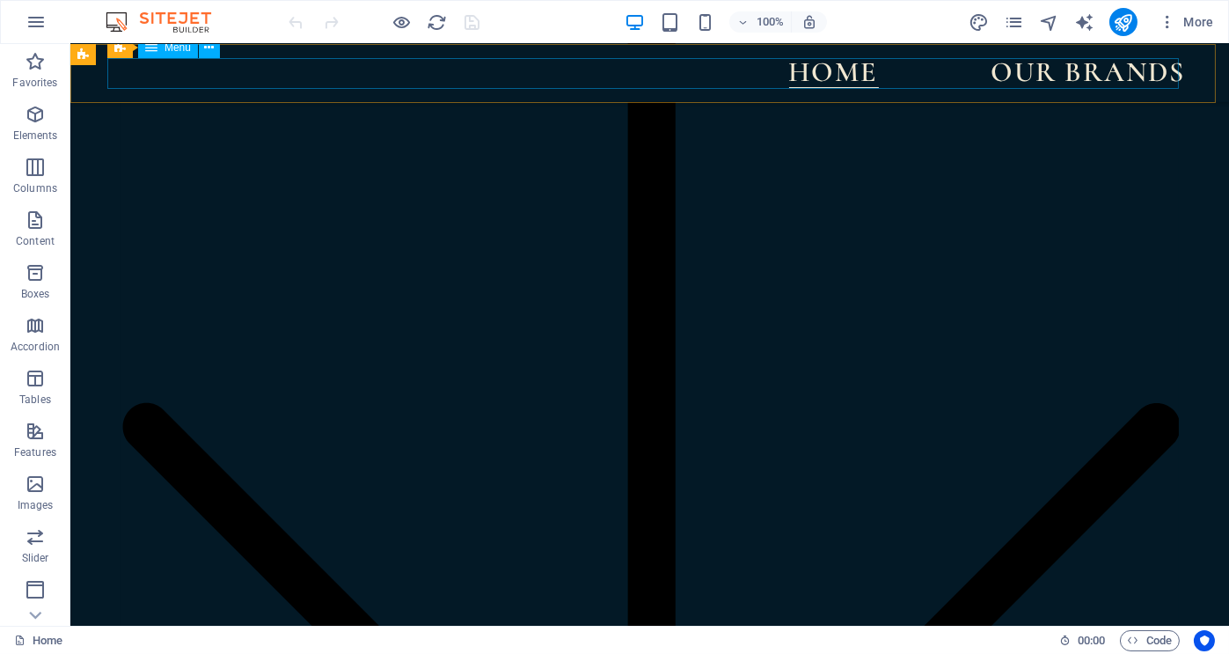
click at [1037, 71] on nav "Home Our brands" at bounding box center [650, 73] width 1072 height 30
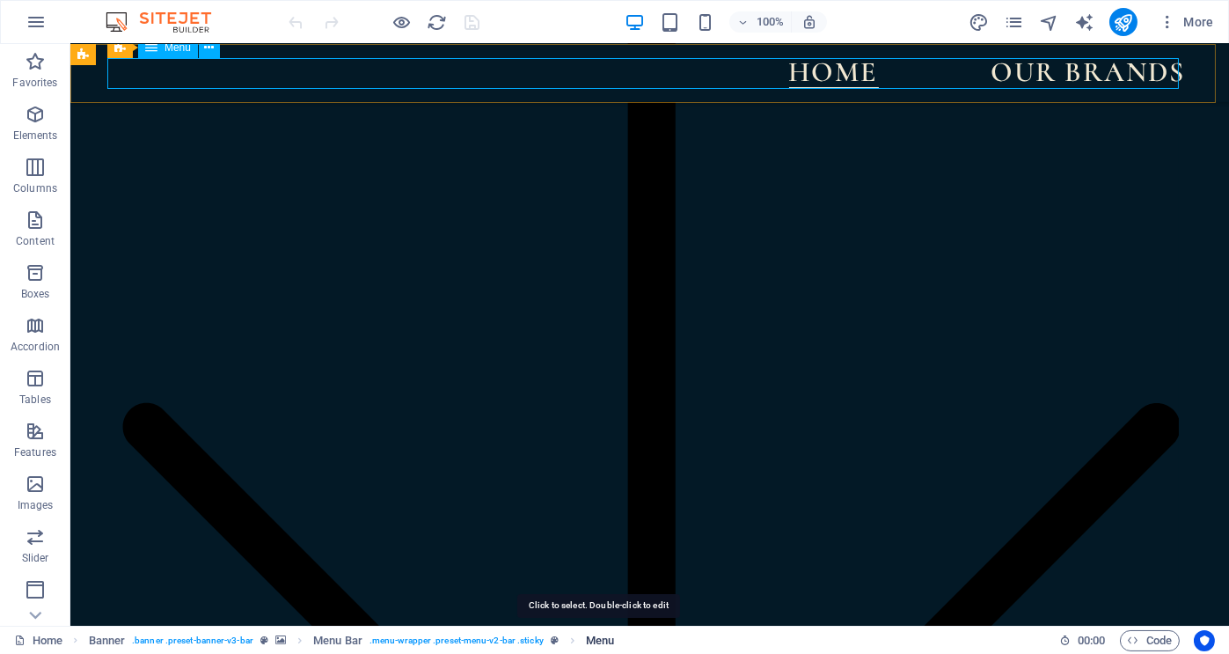
click at [596, 639] on span "Menu" at bounding box center [600, 640] width 28 height 21
click at [439, 643] on span ". menu-wrapper .preset-menu-v2-bar .sticky" at bounding box center [457, 640] width 174 height 21
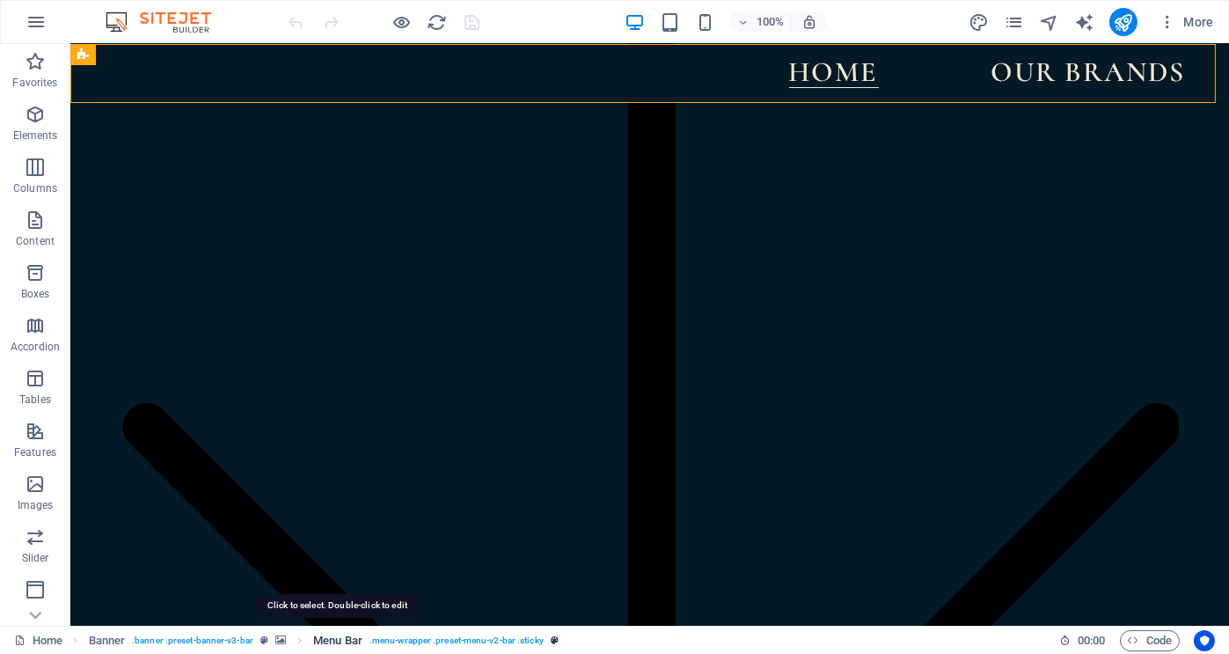
click at [350, 639] on span "Menu Bar" at bounding box center [337, 640] width 49 height 21
click at [409, 638] on span ". menu-wrapper .preset-menu-v2-bar .sticky" at bounding box center [457, 640] width 174 height 21
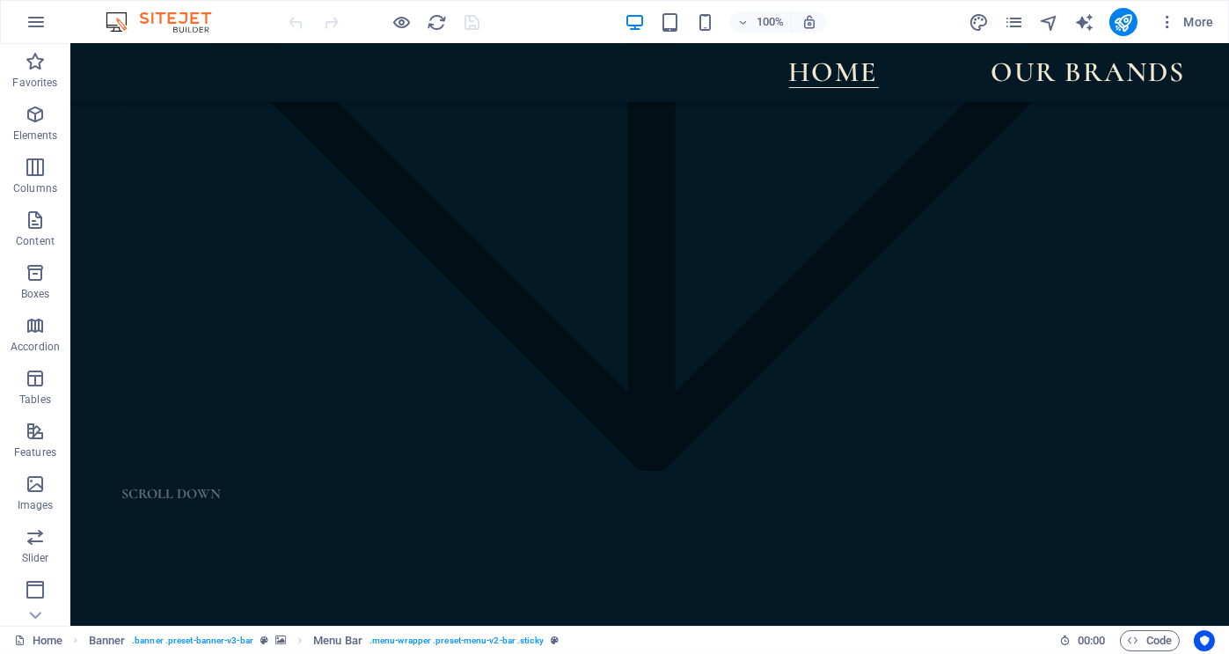
scroll to position [3979, 0]
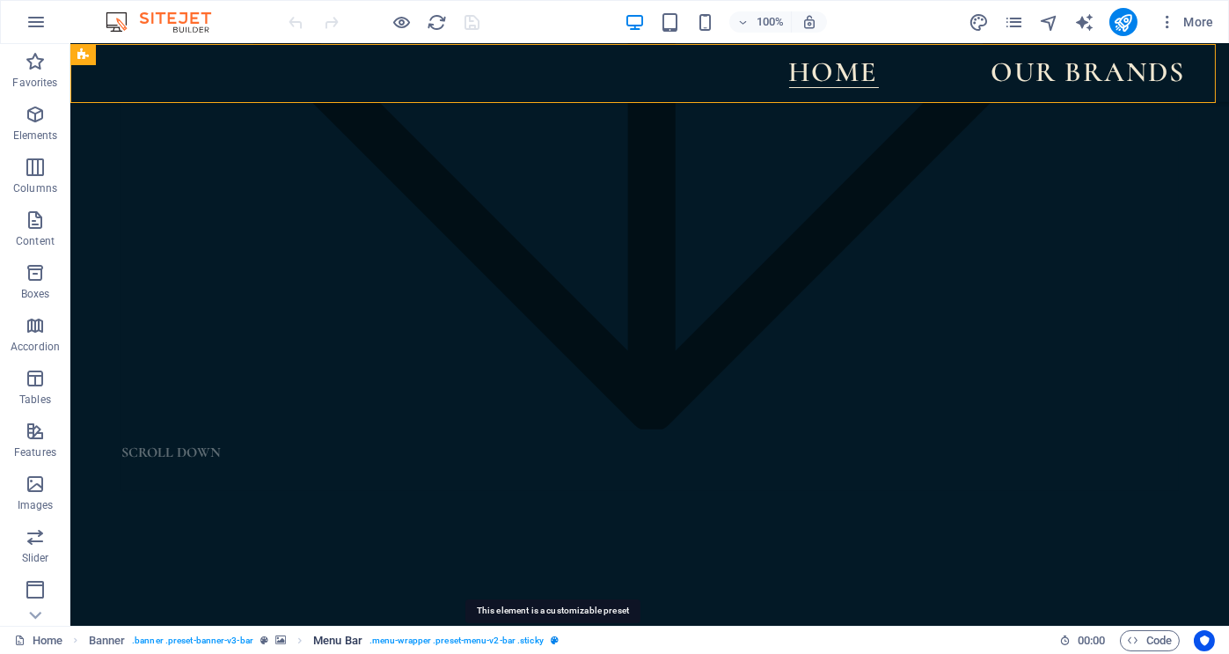
click at [553, 640] on icon "breadcrumb" at bounding box center [555, 640] width 8 height 10
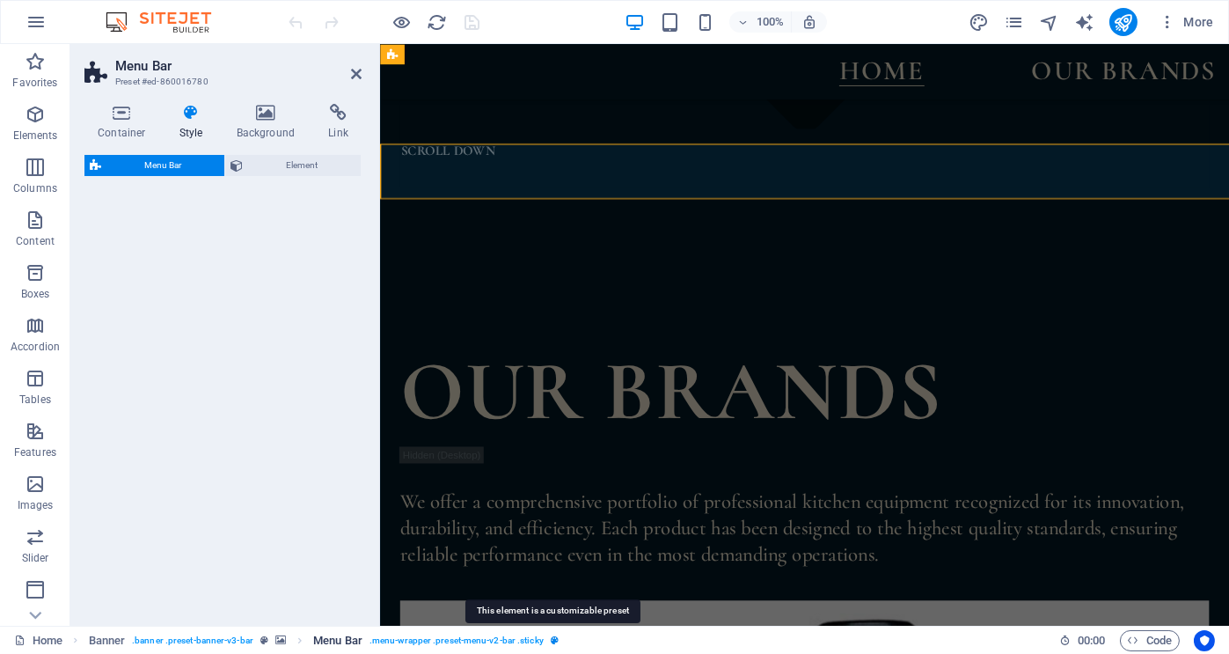
select select "rem"
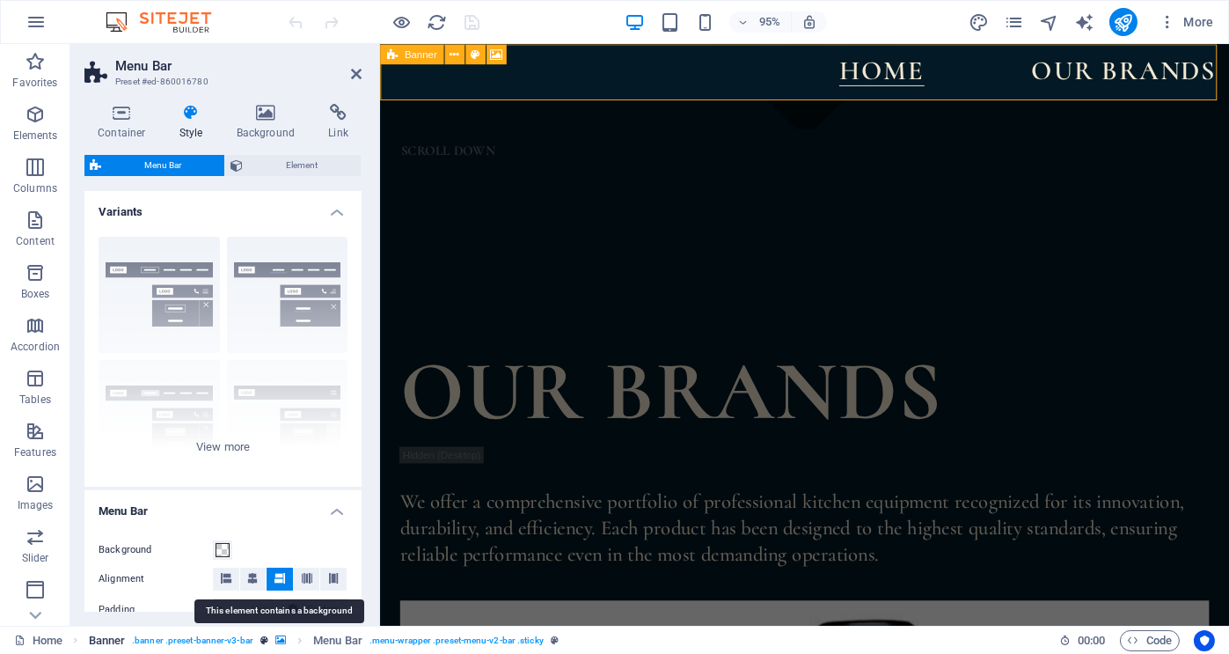
click at [279, 638] on icon "breadcrumb" at bounding box center [280, 640] width 11 height 10
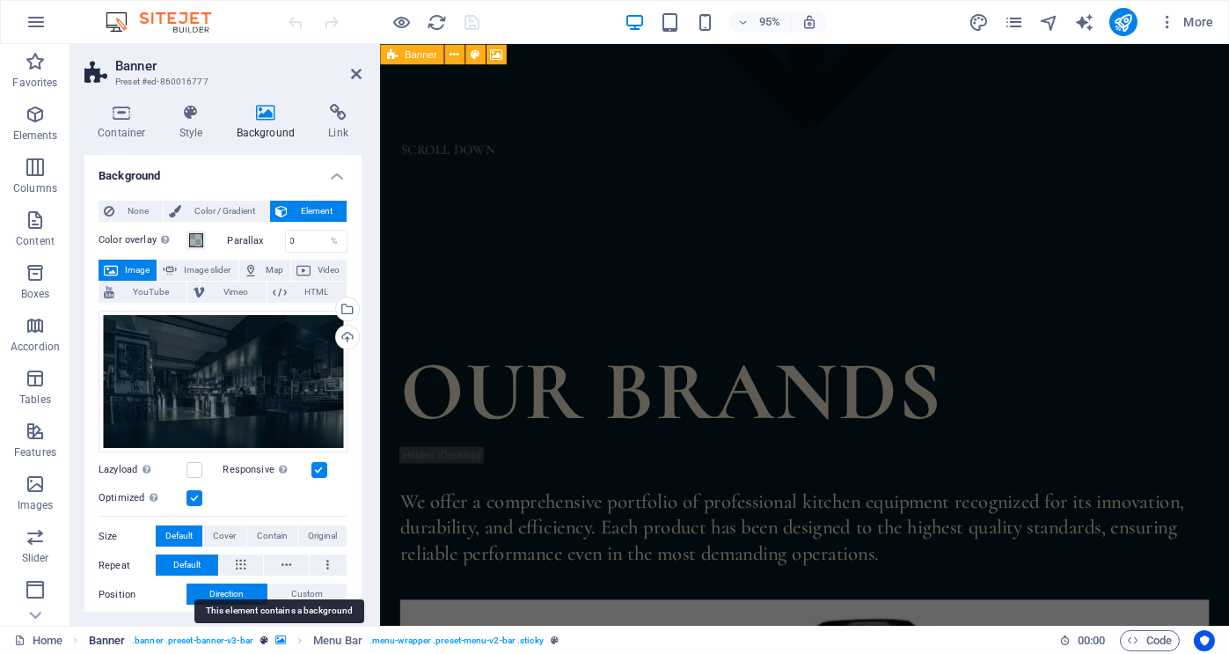
scroll to position [0, 0]
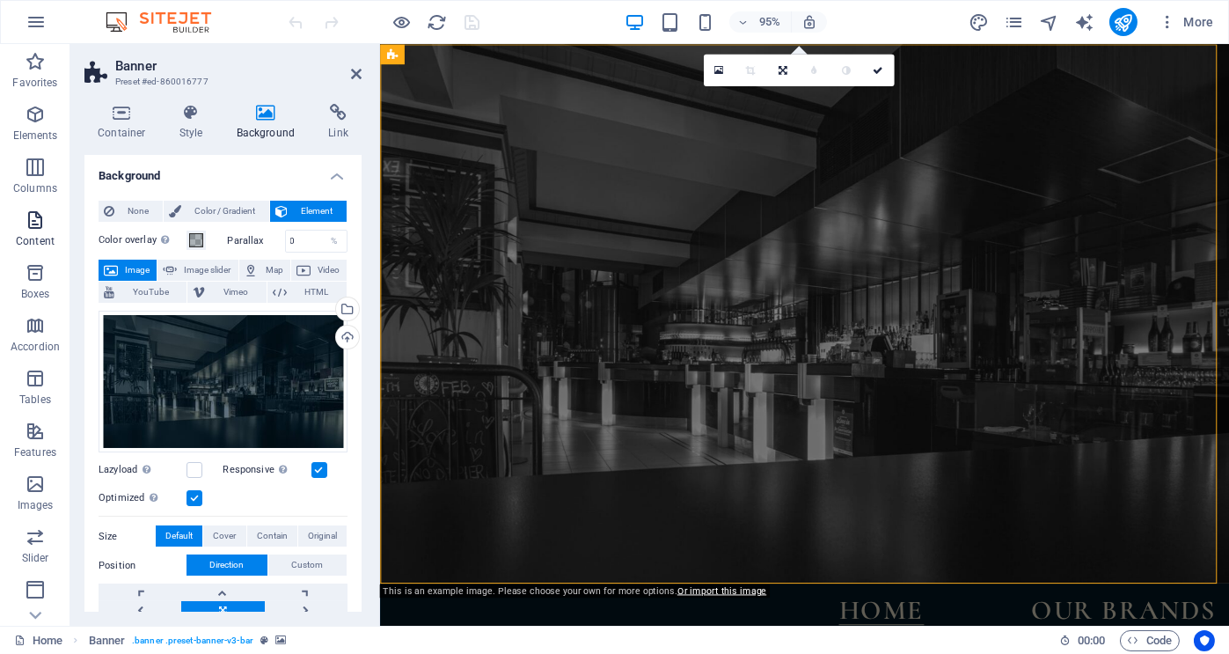
click at [37, 228] on icon "button" at bounding box center [35, 219] width 21 height 21
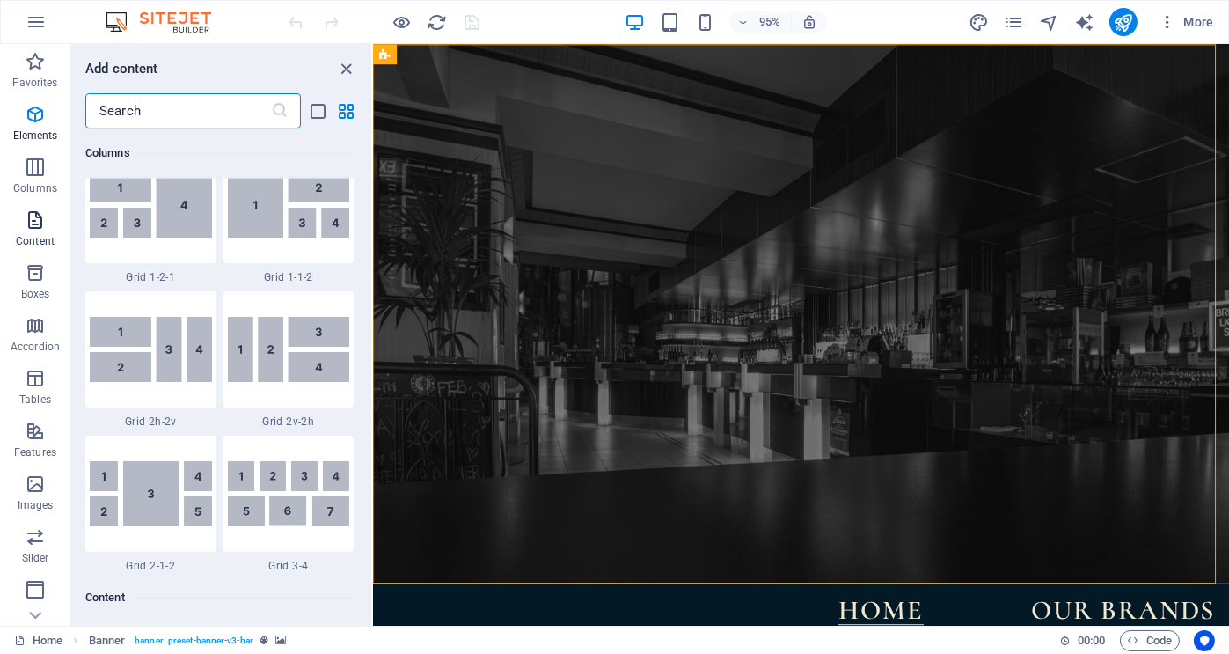
scroll to position [3078, 0]
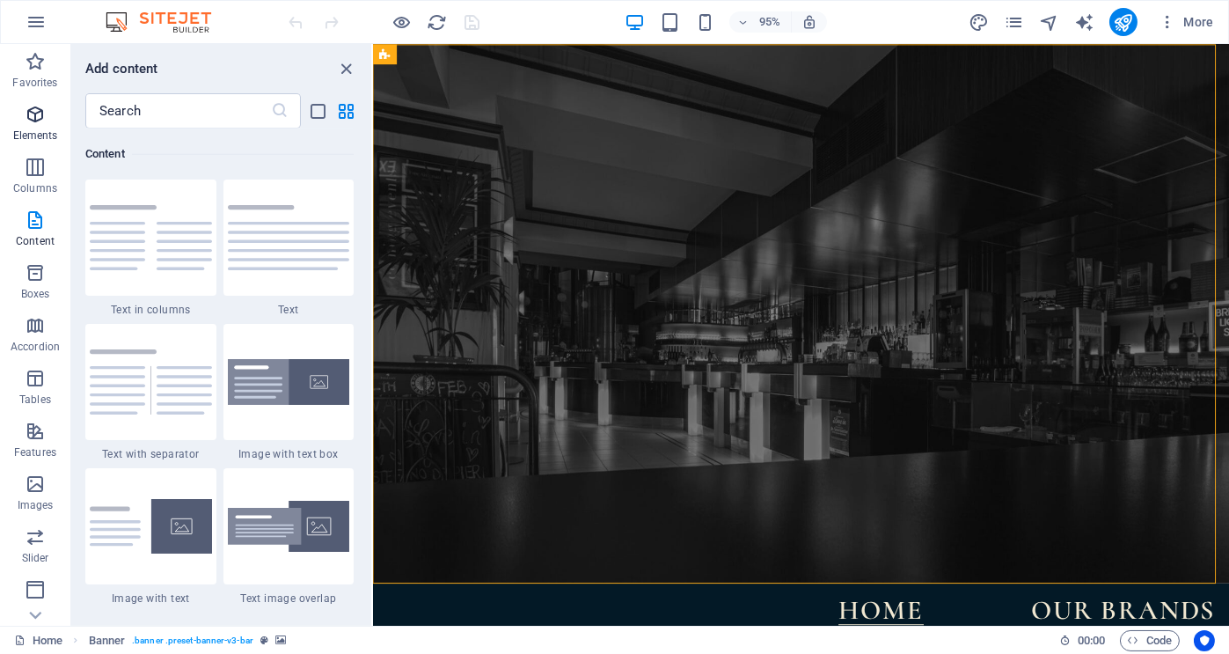
click at [33, 120] on icon "button" at bounding box center [35, 114] width 21 height 21
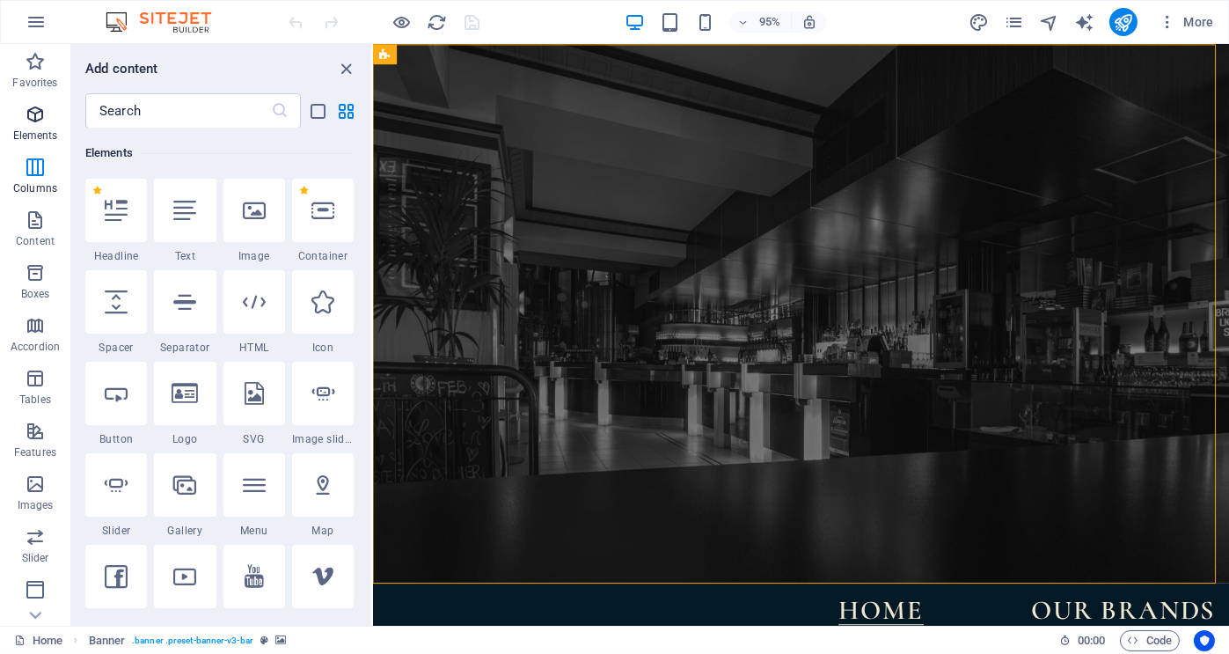
scroll to position [187, 0]
click at [33, 170] on icon "button" at bounding box center [35, 167] width 21 height 21
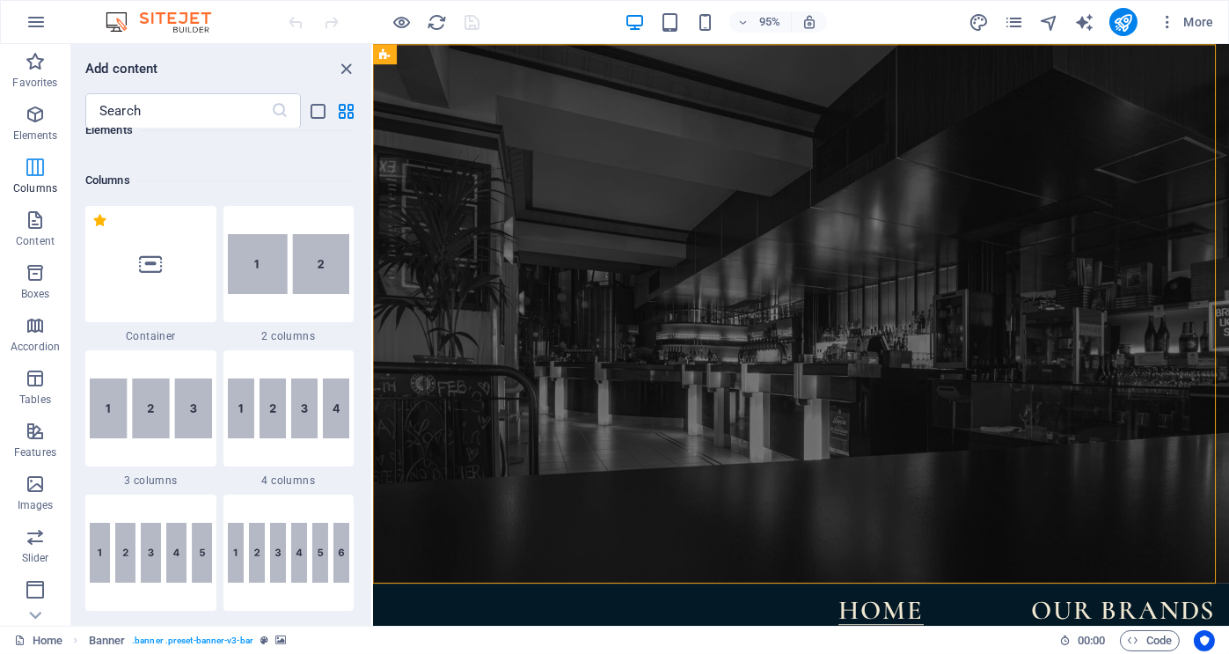
scroll to position [870, 0]
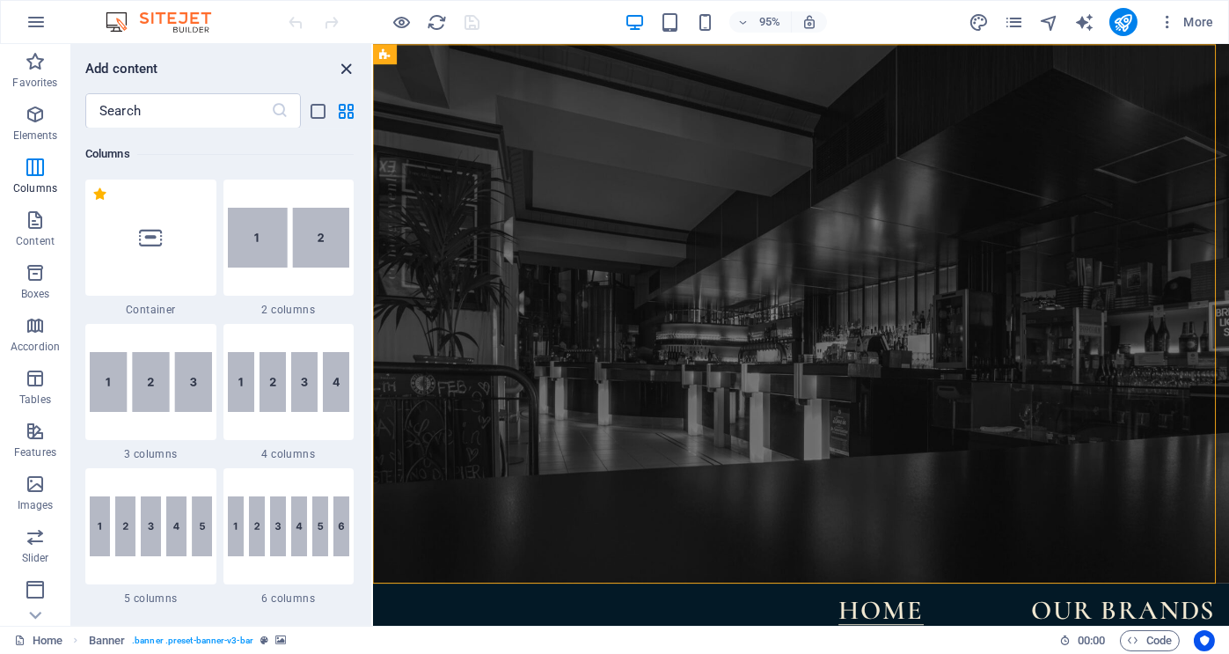
click at [348, 63] on icon "close panel" at bounding box center [347, 69] width 20 height 20
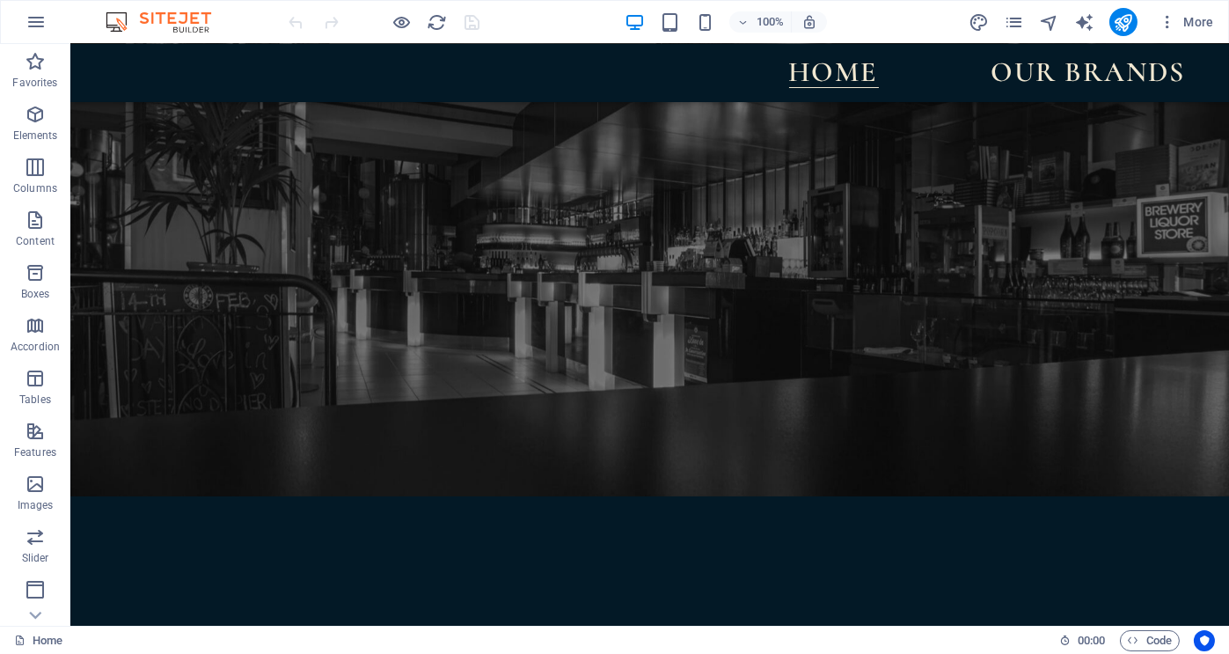
scroll to position [0, 0]
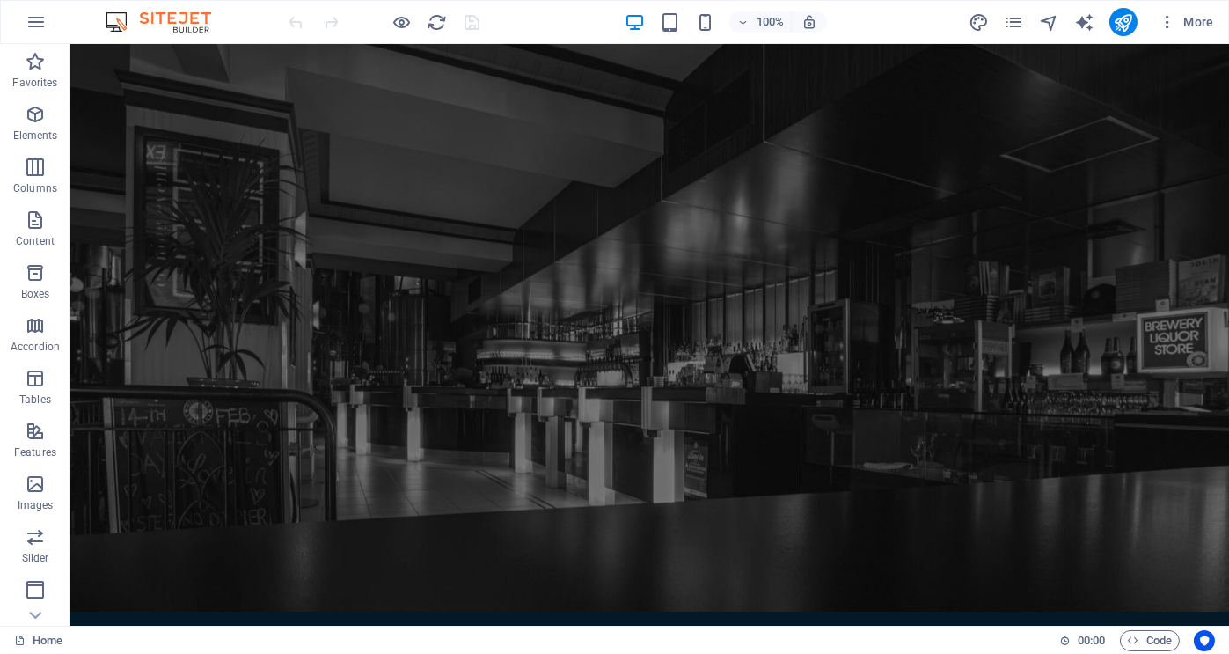
drag, startPoint x: 1223, startPoint y: 78, endPoint x: 1239, endPoint y: 84, distance: 16.7
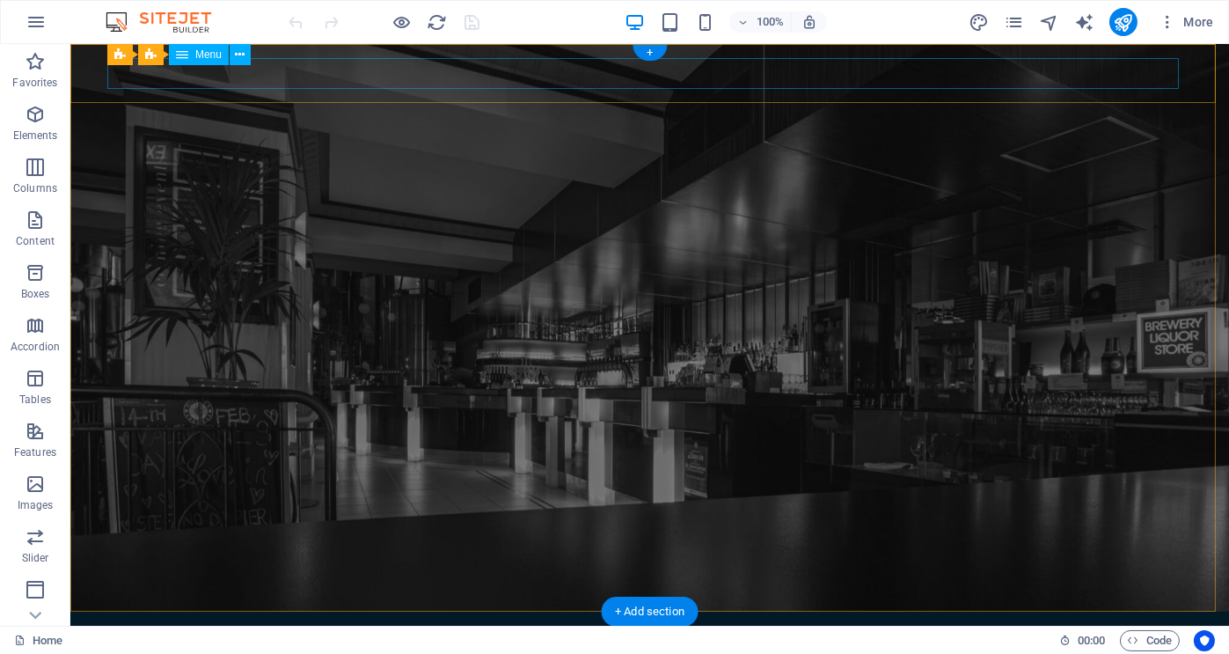
click at [1044, 626] on nav "Home Our brands" at bounding box center [650, 641] width 1072 height 30
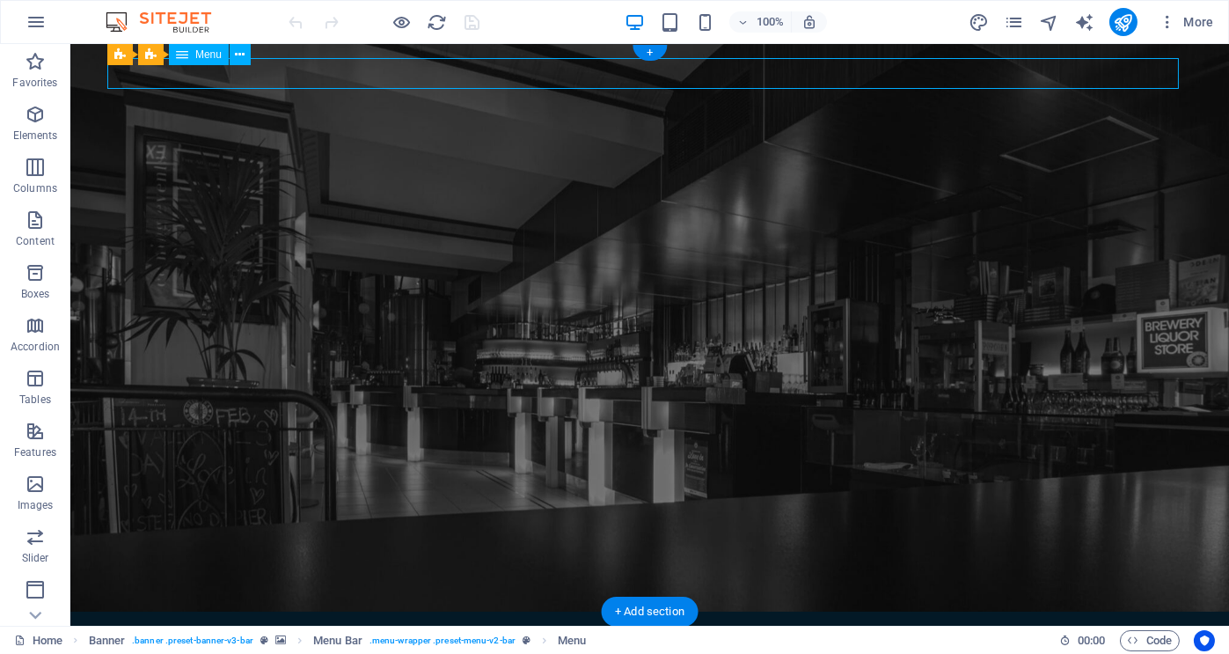
click at [1044, 626] on nav "Home Our brands" at bounding box center [650, 641] width 1072 height 30
select select
select select "1"
select select
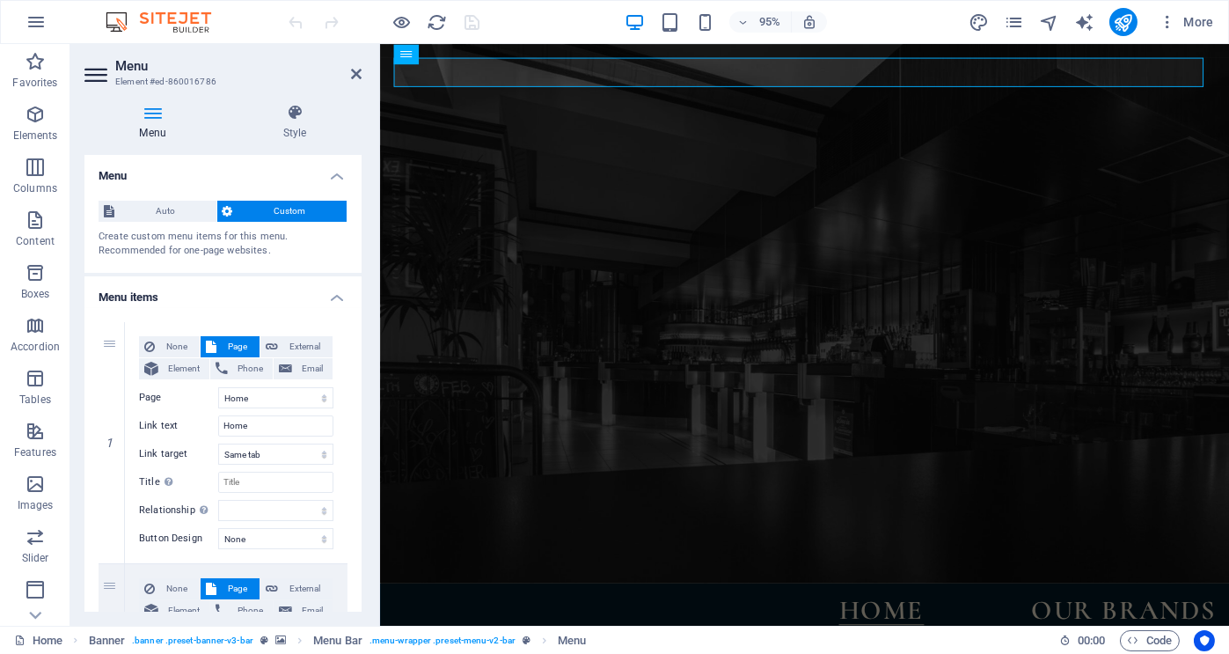
drag, startPoint x: 358, startPoint y: 232, endPoint x: 359, endPoint y: 332, distance: 99.4
click at [359, 332] on div "Menu Auto Custom Create custom menu items for this menu. Recommended for one-pa…" at bounding box center [222, 383] width 277 height 457
drag, startPoint x: 364, startPoint y: 324, endPoint x: 359, endPoint y: 449, distance: 125.1
click at [359, 449] on div "Menu Style Menu Auto Custom Create custom menu items for this menu. Recommended…" at bounding box center [222, 358] width 305 height 536
click at [365, 529] on div "Menu Style Menu Auto Custom Create custom menu items for this menu. Recommended…" at bounding box center [222, 358] width 305 height 536
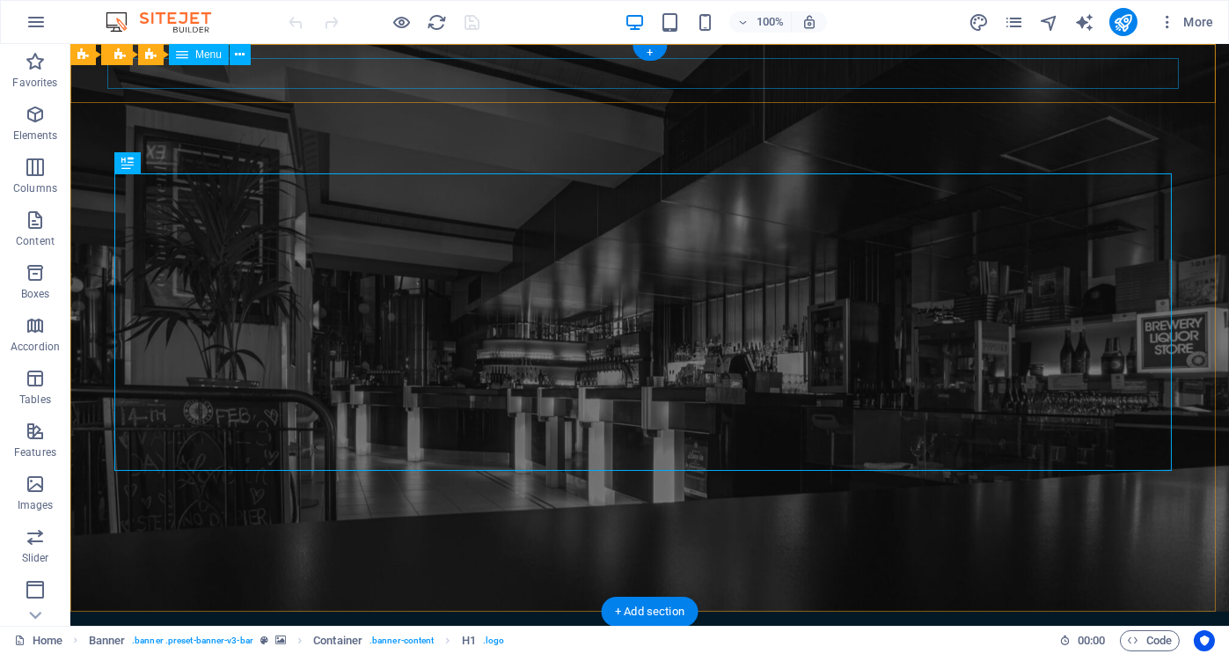
click at [1032, 626] on nav "Home Our brands" at bounding box center [650, 641] width 1072 height 30
select select
select select "1"
select select
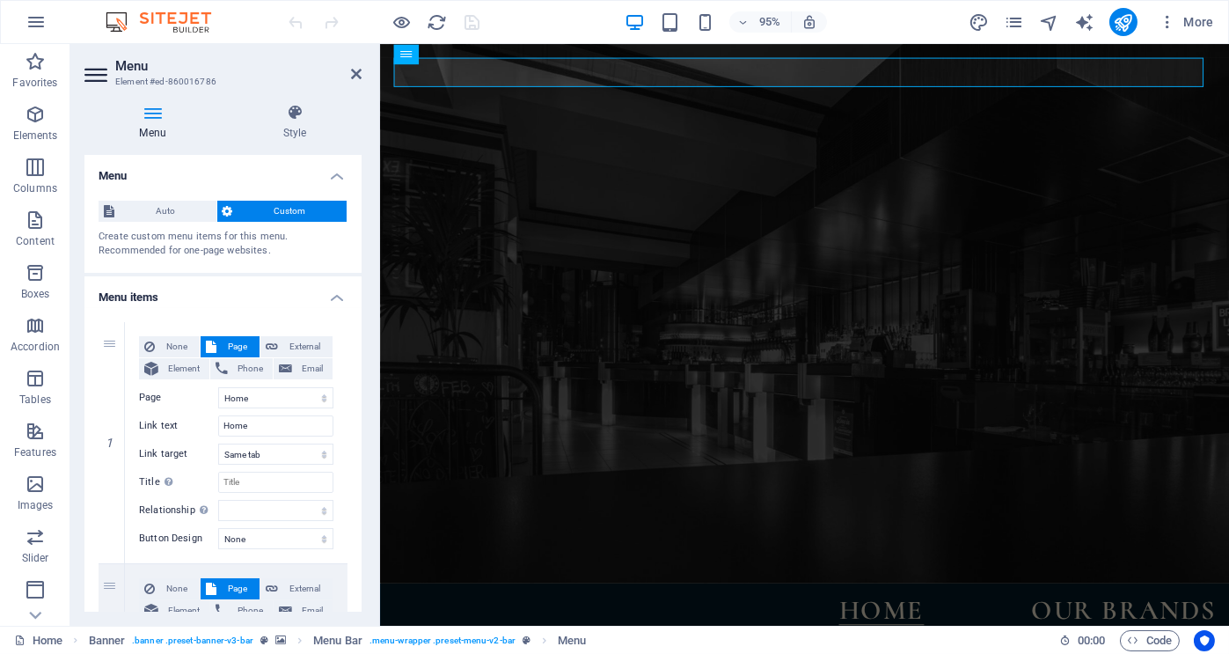
drag, startPoint x: 357, startPoint y: 411, endPoint x: 360, endPoint y: 449, distance: 37.9
click at [360, 449] on div "Menu Auto Custom Create custom menu items for this menu. Recommended for one-pa…" at bounding box center [222, 383] width 277 height 457
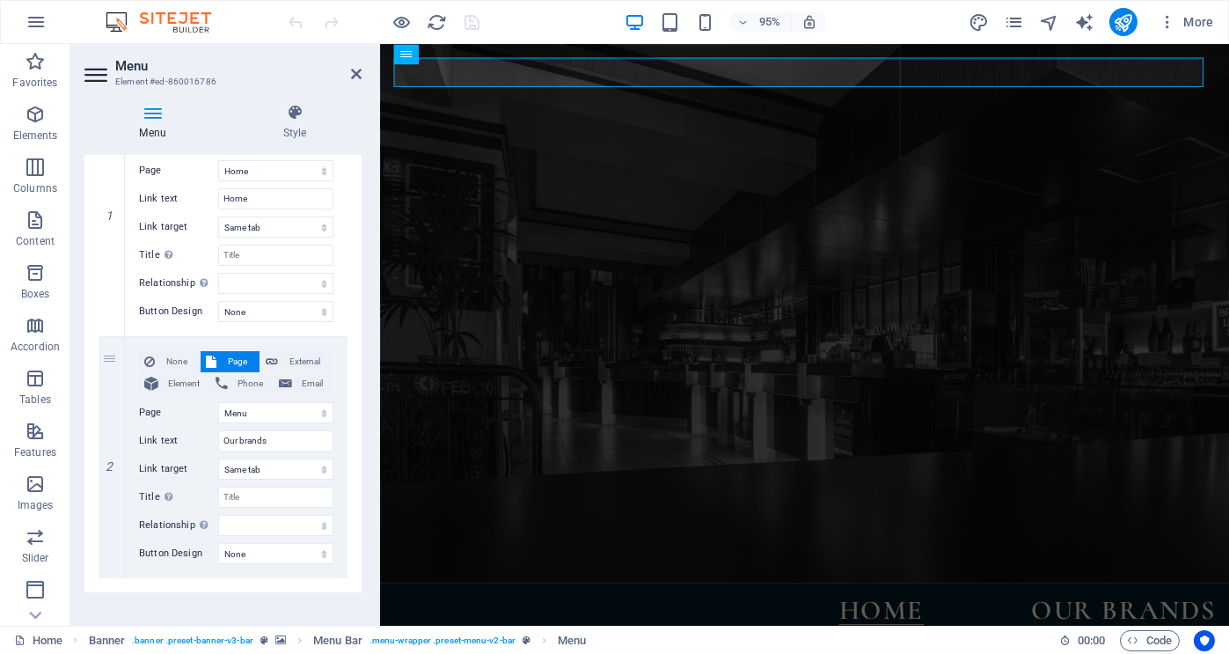
scroll to position [241, 0]
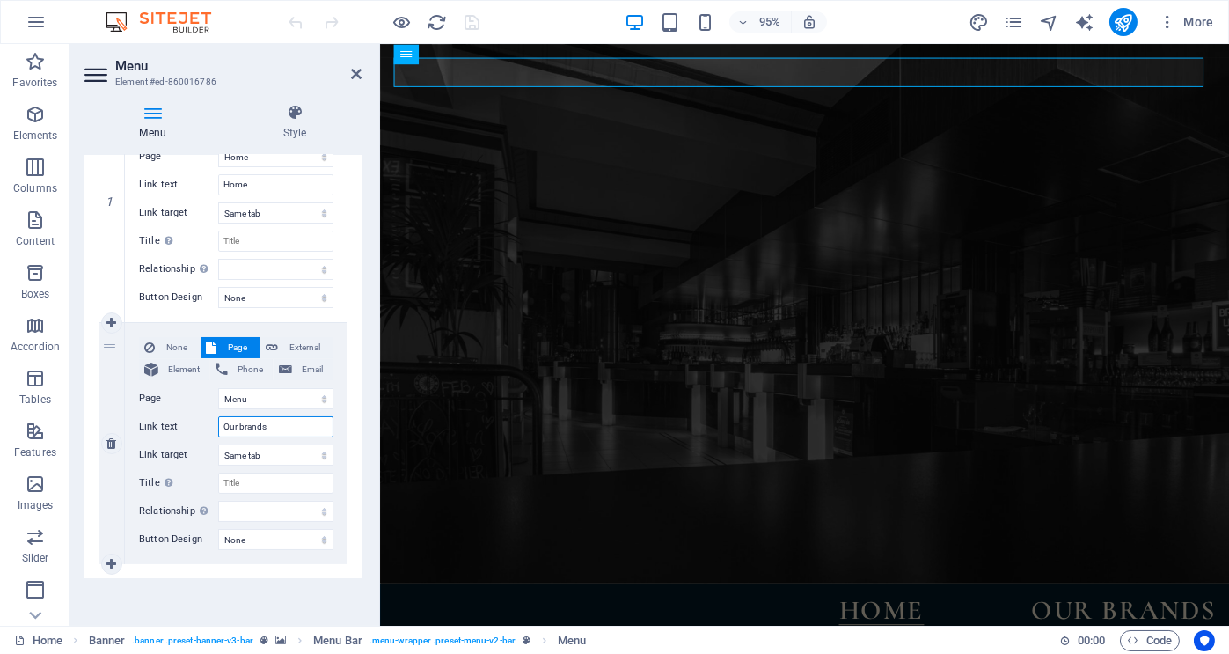
click at [283, 424] on input "Our brands" at bounding box center [275, 426] width 115 height 21
type input "O"
select select
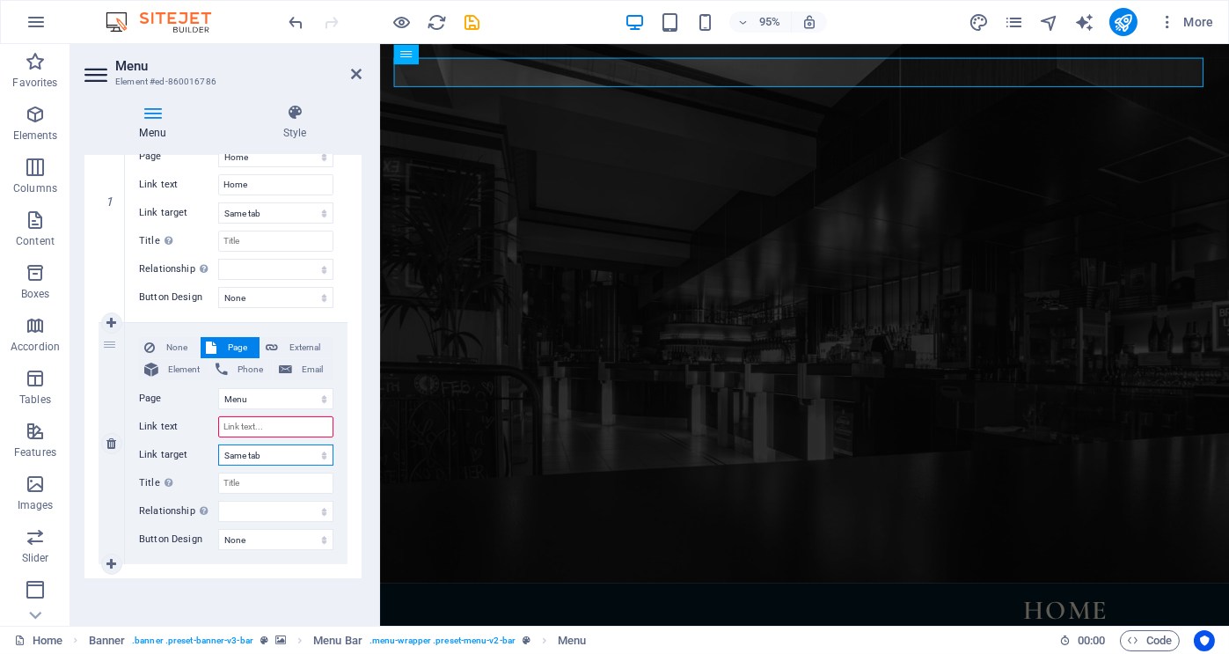
type input "Menu"
select select
click at [303, 453] on select "New tab Same tab Overlay" at bounding box center [275, 454] width 115 height 21
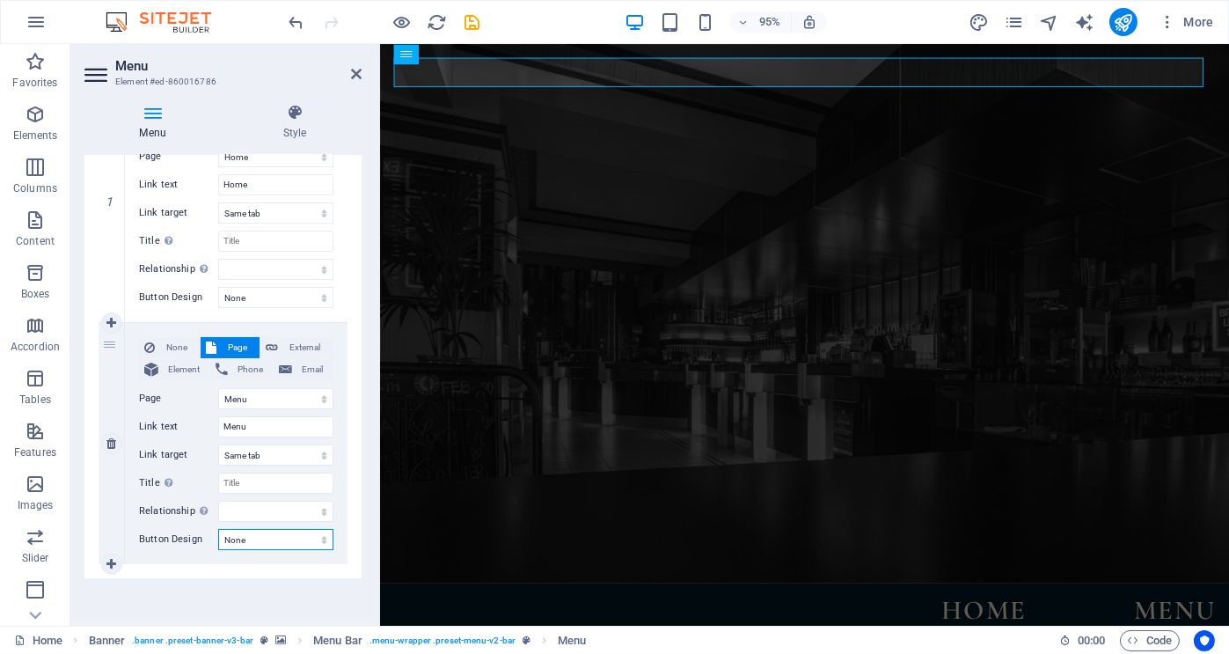
click at [237, 539] on select "None Default Primary Secondary" at bounding box center [275, 539] width 115 height 21
click at [267, 429] on input "Menu" at bounding box center [275, 426] width 115 height 21
type input "M"
select select
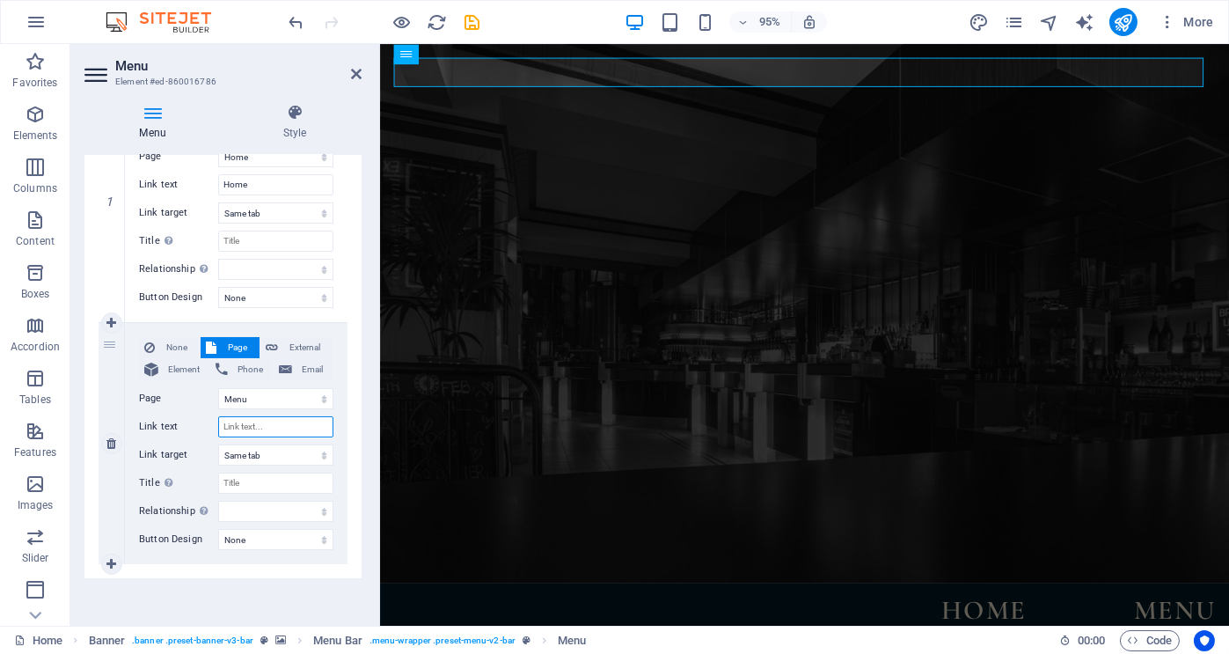
select select
type input "Menu"
select select
click at [350, 475] on div "1 None Page External Element Phone Email Page Home Menu Book a table Legal Noti…" at bounding box center [222, 322] width 277 height 511
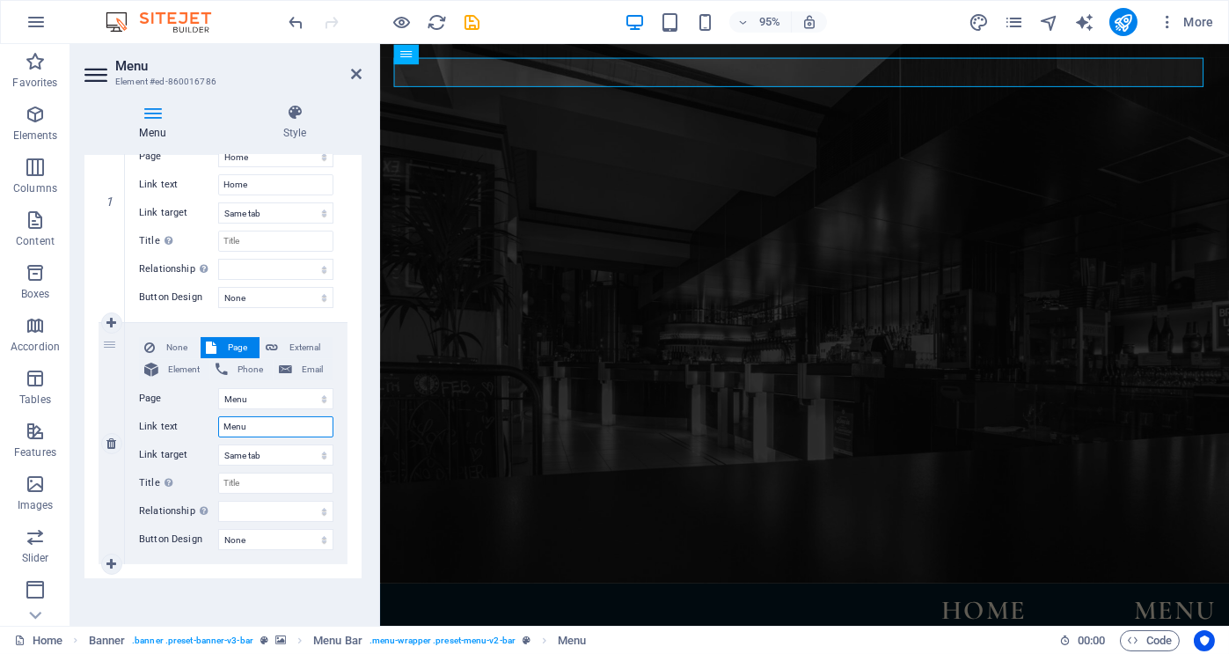
click at [262, 420] on input "Menu" at bounding box center [275, 426] width 115 height 21
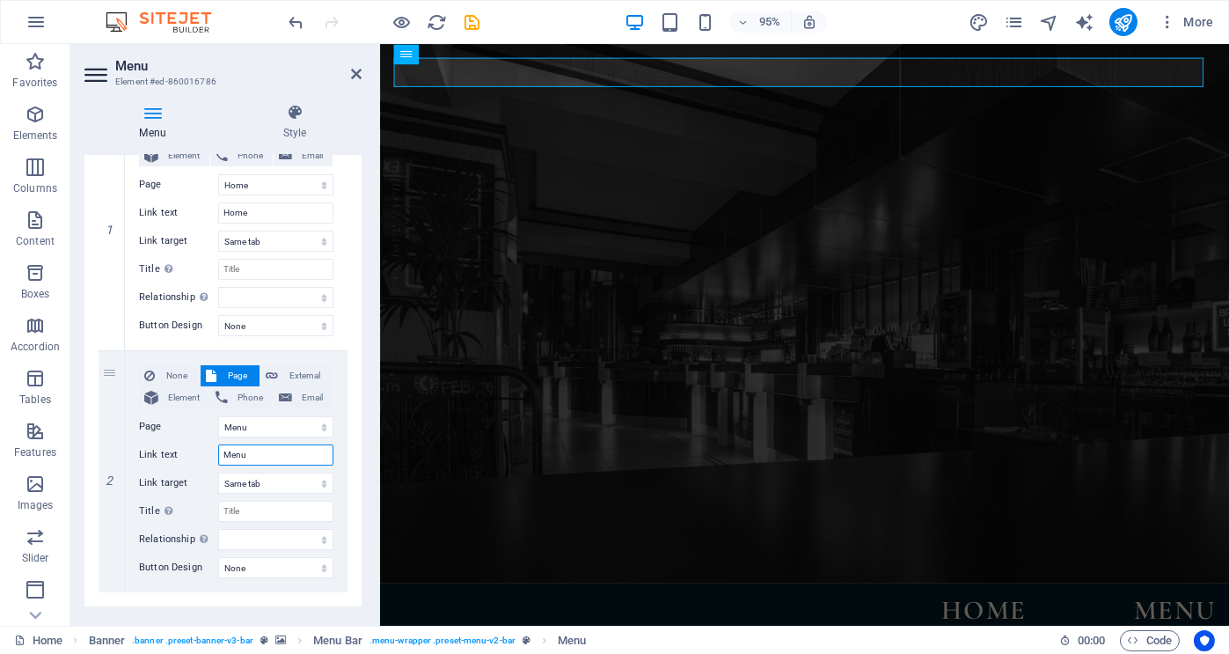
scroll to position [224, 0]
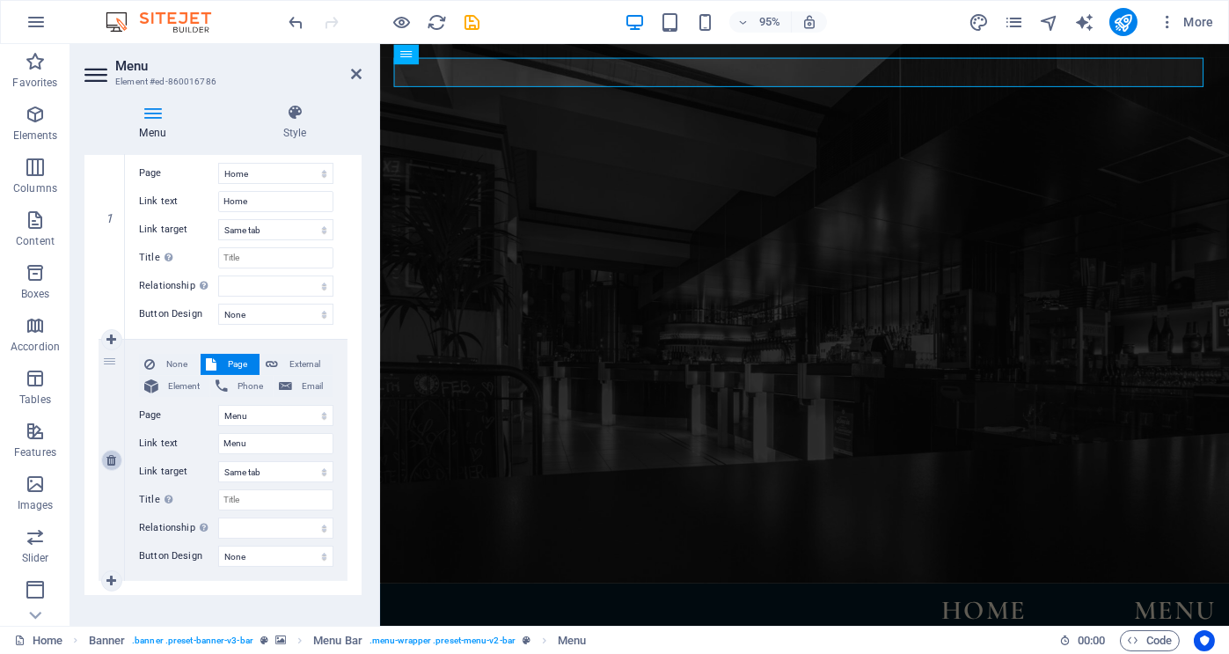
click at [110, 460] on icon at bounding box center [111, 460] width 10 height 12
select select
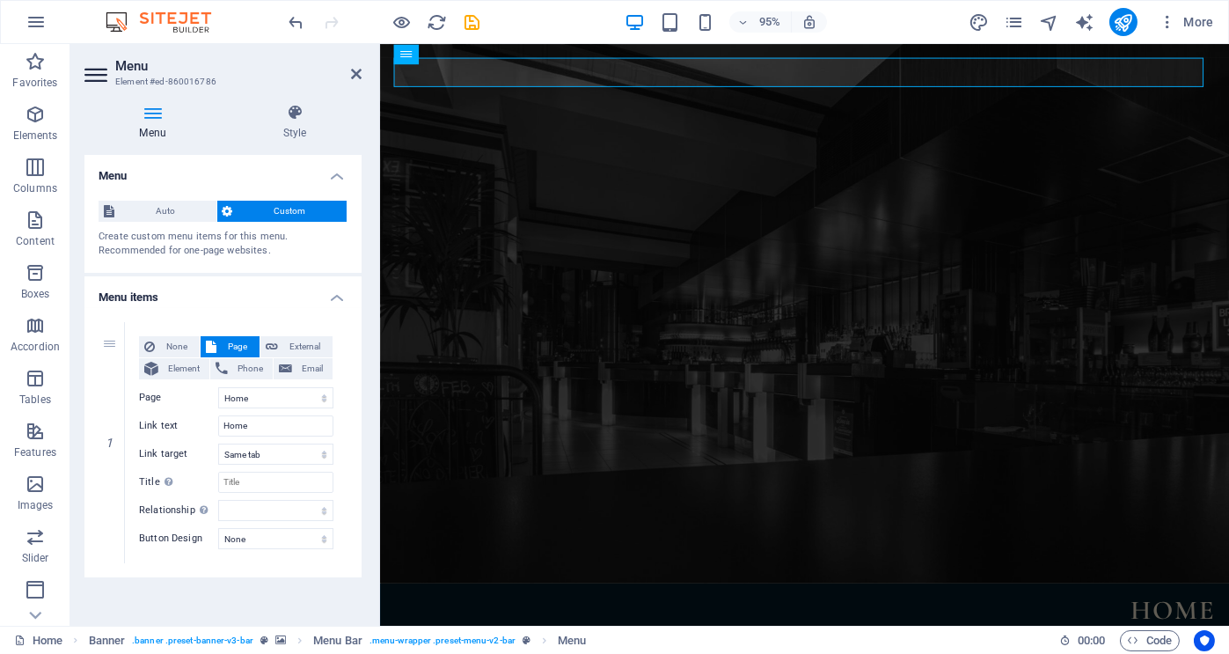
click at [370, 289] on div "Menu Style Menu Auto Custom Create custom menu items for this menu. Recommended…" at bounding box center [222, 358] width 305 height 536
